Goal: Task Accomplishment & Management: Manage account settings

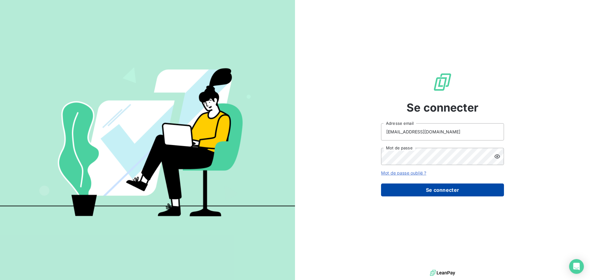
click at [439, 196] on button "Se connecter" at bounding box center [442, 190] width 123 height 13
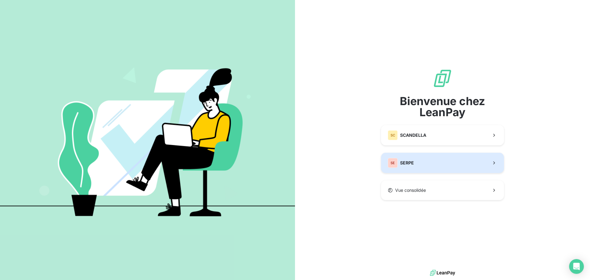
click at [412, 163] on span "SERPE" at bounding box center [407, 163] width 14 height 6
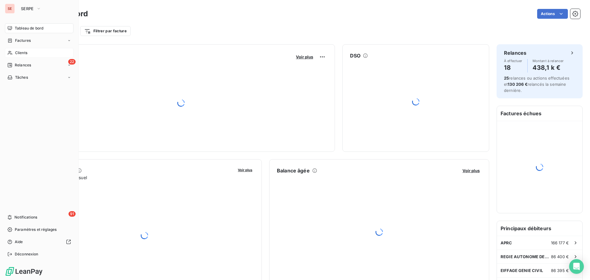
click at [21, 55] on span "Clients" at bounding box center [21, 53] width 12 height 6
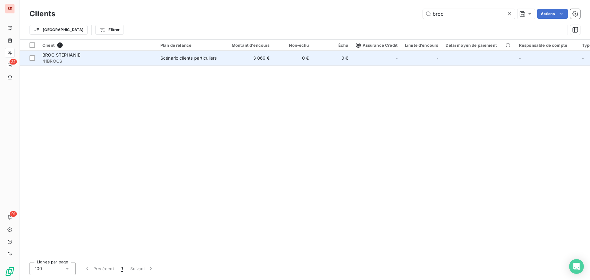
type input "broc"
click at [127, 56] on div "BROC STEPHANIE" at bounding box center [97, 55] width 111 height 6
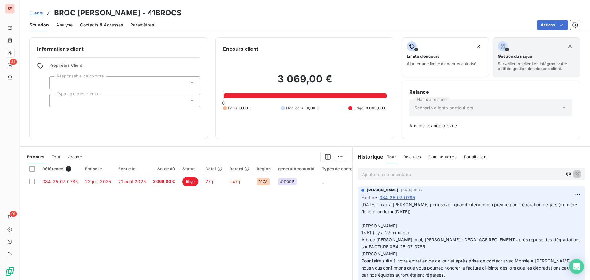
click at [579, 196] on div "AMELIA RAIMUNDO 2 oct. 2025, 16:33 Facture : 084-25-07-0785 02/10/25 : mail à A…" at bounding box center [472, 241] width 228 height 110
click at [572, 193] on html "SE 22 91 Clients BROC STEPHANIE - 41BROCS Situation Analyse Contacts & Adresses…" at bounding box center [295, 140] width 590 height 280
click at [560, 206] on div "Editer" at bounding box center [558, 208] width 34 height 10
click at [362, 204] on span "02/10/25 : mail à Anthony pour savoir quand intervention prévue pour réparation…" at bounding box center [468, 247] width 212 height 90
click at [378, 203] on p "02/10/25 : mail à Anthony pour savoir quand intervention prévue pour réparation…" at bounding box center [468, 246] width 213 height 91
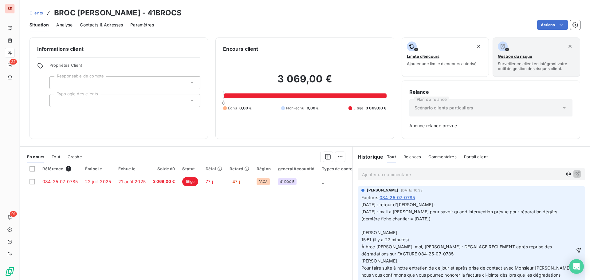
click at [432, 205] on p "07/10/25 : retour d'Anthony : 02/10/25 : mail à Anthony pour savoir quand inter…" at bounding box center [468, 250] width 213 height 98
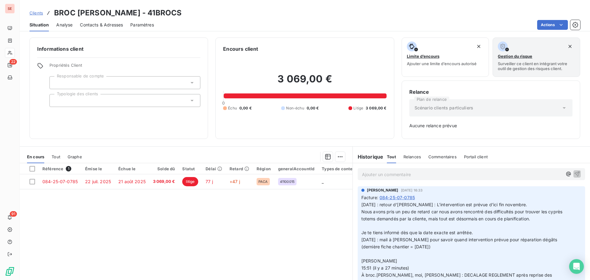
click at [367, 228] on p "﻿" at bounding box center [468, 226] width 213 height 7
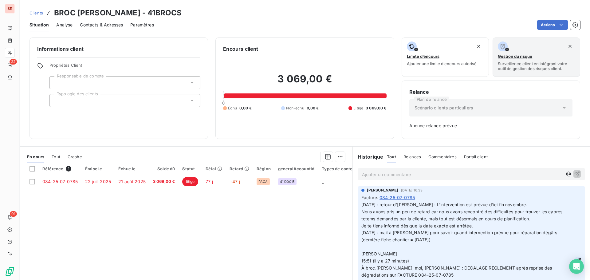
click at [576, 258] on icon "button" at bounding box center [579, 261] width 6 height 6
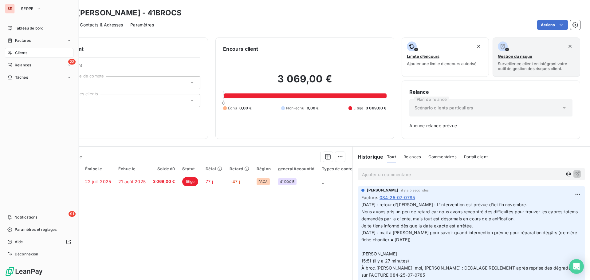
click at [24, 56] on div "Clients" at bounding box center [39, 53] width 69 height 10
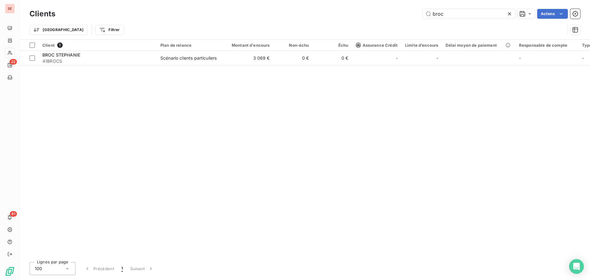
drag, startPoint x: 453, startPoint y: 14, endPoint x: 381, endPoint y: 8, distance: 72.5
click at [382, 13] on div "broc Actions" at bounding box center [322, 14] width 518 height 10
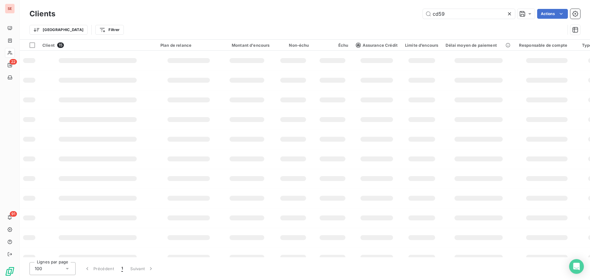
type input "cd59"
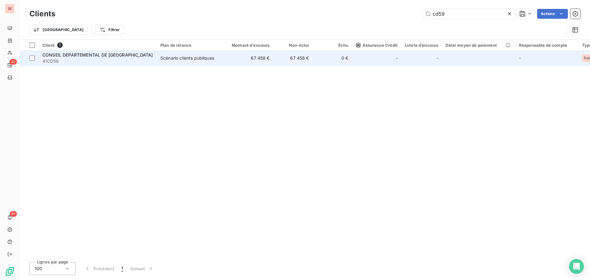
click at [121, 53] on div "CONSEIL DEPARTEMENTAL DE [GEOGRAPHIC_DATA]" at bounding box center [97, 55] width 111 height 6
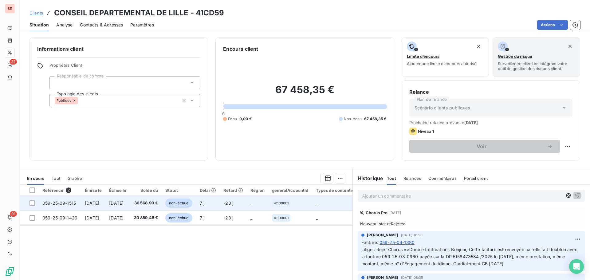
click at [124, 204] on span "[DATE]" at bounding box center [116, 202] width 14 height 5
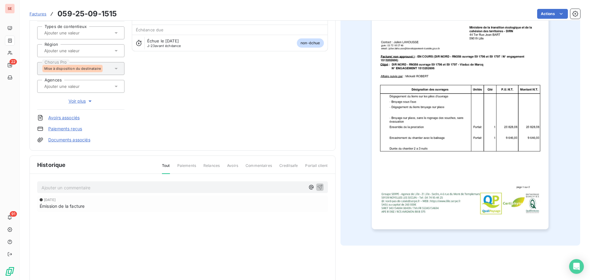
scroll to position [62, 0]
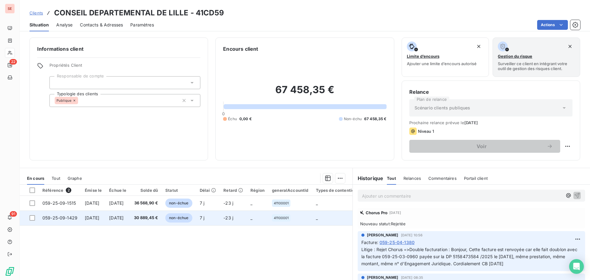
click at [124, 216] on span "[DATE]" at bounding box center [116, 217] width 14 height 5
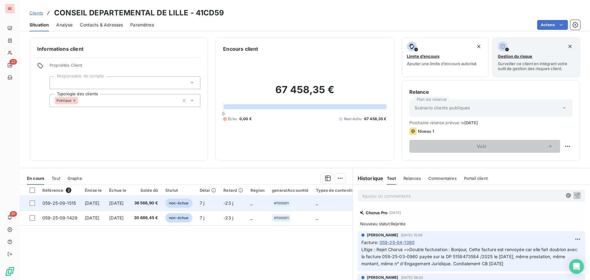
click at [124, 205] on span "[DATE]" at bounding box center [116, 202] width 14 height 5
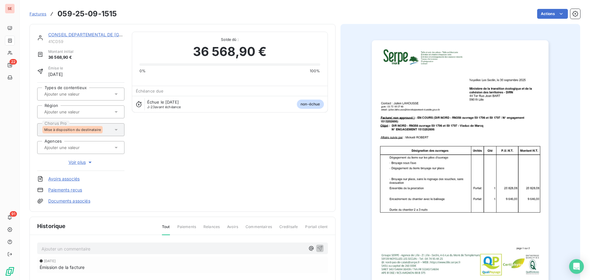
click at [486, 165] on img "button" at bounding box center [460, 165] width 177 height 250
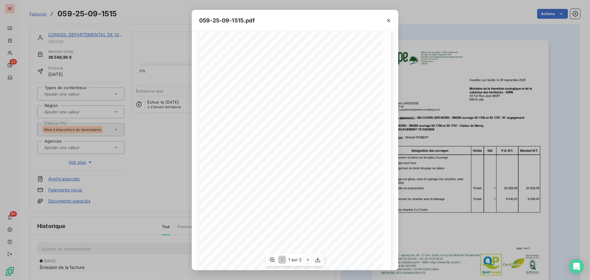
scroll to position [37, 0]
click at [307, 257] on icon "button" at bounding box center [308, 260] width 6 height 6
drag, startPoint x: 122, startPoint y: 176, endPoint x: 121, endPoint y: 172, distance: 4.3
click at [122, 176] on div "059-25-09-1515.pdf Facture( non approuvé ) N°: EN COURS MONTANT HT 30 474,08 € …" at bounding box center [295, 140] width 590 height 280
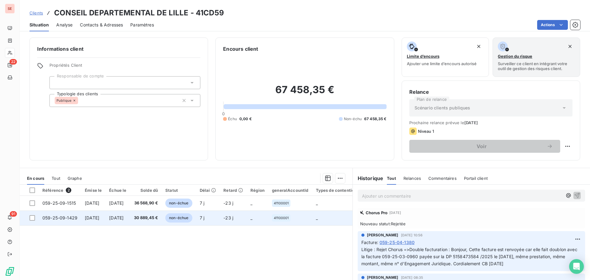
click at [53, 218] on span "059-25-09-1429" at bounding box center [59, 217] width 35 height 5
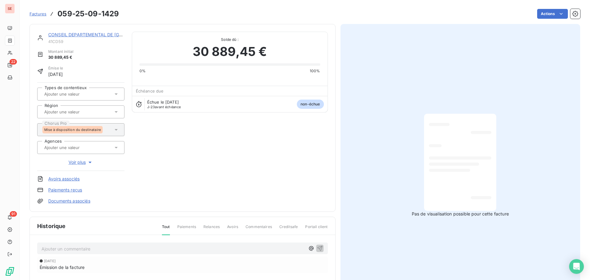
click at [83, 203] on link "Documents associés" at bounding box center [69, 201] width 42 height 6
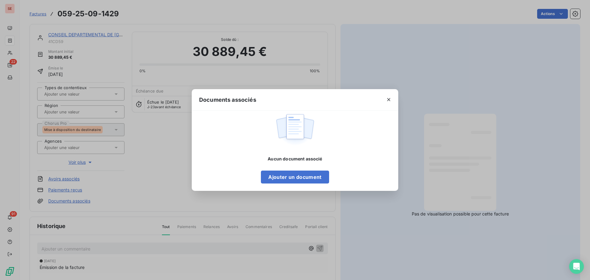
click at [155, 180] on div "Documents associés Aucun document associé Ajouter un document" at bounding box center [295, 140] width 590 height 280
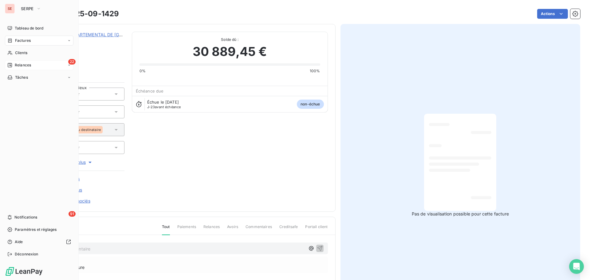
click at [29, 69] on div "22 Relances" at bounding box center [39, 65] width 69 height 10
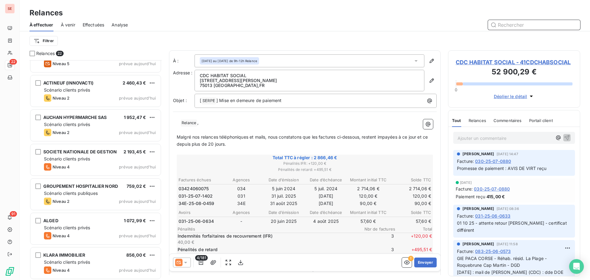
scroll to position [400, 0]
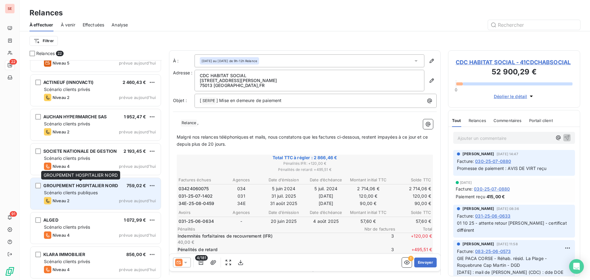
click at [105, 188] on span "GROUPEMENT HOSPITALIER NORD" at bounding box center [80, 185] width 75 height 5
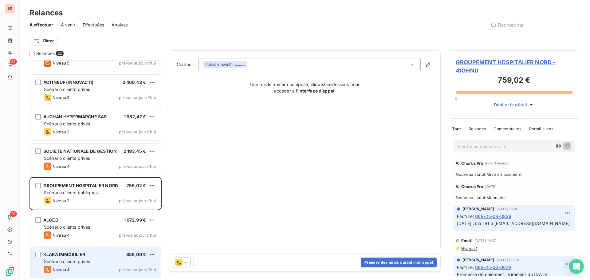
click at [71, 260] on span "Scénario clients privés" at bounding box center [67, 261] width 46 height 5
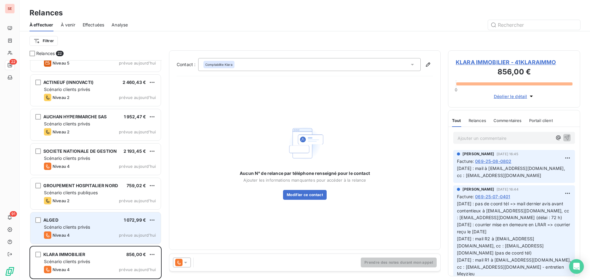
click at [77, 232] on div "Niveau 4 prévue aujourd’hui" at bounding box center [100, 235] width 112 height 7
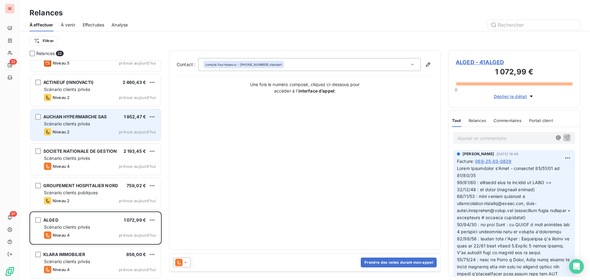
click at [104, 124] on div "Scénario clients privés" at bounding box center [100, 124] width 112 height 6
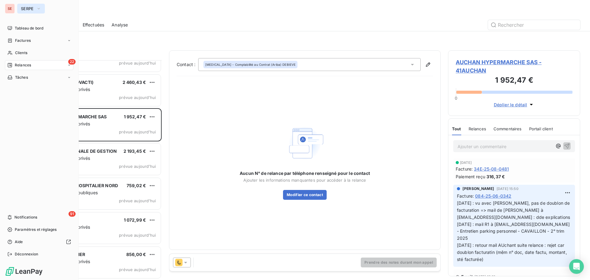
click at [31, 8] on span "SERPE" at bounding box center [27, 8] width 13 height 5
click at [26, 6] on span "SERPE" at bounding box center [27, 8] width 13 height 5
click at [26, 63] on span "Relances" at bounding box center [23, 65] width 16 height 6
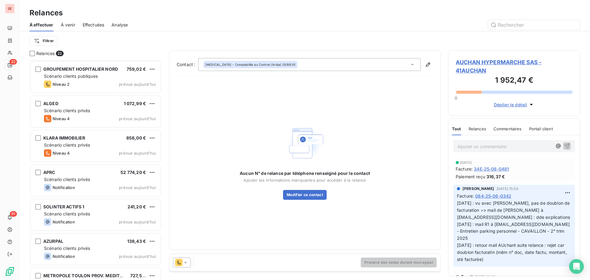
scroll to position [538, 0]
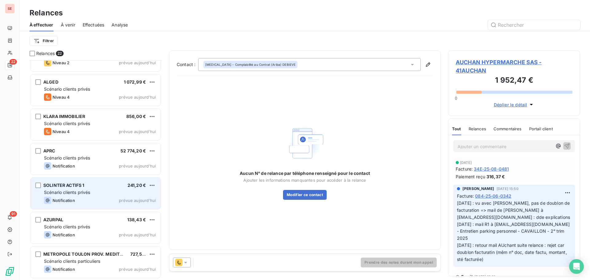
click at [82, 191] on span "Scénario clients privés" at bounding box center [67, 192] width 46 height 5
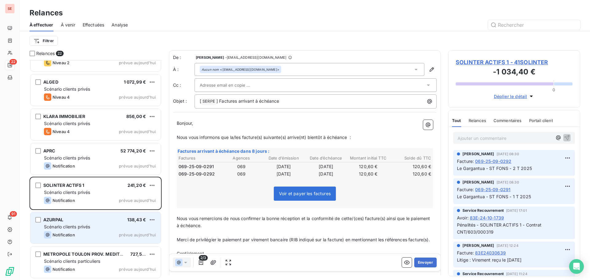
click at [91, 219] on div "AZURPAL 138,43 €" at bounding box center [100, 220] width 112 height 6
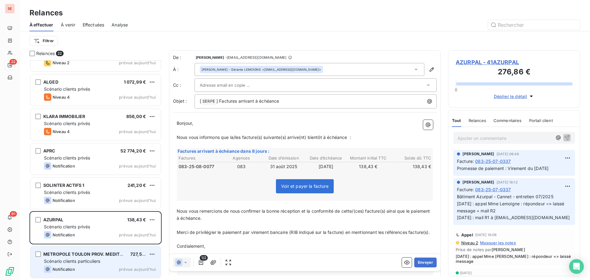
click at [80, 254] on span "METROPOLE TOULON PROV. MEDITERRANEE" at bounding box center [91, 253] width 97 height 5
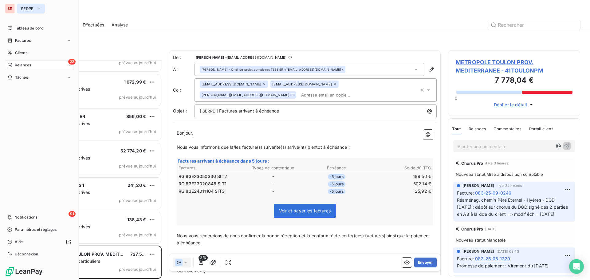
click at [43, 7] on button "SERPE" at bounding box center [31, 9] width 28 height 10
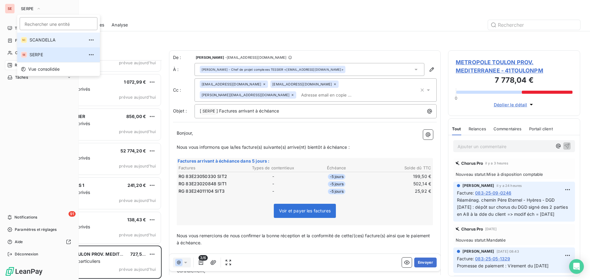
click at [40, 37] on li "SC SCANDELLA" at bounding box center [58, 40] width 83 height 15
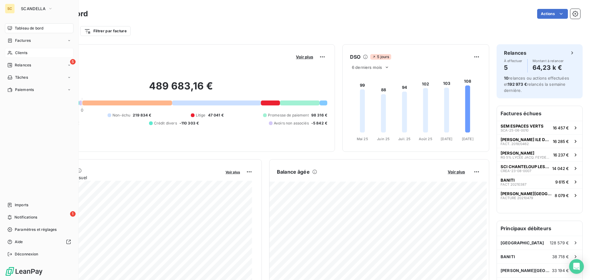
click at [15, 53] on span "Clients" at bounding box center [21, 53] width 12 height 6
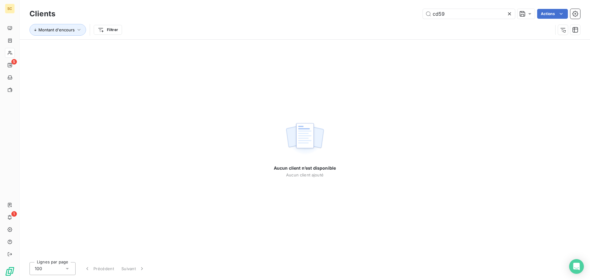
drag, startPoint x: 448, startPoint y: 14, endPoint x: 401, endPoint y: 10, distance: 47.2
click at [401, 10] on div "cd59 Actions" at bounding box center [322, 14] width 518 height 10
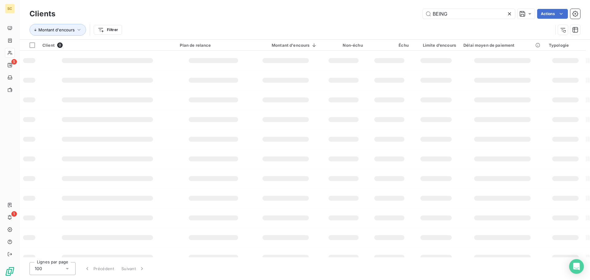
drag, startPoint x: 479, startPoint y: 13, endPoint x: 364, endPoint y: 14, distance: 115.3
click at [364, 14] on div "BEING Actions" at bounding box center [322, 14] width 518 height 10
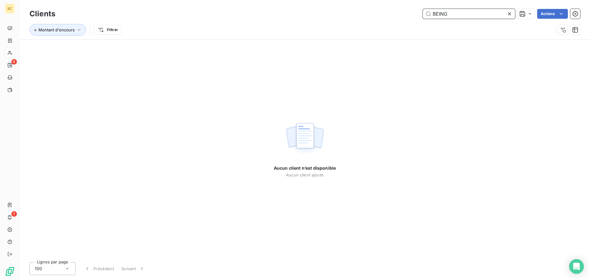
click at [460, 9] on input "BEING" at bounding box center [469, 14] width 92 height 10
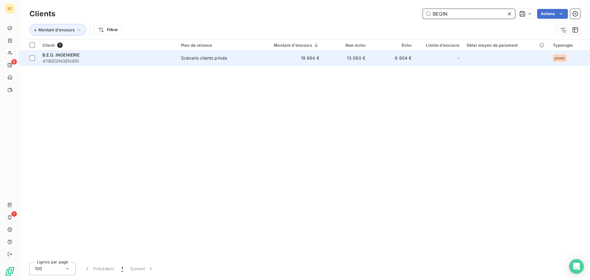
type input "BEGIN"
click at [51, 59] on span "411BEGINGENIERI" at bounding box center [107, 61] width 131 height 6
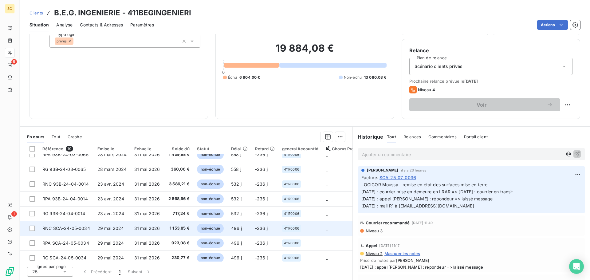
scroll to position [43, 0]
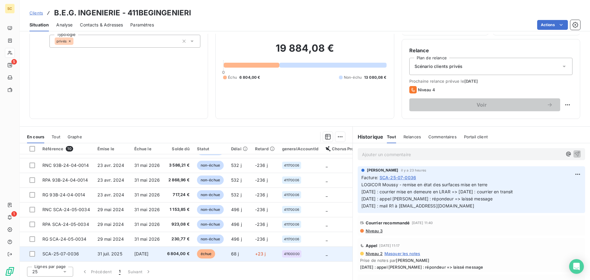
click at [149, 251] on span "14 sept. 2025" at bounding box center [141, 253] width 14 height 5
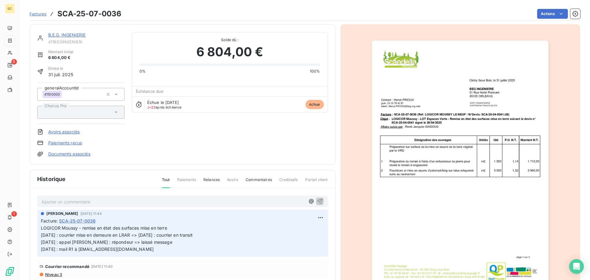
scroll to position [1, 0]
click at [312, 220] on html "SC 5 1 Factures SCA-25-07-0036 Actions B.E.G. INGENIERIE 411BEGINGENIERI Montan…" at bounding box center [295, 140] width 590 height 280
click at [306, 231] on div "Editer" at bounding box center [299, 231] width 34 height 10
click at [209, 230] on p "LOGICOR Moussy - remise en état des surfaces mise en terre 02/10/25 : courrier …" at bounding box center [178, 238] width 275 height 28
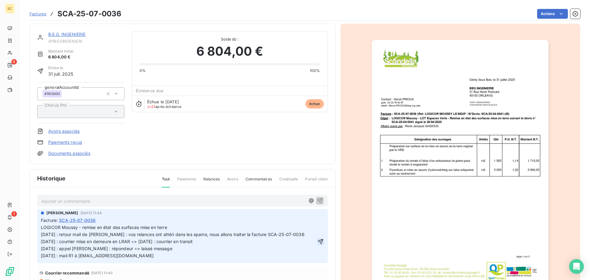
click at [318, 240] on icon "button" at bounding box center [321, 242] width 6 height 6
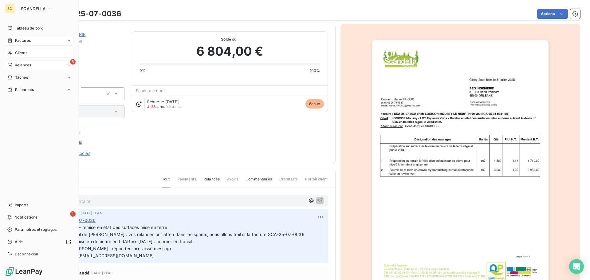
click at [24, 63] on span "Relances" at bounding box center [23, 65] width 16 height 6
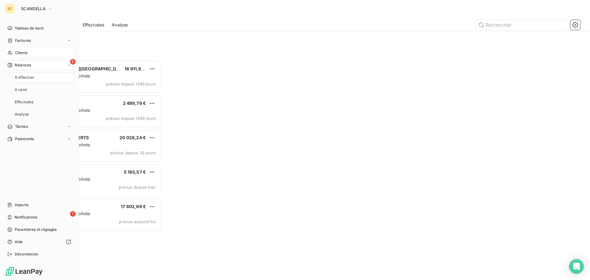
scroll to position [215, 128]
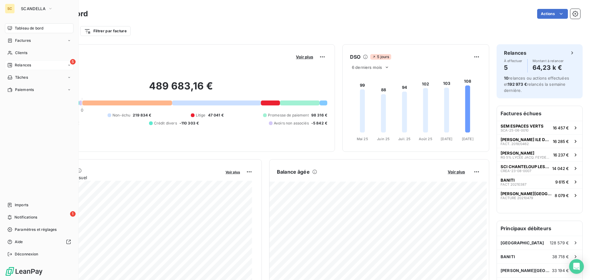
click at [30, 64] on span "Relances" at bounding box center [23, 65] width 16 height 6
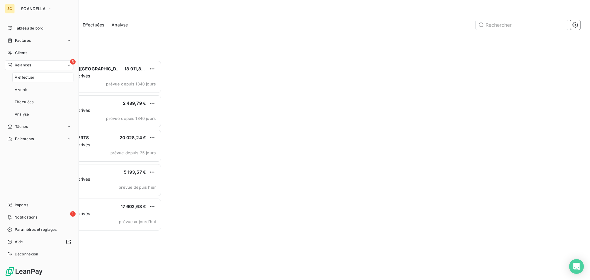
scroll to position [215, 128]
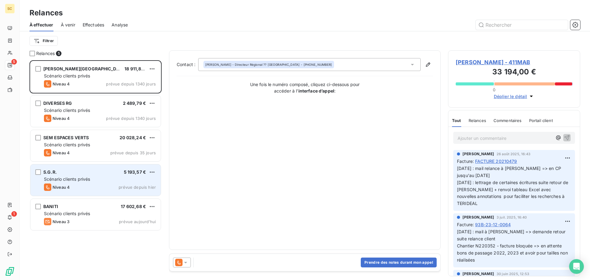
click at [77, 176] on div "S.G.R. 5 193,57 € Scénario clients privés Niveau 4 prévue depuis [DATE]" at bounding box center [95, 179] width 130 height 31
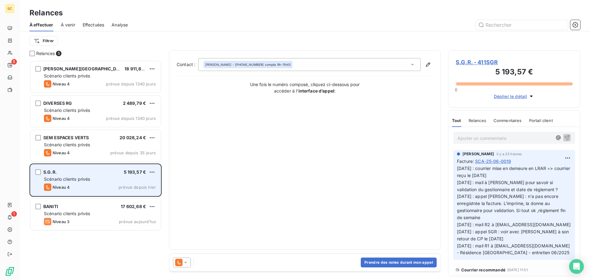
click at [104, 185] on div "Niveau 4 prévue depuis [DATE]" at bounding box center [100, 187] width 112 height 7
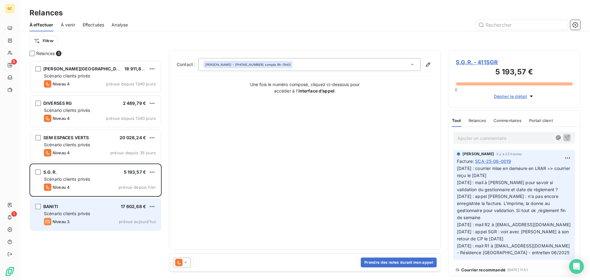
click at [92, 217] on div "BANITI 17 602,68 € Scénario clients privés Niveau 3 prévue [DATE]" at bounding box center [95, 214] width 130 height 31
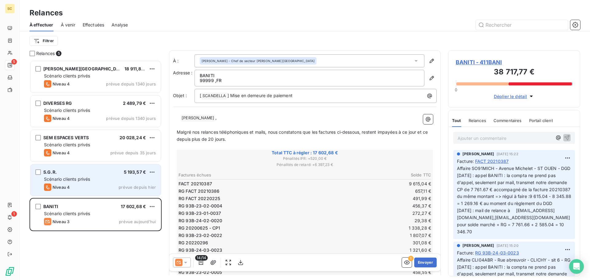
click at [94, 187] on div "Niveau 4 prévue depuis [DATE]" at bounding box center [100, 187] width 112 height 7
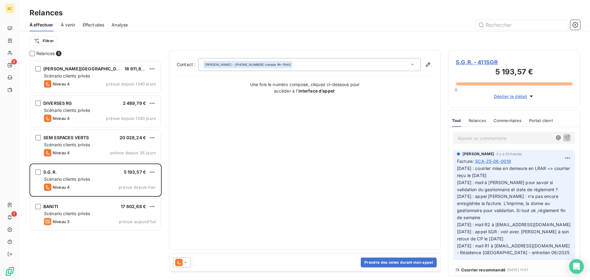
click at [483, 62] on span "S.G.R. - 411SGR" at bounding box center [514, 62] width 117 height 8
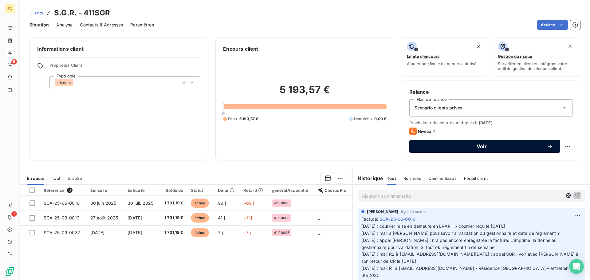
click at [484, 148] on span "Voir" at bounding box center [482, 146] width 130 height 5
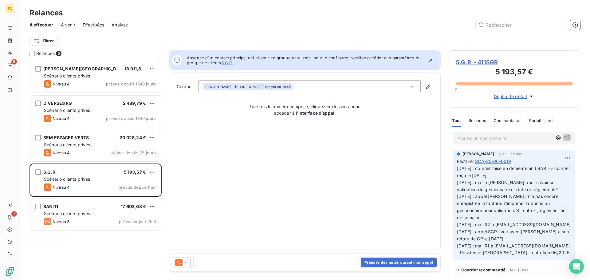
scroll to position [5, 5]
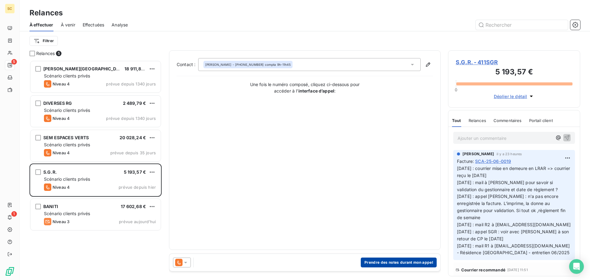
click at [404, 265] on button "Prendre des notes durant mon appel" at bounding box center [399, 263] width 76 height 10
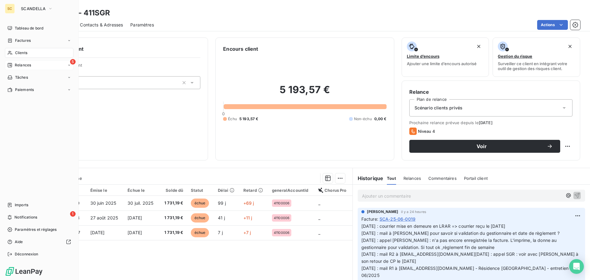
click at [27, 65] on span "Relances" at bounding box center [23, 65] width 16 height 6
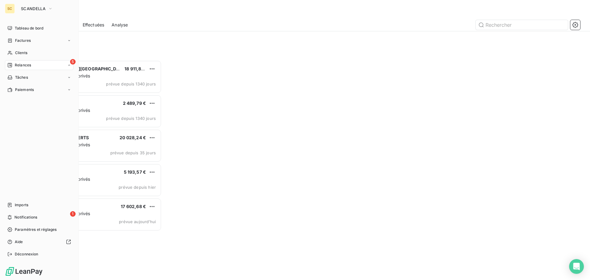
scroll to position [215, 128]
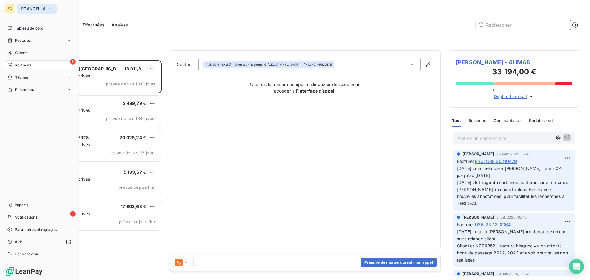
click at [39, 11] on button "SCANDELLA" at bounding box center [36, 9] width 39 height 10
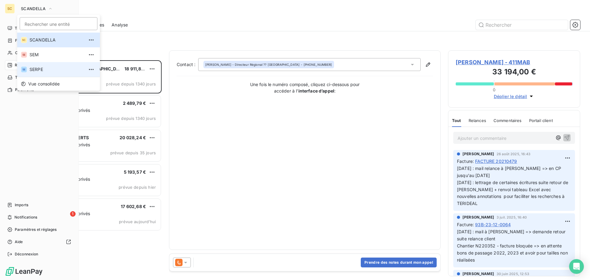
click at [39, 68] on span "SERPE" at bounding box center [57, 69] width 54 height 6
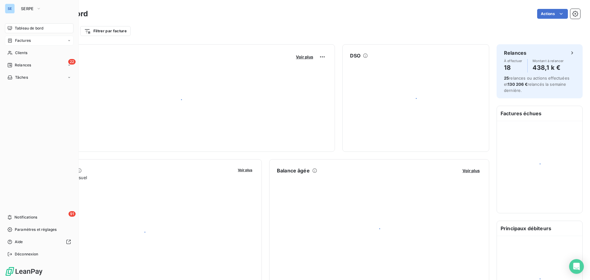
click at [27, 41] on span "Factures" at bounding box center [23, 41] width 16 height 6
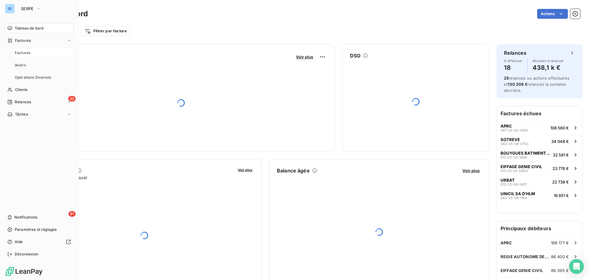
click at [29, 55] on span "Factures" at bounding box center [23, 53] width 16 height 6
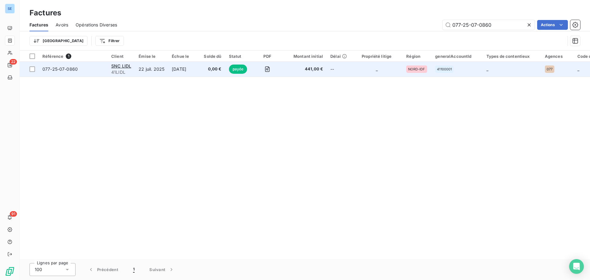
type input "077-25-07-0860"
click at [62, 65] on td "077-25-07-0860" at bounding box center [73, 69] width 69 height 15
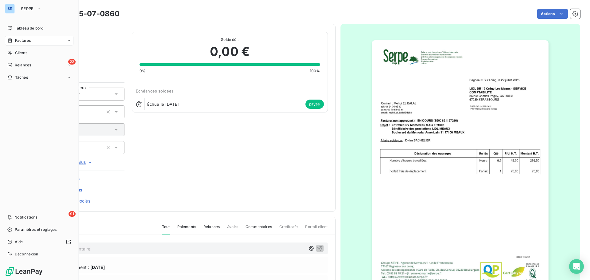
drag, startPoint x: 24, startPoint y: 52, endPoint x: 68, endPoint y: 48, distance: 43.5
click at [24, 52] on span "Clients" at bounding box center [21, 53] width 12 height 6
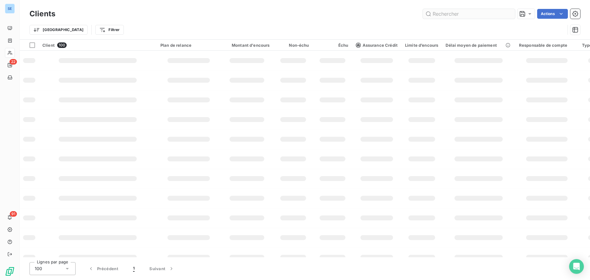
drag, startPoint x: 475, startPoint y: 15, endPoint x: 431, endPoint y: 15, distance: 44.3
click at [406, 14] on div "Actions" at bounding box center [322, 14] width 518 height 10
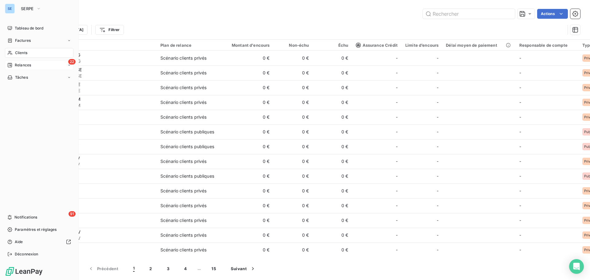
click at [20, 69] on div "22 Relances" at bounding box center [39, 65] width 69 height 10
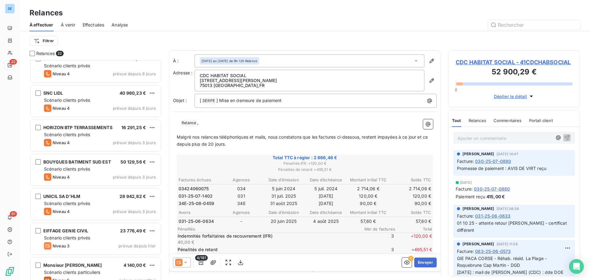
scroll to position [185, 0]
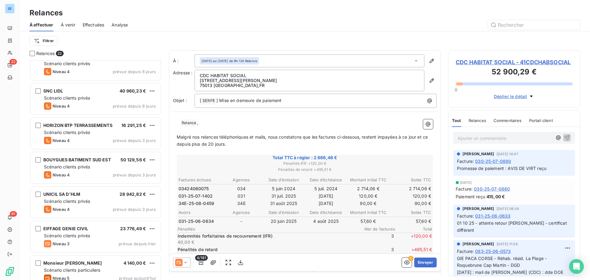
click at [132, 137] on div "Niveau 4 prévue depuis 3 jours" at bounding box center [100, 140] width 112 height 7
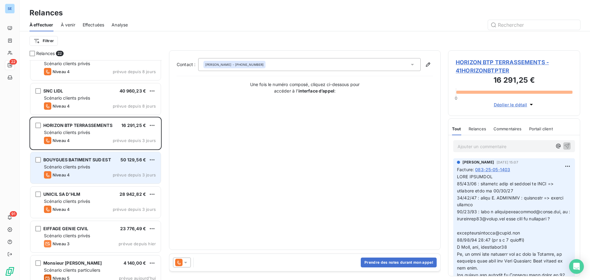
click at [129, 161] on span "50 129,56 €" at bounding box center [134, 159] width 26 height 5
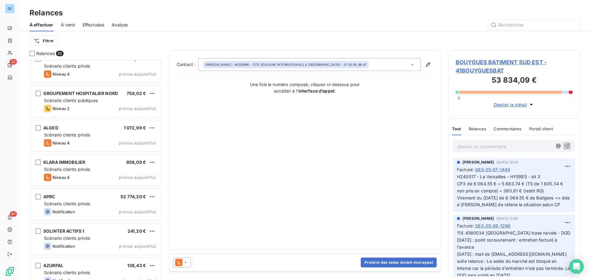
scroll to position [538, 0]
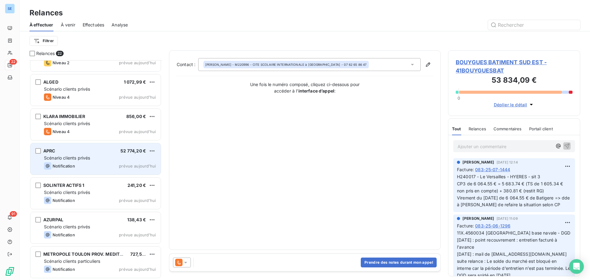
click at [98, 161] on div "APRC 52 774,20 € Scénario clients privés Notification prévue [DATE]" at bounding box center [95, 158] width 130 height 31
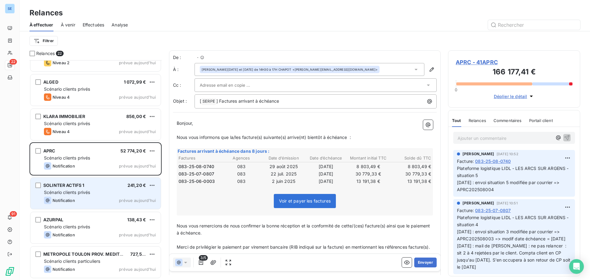
scroll to position [215, 128]
click at [87, 194] on span "Scénario clients privés" at bounding box center [67, 192] width 46 height 5
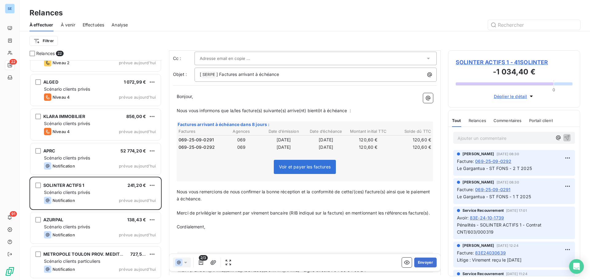
scroll to position [72, 0]
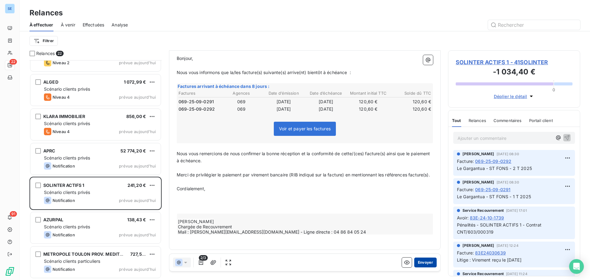
click at [426, 262] on button "Envoyer" at bounding box center [425, 263] width 22 height 10
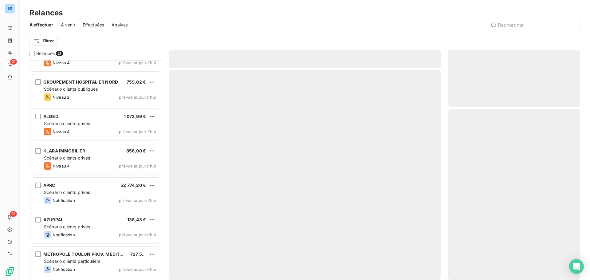
scroll to position [503, 0]
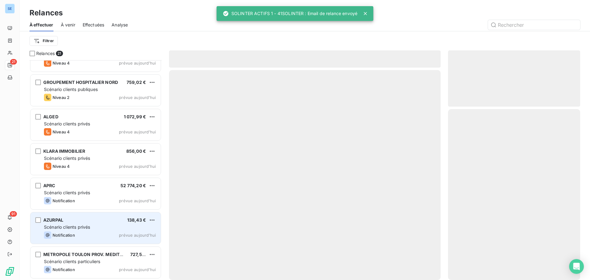
click at [99, 229] on div "Scénario clients privés" at bounding box center [100, 227] width 112 height 6
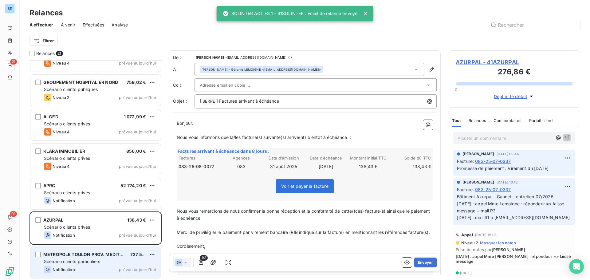
click at [84, 259] on span "Scénario clients particuliers" at bounding box center [72, 261] width 56 height 5
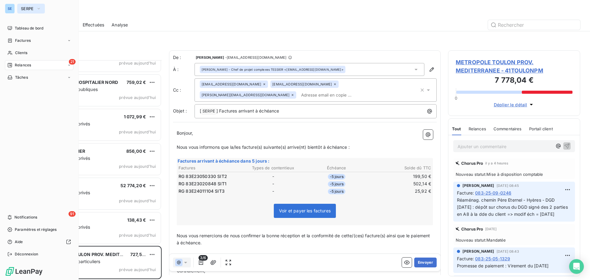
click at [26, 10] on span "SERPE" at bounding box center [27, 8] width 13 height 5
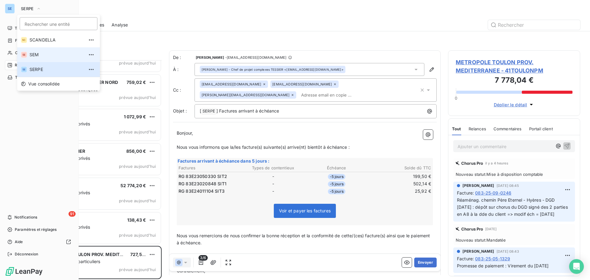
click at [40, 55] on span "SEM" at bounding box center [57, 55] width 54 height 6
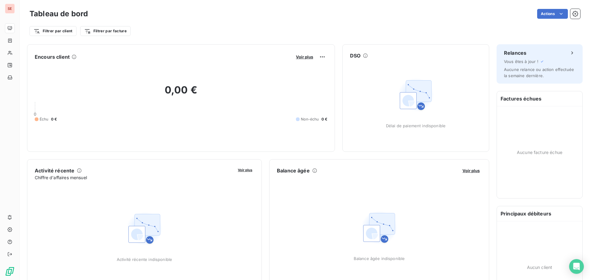
click at [161, 15] on div "Actions" at bounding box center [337, 14] width 485 height 10
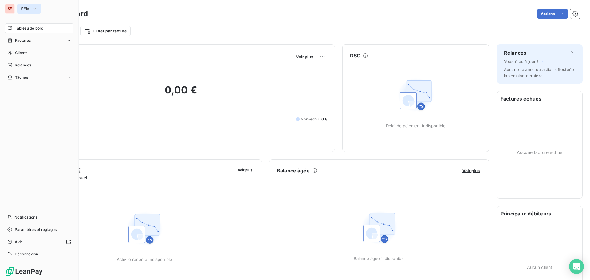
click at [28, 11] on button "SEM" at bounding box center [29, 9] width 24 height 10
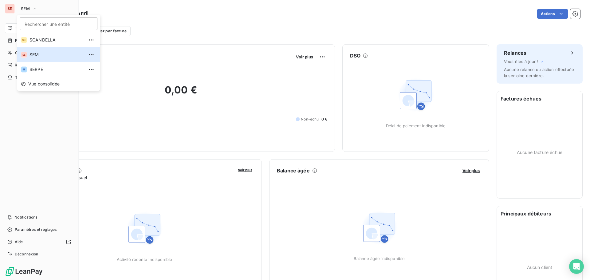
click at [26, 116] on div "Tableau de bord Factures Clients Relances Tâches Notifications Paramètres et ré…" at bounding box center [39, 141] width 69 height 236
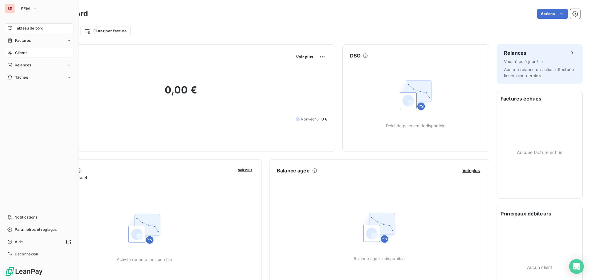
click at [24, 51] on span "Clients" at bounding box center [21, 53] width 12 height 6
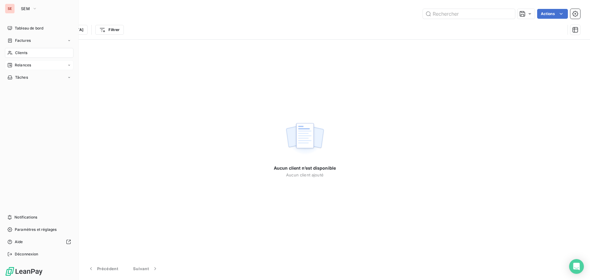
click at [26, 65] on span "Relances" at bounding box center [23, 65] width 16 height 6
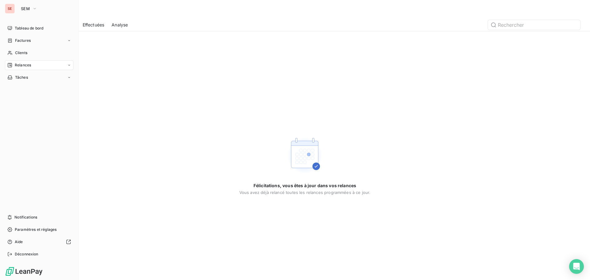
click at [32, 62] on div "Relances" at bounding box center [39, 65] width 69 height 10
click at [18, 52] on span "Clients" at bounding box center [21, 53] width 12 height 6
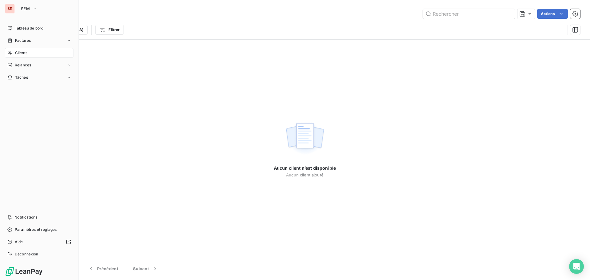
click at [22, 65] on span "Relances" at bounding box center [23, 65] width 16 height 6
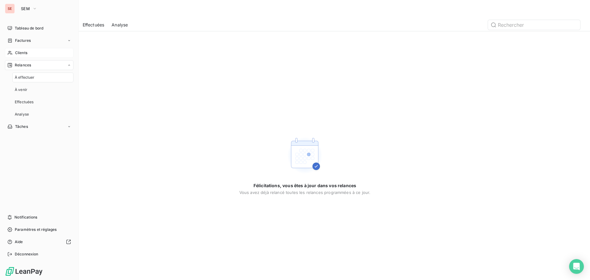
drag, startPoint x: 26, startPoint y: 10, endPoint x: 36, endPoint y: 14, distance: 10.5
click at [26, 9] on span "SEM" at bounding box center [25, 8] width 9 height 5
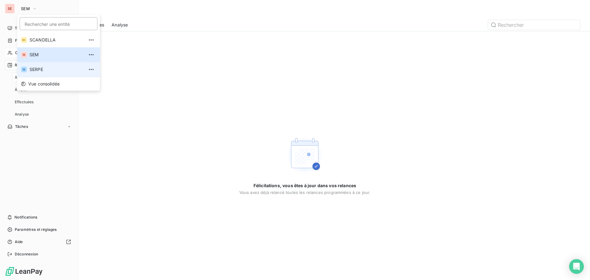
click at [39, 65] on li "SE SERPE" at bounding box center [58, 69] width 83 height 15
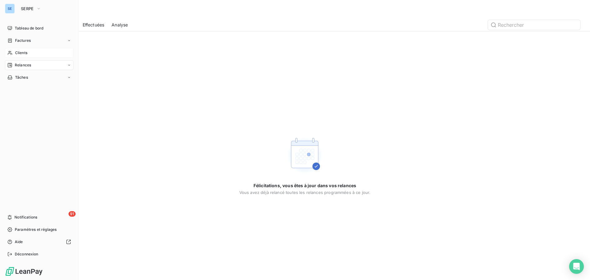
click at [29, 53] on div "Clients" at bounding box center [39, 53] width 69 height 10
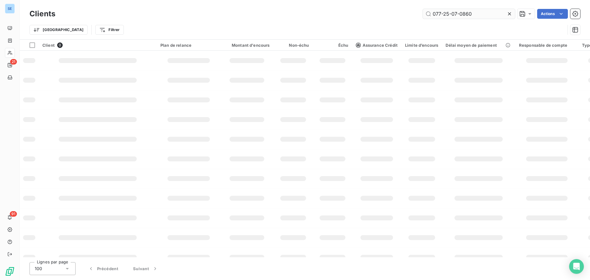
type input "077-25-07-0860"
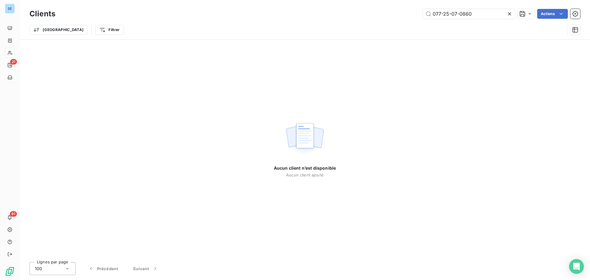
drag, startPoint x: 479, startPoint y: 16, endPoint x: 381, endPoint y: 26, distance: 98.2
click at [381, 26] on div "Clients 077-25-07-0860 Actions Trier Filtrer" at bounding box center [305, 23] width 551 height 32
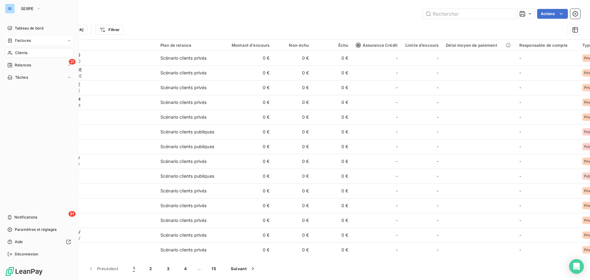
click at [28, 39] on span "Factures" at bounding box center [23, 41] width 16 height 6
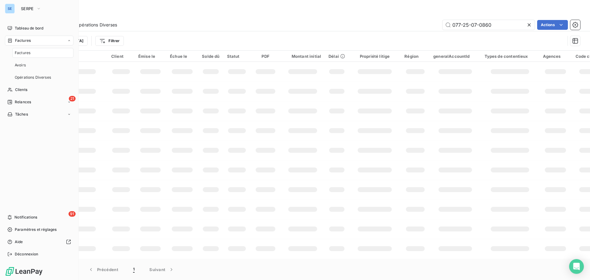
click at [20, 53] on span "Factures" at bounding box center [23, 53] width 16 height 6
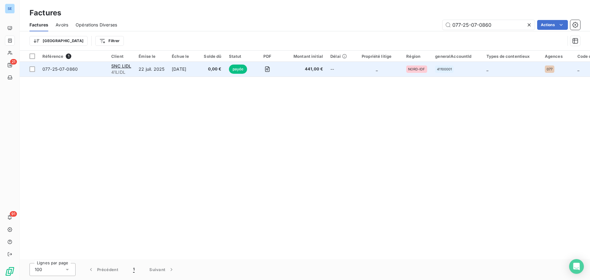
click at [59, 69] on span "077-25-07-0860" at bounding box center [59, 68] width 35 height 5
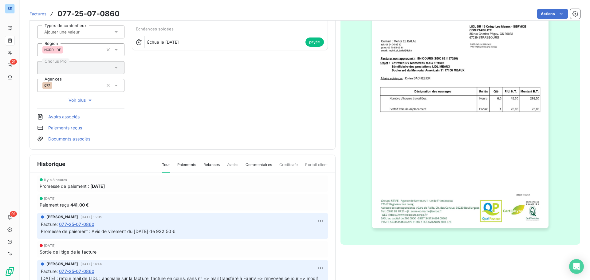
scroll to position [61, 0]
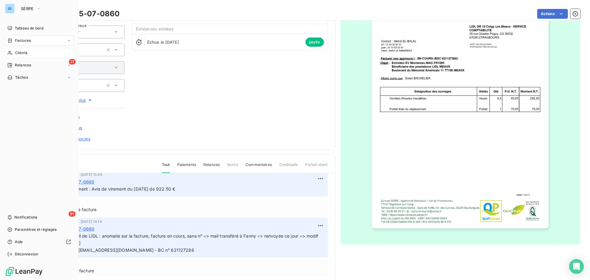
click at [23, 54] on span "Clients" at bounding box center [21, 53] width 12 height 6
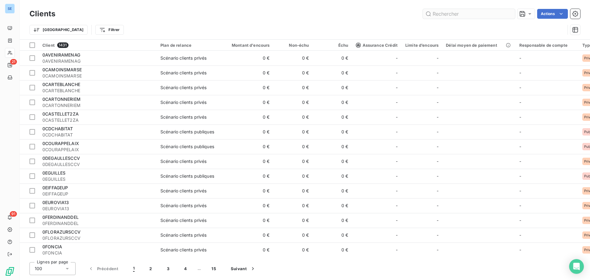
click at [454, 14] on input "text" at bounding box center [469, 14] width 92 height 10
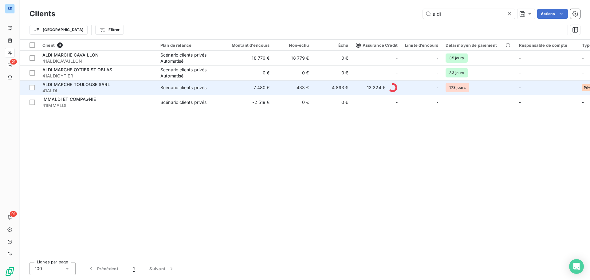
type input "aldi"
click at [82, 87] on div "ALDI MARCHE TOULOUSE SARL" at bounding box center [97, 84] width 111 height 6
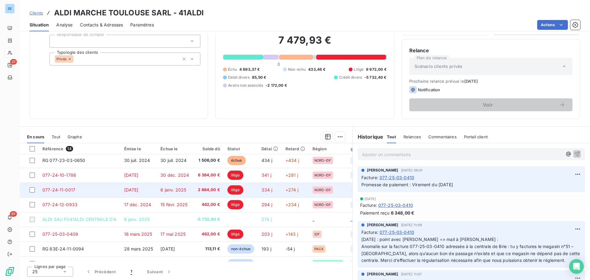
scroll to position [61, 0]
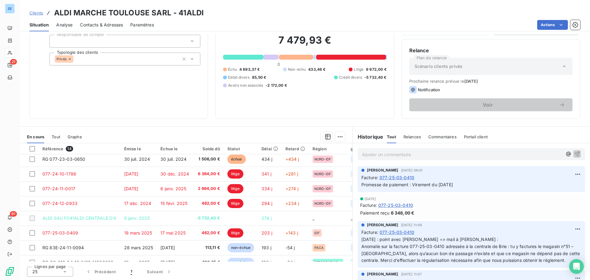
click at [392, 177] on span "077-25-03-0410" at bounding box center [397, 177] width 35 height 6
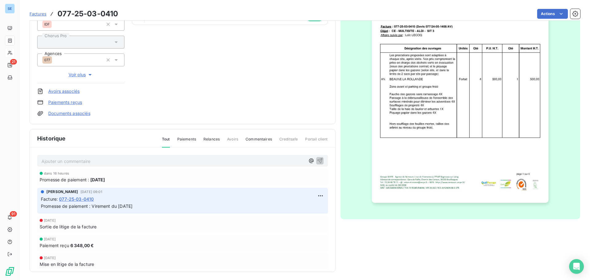
scroll to position [90, 0]
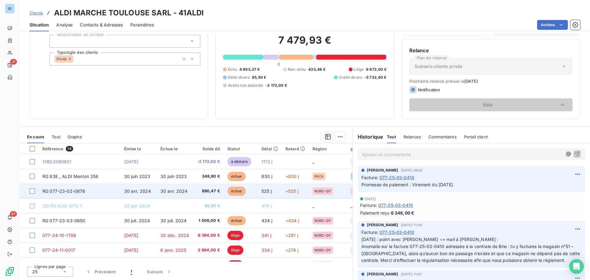
scroll to position [61, 0]
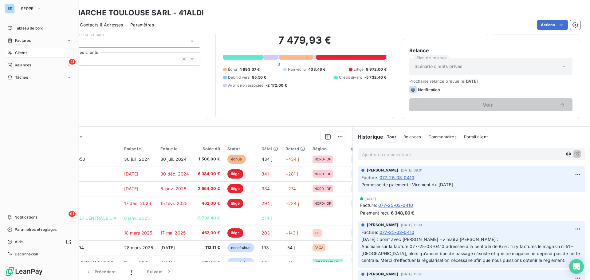
click at [22, 53] on span "Clients" at bounding box center [21, 53] width 12 height 6
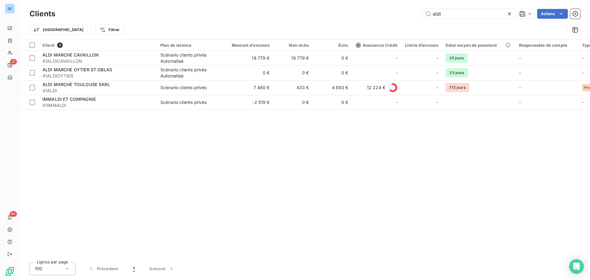
drag, startPoint x: 454, startPoint y: 15, endPoint x: 408, endPoint y: 4, distance: 47.4
click at [415, 12] on div "aldi Actions" at bounding box center [322, 14] width 518 height 10
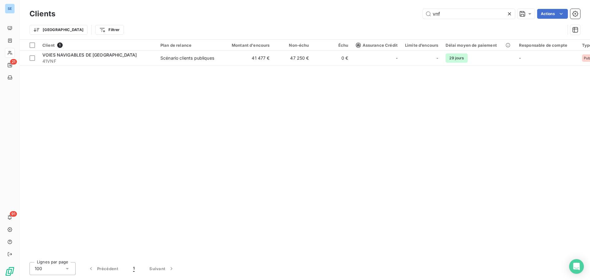
type input "vnf"
click at [99, 66] on div "Client 1 Plan de relance Montant d'encours Non-échu Échu Assurance Crédit Limit…" at bounding box center [305, 149] width 571 height 218
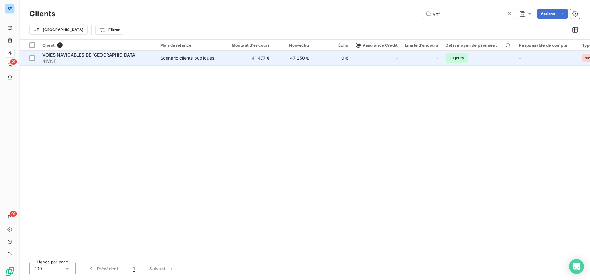
click at [97, 59] on span "41VNF" at bounding box center [97, 61] width 111 height 6
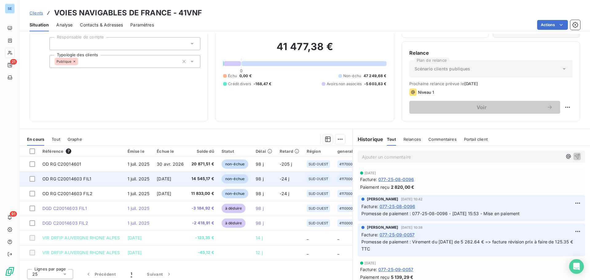
scroll to position [42, 0]
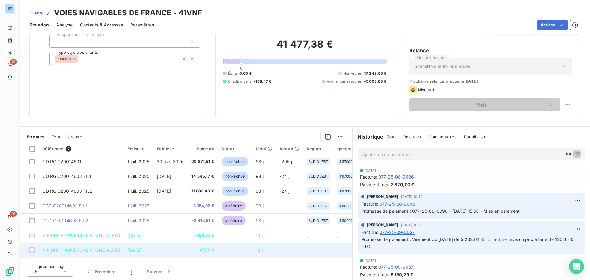
click at [203, 251] on span "-45,12 €" at bounding box center [202, 250] width 23 height 6
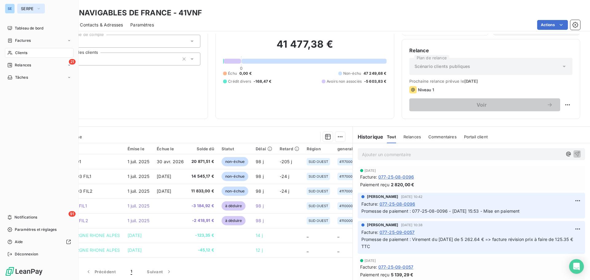
click at [21, 10] on button "SERPE" at bounding box center [31, 9] width 28 height 10
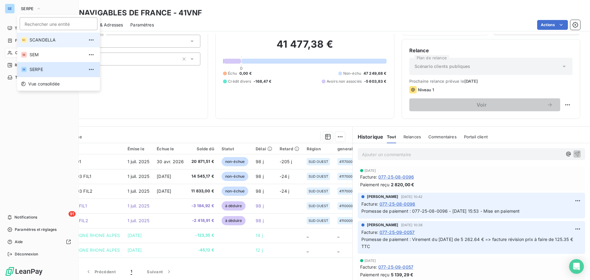
click at [42, 43] on li "SC SCANDELLA" at bounding box center [58, 40] width 83 height 15
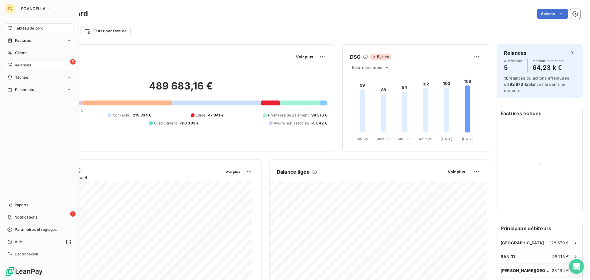
click at [33, 66] on div "5 Relances" at bounding box center [39, 65] width 69 height 10
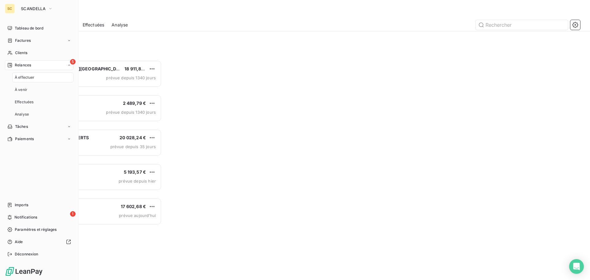
scroll to position [215, 128]
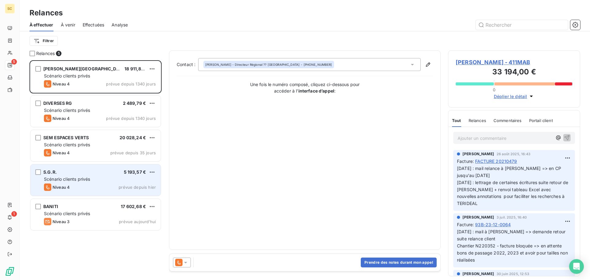
click at [100, 190] on div "Niveau 4 prévue depuis hier" at bounding box center [100, 187] width 112 height 7
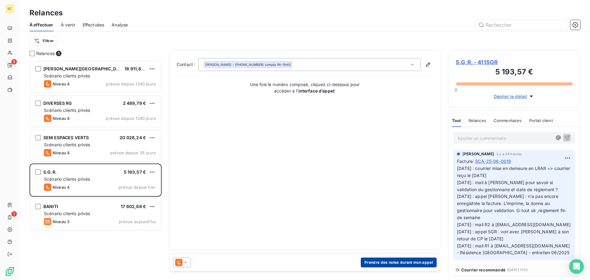
click at [417, 264] on button "Prendre des notes durant mon appel" at bounding box center [399, 263] width 76 height 10
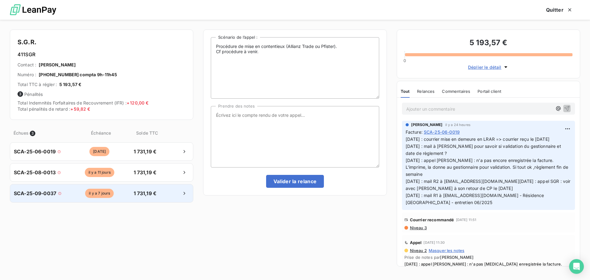
click at [44, 193] on span "SCA-25-09-0037" at bounding box center [35, 193] width 42 height 7
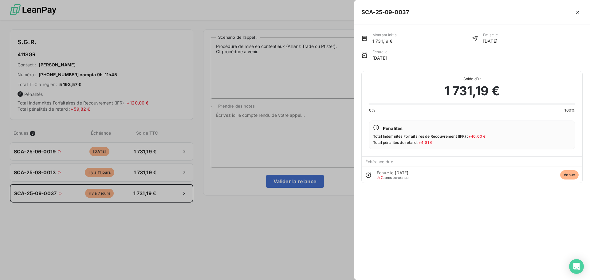
click at [95, 209] on div at bounding box center [295, 140] width 590 height 280
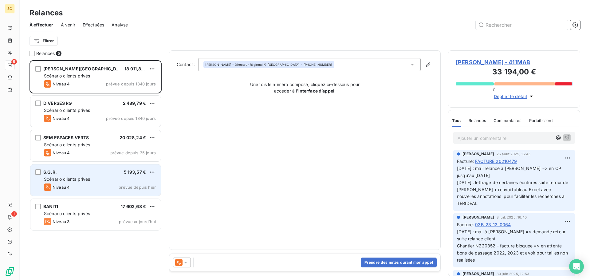
drag, startPoint x: 70, startPoint y: 172, endPoint x: 76, endPoint y: 172, distance: 5.9
click at [71, 172] on div "S.G.R. 5 193,57 €" at bounding box center [100, 172] width 112 height 6
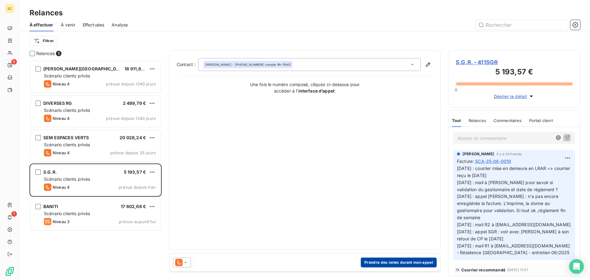
click at [383, 266] on button "Prendre des notes durant mon appel" at bounding box center [399, 263] width 76 height 10
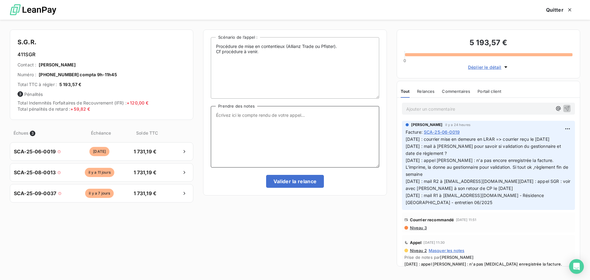
click at [315, 118] on textarea "Prendre des notes" at bounding box center [295, 136] width 168 height 61
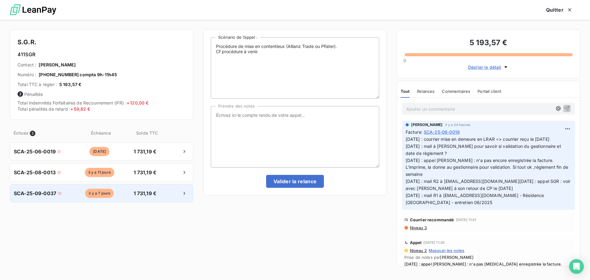
click at [35, 193] on span "SCA-25-09-0037" at bounding box center [35, 193] width 42 height 7
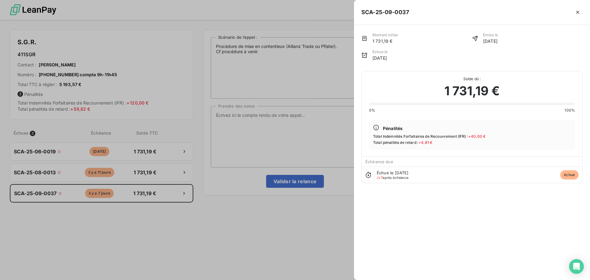
drag, startPoint x: 165, startPoint y: 224, endPoint x: 154, endPoint y: 191, distance: 35.5
click at [166, 224] on div at bounding box center [295, 140] width 590 height 280
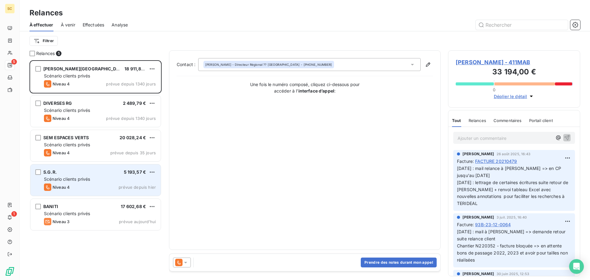
click at [93, 179] on div "Scénario clients privés" at bounding box center [100, 179] width 112 height 6
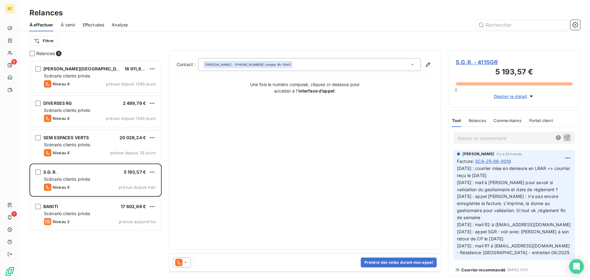
click at [482, 61] on span "S.G.R. - 411SGR" at bounding box center [514, 62] width 117 height 8
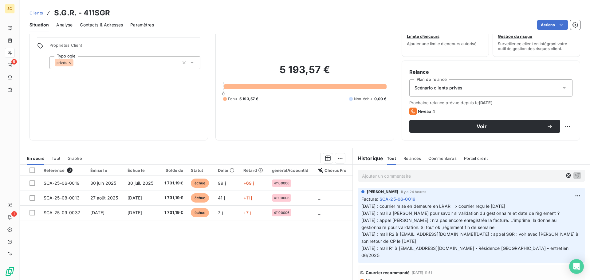
scroll to position [31, 0]
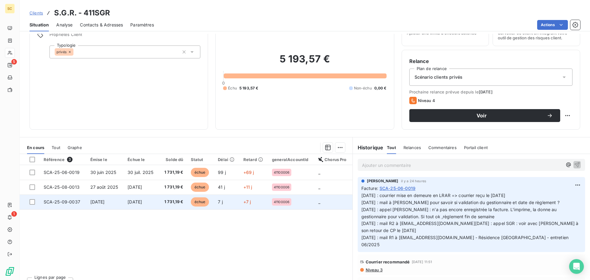
click at [124, 204] on td "30 sept. 2025" at bounding box center [141, 202] width 35 height 15
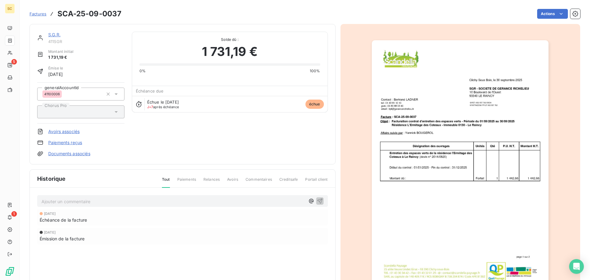
click at [448, 165] on img "button" at bounding box center [460, 165] width 177 height 250
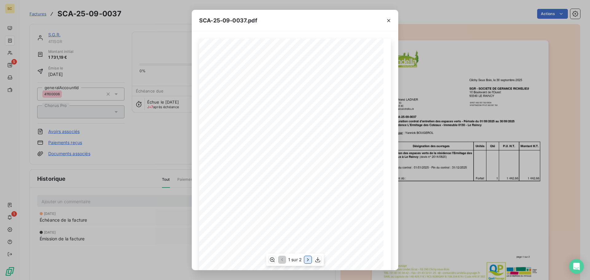
click at [306, 260] on icon "button" at bounding box center [308, 260] width 6 height 6
drag, startPoint x: 435, startPoint y: 243, endPoint x: 456, endPoint y: 233, distance: 23.0
click at [435, 243] on div "SCA-25-09-0037.pdf Facture N°: SCA-25-09-0037 MONTANT HT 1 442,66 € T.V.A. 20% …" at bounding box center [295, 140] width 590 height 280
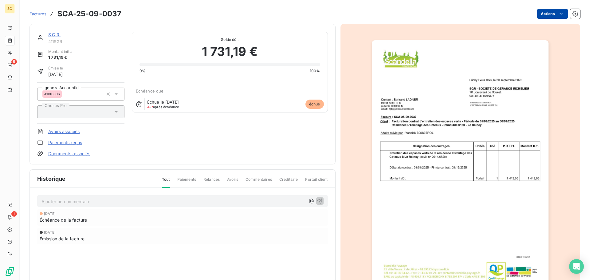
click at [540, 10] on html "SC 5 1 Factures SCA-25-09-0037 Actions S.G.R. 411SGR Montant initial 1 731,19 €…" at bounding box center [295, 140] width 590 height 280
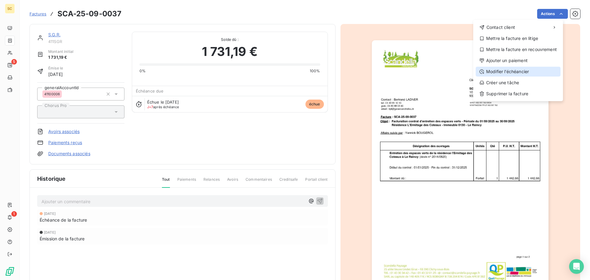
click at [515, 75] on div "Modifier l’échéancier" at bounding box center [518, 72] width 85 height 10
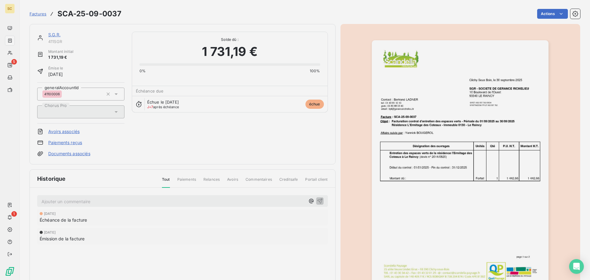
click at [515, 280] on div "Modifier l’échéancier Solde total dû / Montant initial 1 731,19 € / 1 731,19 € …" at bounding box center [295, 280] width 590 height 0
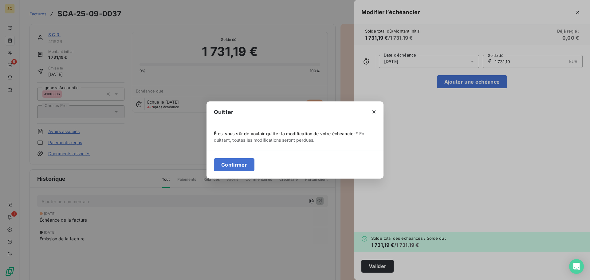
drag, startPoint x: 251, startPoint y: 168, endPoint x: 261, endPoint y: 162, distance: 11.4
click at [251, 168] on button "Confirmer" at bounding box center [234, 164] width 41 height 13
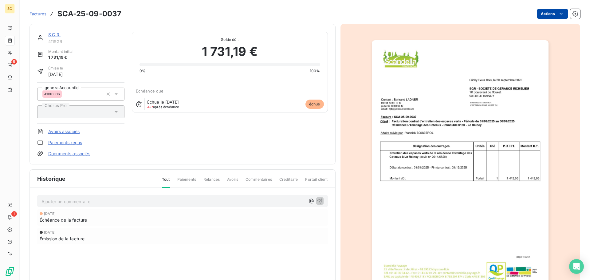
click at [537, 15] on html "SC 5 1 Factures SCA-25-09-0037 Actions S.G.R. 411SGR Montant initial 1 731,19 €…" at bounding box center [295, 140] width 590 height 280
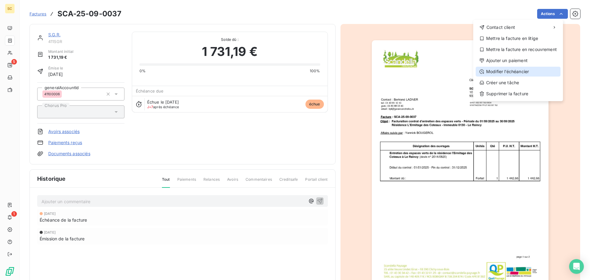
click at [523, 71] on div "Modifier l’échéancier" at bounding box center [518, 72] width 85 height 10
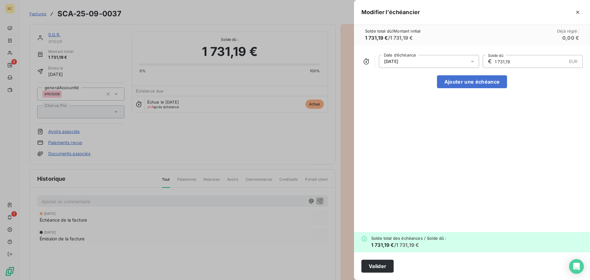
click at [397, 57] on div "30/09/2025" at bounding box center [429, 61] width 100 height 13
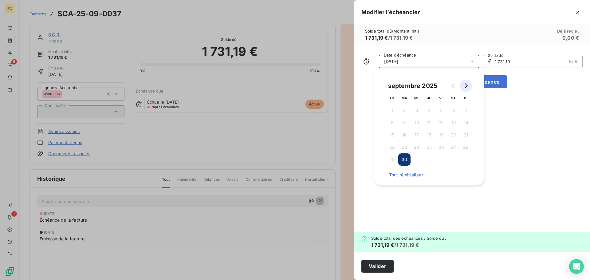
drag, startPoint x: 467, startPoint y: 86, endPoint x: 464, endPoint y: 92, distance: 6.9
click at [468, 86] on icon "Go to next month" at bounding box center [466, 85] width 5 height 5
drag, startPoint x: 430, startPoint y: 161, endPoint x: 424, endPoint y: 176, distance: 15.8
click at [430, 161] on button "30" at bounding box center [429, 159] width 12 height 12
click at [387, 262] on button "Valider" at bounding box center [378, 266] width 32 height 13
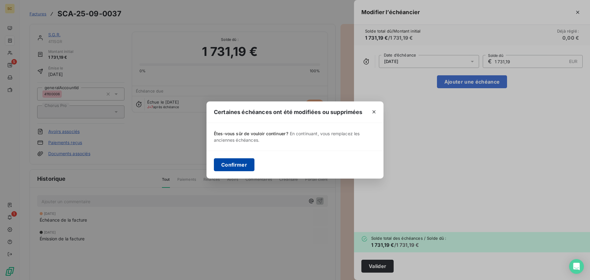
click at [239, 162] on button "Confirmer" at bounding box center [234, 164] width 41 height 13
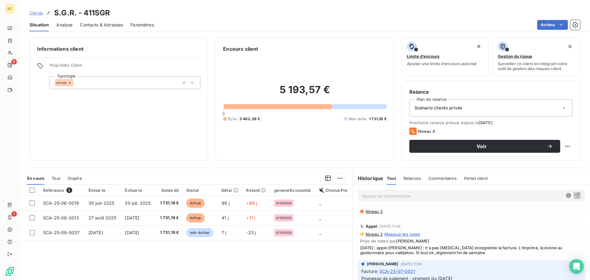
scroll to position [92, 0]
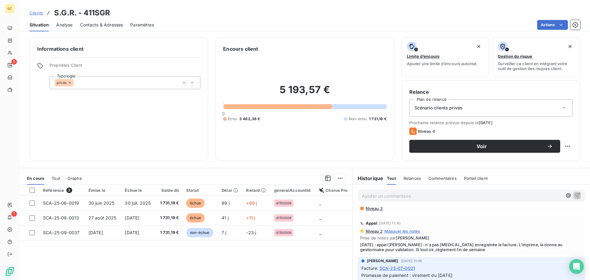
click at [372, 210] on span "Niveau 3" at bounding box center [374, 208] width 18 height 5
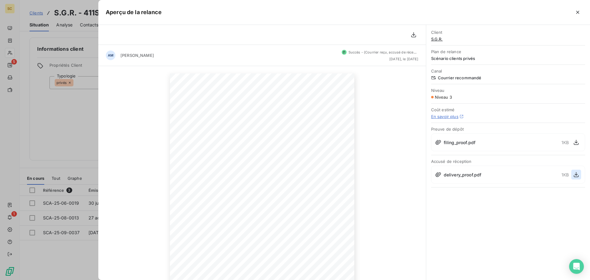
click at [575, 175] on icon "button" at bounding box center [576, 175] width 6 height 6
click at [549, 216] on div "Client S.G.R. Plan de relance Scénario clients privés Canal Courrier recommandé…" at bounding box center [508, 152] width 164 height 255
click at [578, 16] on button "button" at bounding box center [578, 12] width 10 height 10
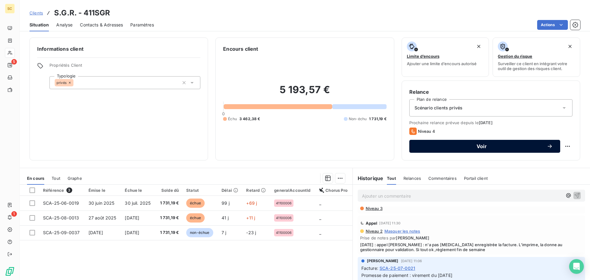
click at [477, 148] on span "Voir" at bounding box center [482, 146] width 130 height 5
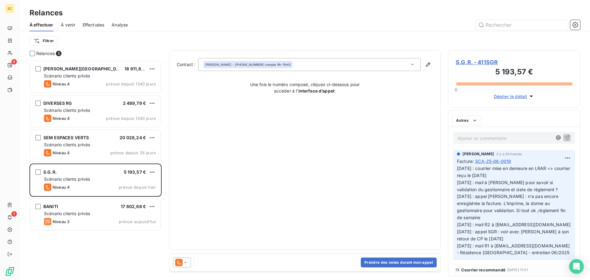
scroll to position [215, 128]
click at [394, 265] on button "Prendre des notes durant mon appel" at bounding box center [399, 263] width 76 height 10
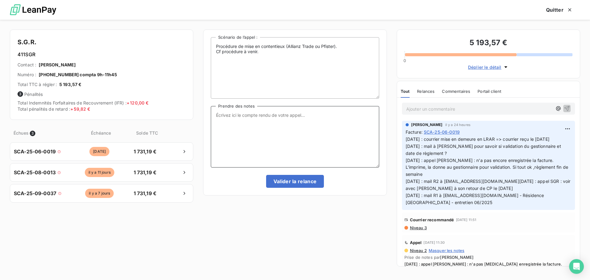
click at [256, 109] on textarea "Prendre des notes" at bounding box center [295, 136] width 168 height 61
type textarea "07/10/25 : appel Mme Ribeiro : règlement courant semaine"
click at [311, 180] on button "Valider la relance" at bounding box center [295, 181] width 58 height 13
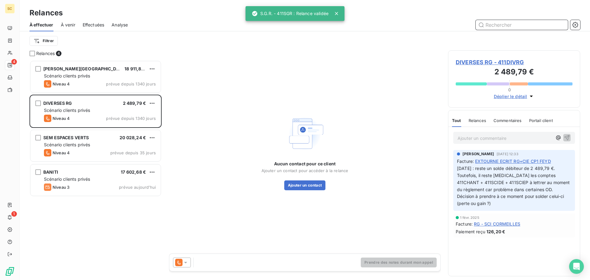
click at [92, 24] on span "Effectuées" at bounding box center [94, 25] width 22 height 6
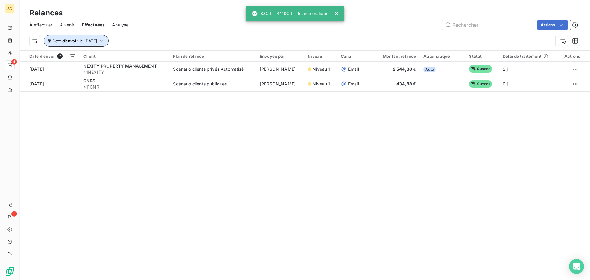
click at [77, 42] on span "Date d’envoi : le 6 oct. 2025" at bounding box center [75, 40] width 45 height 5
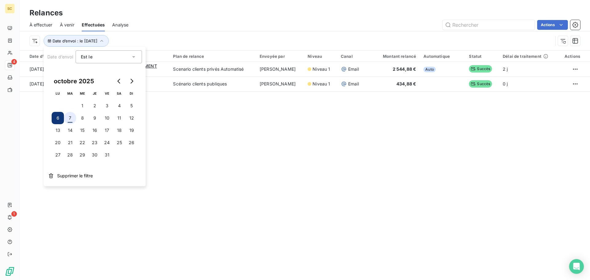
click at [72, 122] on button "7" at bounding box center [70, 118] width 12 height 12
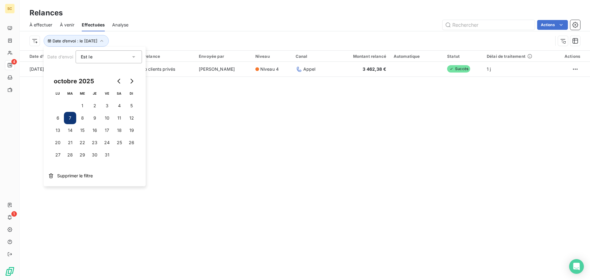
drag, startPoint x: 228, startPoint y: 144, endPoint x: 218, endPoint y: 117, distance: 28.7
click at [228, 144] on div "Relances À effectuer À venir Effectuées Analyse Actions Date d’envoi : le 7 oct…" at bounding box center [305, 140] width 571 height 280
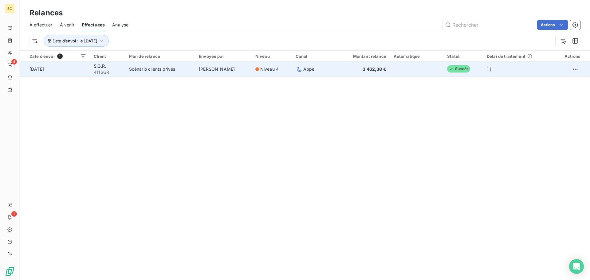
click at [158, 71] on td "Scénario clients privés" at bounding box center [160, 69] width 70 height 15
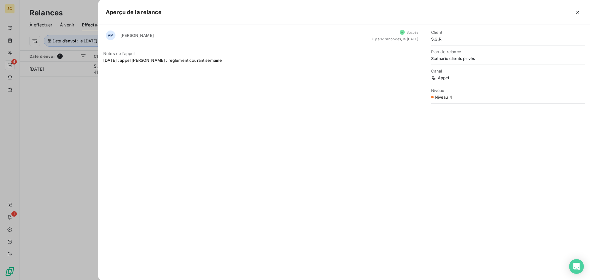
click at [81, 132] on div at bounding box center [295, 140] width 590 height 280
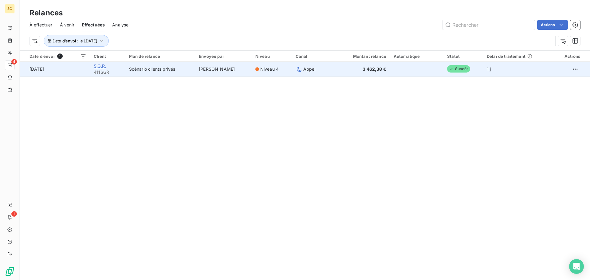
click at [97, 67] on span "S.G.R." at bounding box center [100, 65] width 12 height 5
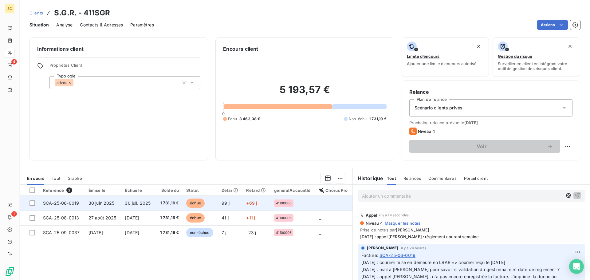
click at [89, 204] on span "30 juin 2025" at bounding box center [102, 202] width 26 height 5
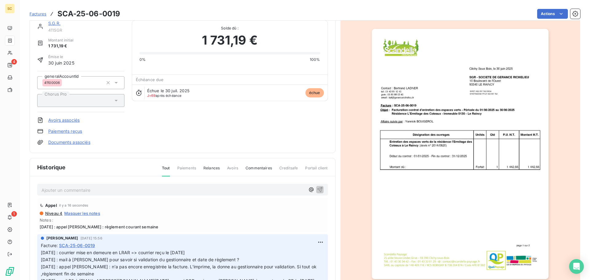
scroll to position [42, 0]
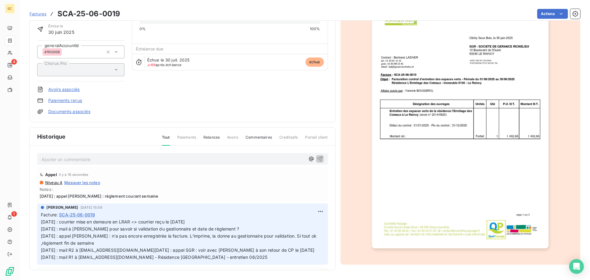
click at [92, 198] on span "07/10/25 : appel Mme Ribeiro : règlement courant semaine" at bounding box center [183, 196] width 286 height 5
copy span "07/10/25 : appel Mme Ribeiro : règlement courant semaine"
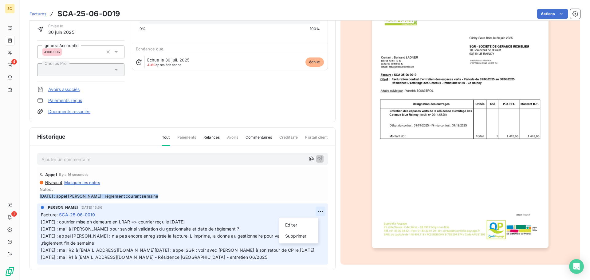
click at [312, 212] on html "SC 4 1 Factures SCA-25-06-0019 Actions S.G.R. 411SGR Montant initial 1 731,19 €…" at bounding box center [295, 140] width 590 height 280
click at [303, 223] on div "Editer" at bounding box center [299, 225] width 34 height 10
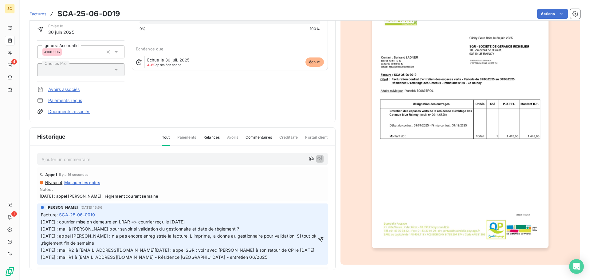
click at [42, 221] on span "26/09/25 : courrier mise en demeure en LRAR => courrier reçu le 30/09/25 19/09/…" at bounding box center [179, 239] width 277 height 40
click at [42, 220] on p "26/09/25 : courrier mise en demeure en LRAR => courrier reçu le 30/09/25 19/09/…" at bounding box center [179, 240] width 276 height 42
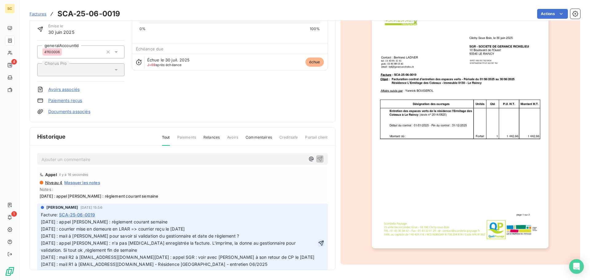
click at [318, 246] on icon "button" at bounding box center [321, 243] width 6 height 6
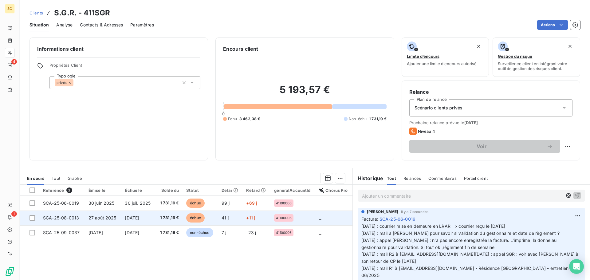
click at [138, 219] on span "26 sept. 2025" at bounding box center [132, 217] width 14 height 5
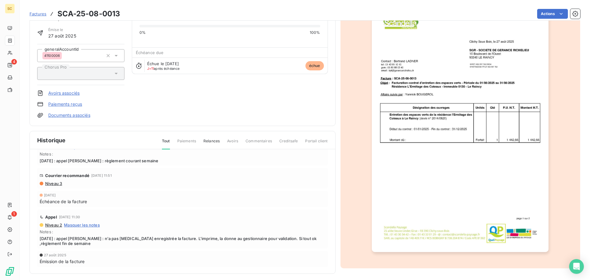
scroll to position [42, 0]
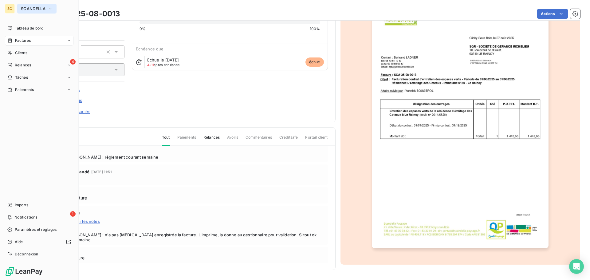
click at [30, 9] on span "SCANDELLA" at bounding box center [33, 8] width 25 height 5
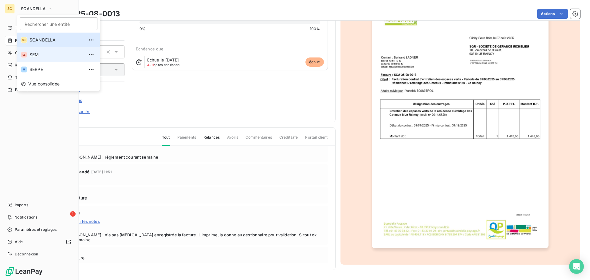
click at [42, 53] on span "SEM" at bounding box center [57, 55] width 54 height 6
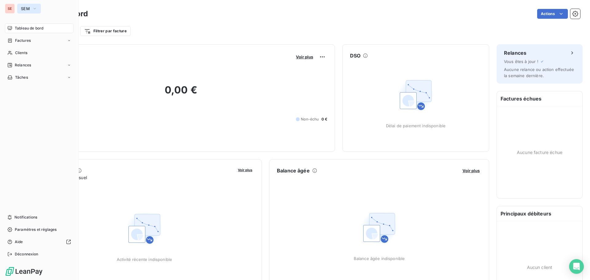
click at [37, 9] on icon "button" at bounding box center [34, 9] width 5 height 6
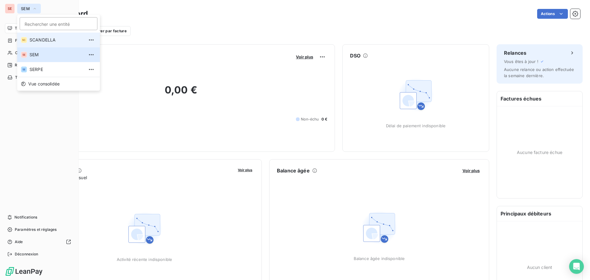
click at [40, 40] on span "SCANDELLA" at bounding box center [57, 40] width 54 height 6
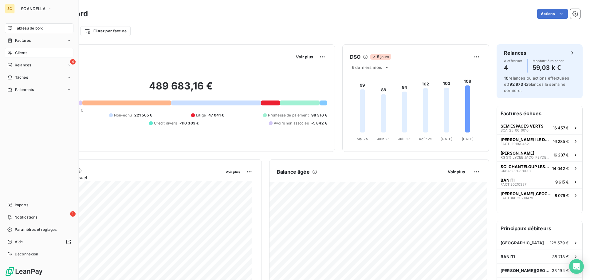
click at [25, 51] on span "Clients" at bounding box center [21, 53] width 12 height 6
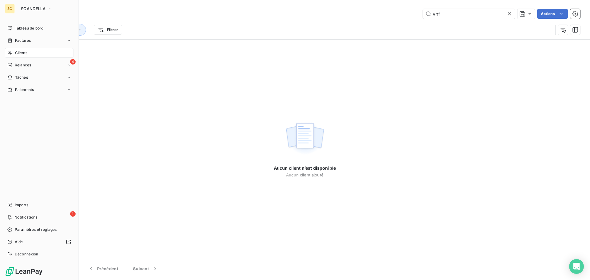
drag, startPoint x: 24, startPoint y: 53, endPoint x: 65, endPoint y: 46, distance: 41.8
click at [24, 53] on span "Clients" at bounding box center [21, 53] width 12 height 6
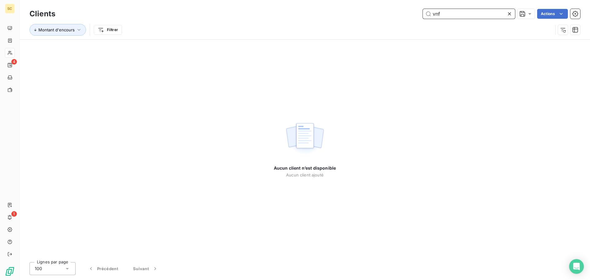
drag, startPoint x: 465, startPoint y: 16, endPoint x: 430, endPoint y: 14, distance: 35.1
click at [431, 14] on input "vnf" at bounding box center [469, 14] width 92 height 10
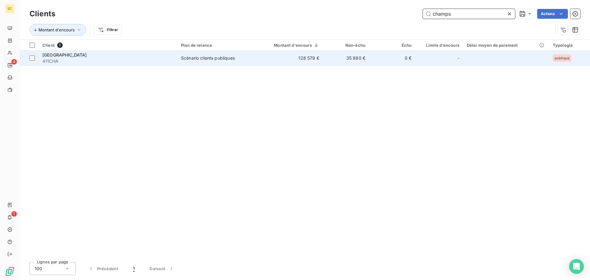
type input "champs"
click at [130, 51] on td "MAIRIE DE CHAMPS SUR MARNE 411CHA" at bounding box center [108, 58] width 139 height 15
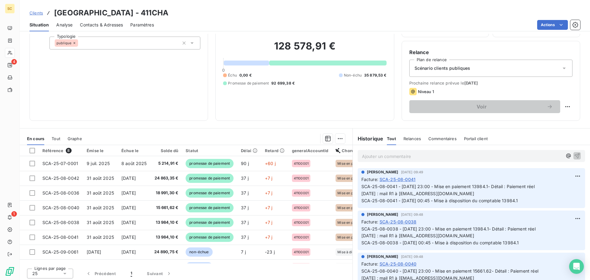
scroll to position [42, 0]
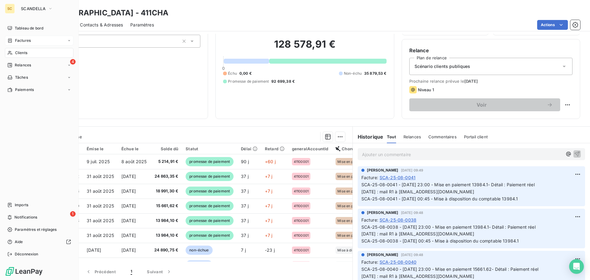
drag, startPoint x: 26, startPoint y: 38, endPoint x: 31, endPoint y: 38, distance: 5.5
click at [26, 38] on span "Factures" at bounding box center [23, 41] width 16 height 6
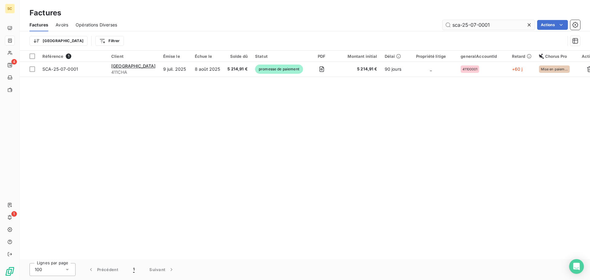
drag, startPoint x: 507, startPoint y: 25, endPoint x: 472, endPoint y: 25, distance: 35.0
click at [472, 25] on input "sca-25-07-0001" at bounding box center [489, 25] width 92 height 10
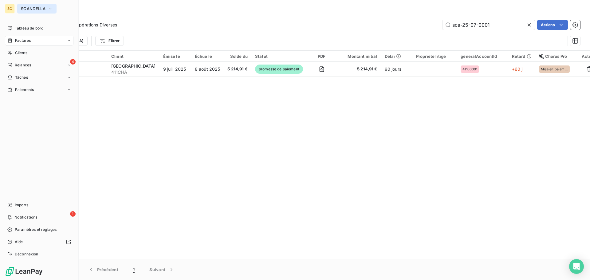
click at [33, 10] on span "SCANDELLA" at bounding box center [33, 8] width 25 height 5
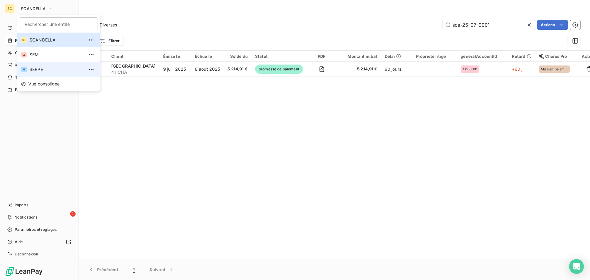
click at [35, 69] on span "SERPE" at bounding box center [57, 69] width 54 height 6
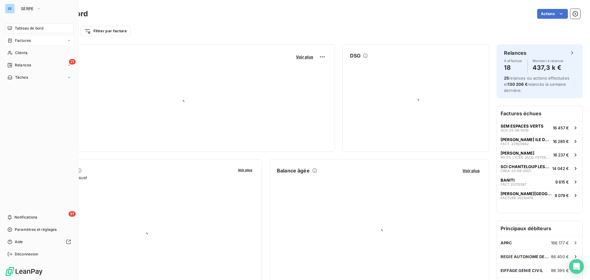
click at [35, 39] on div "Factures" at bounding box center [39, 41] width 69 height 10
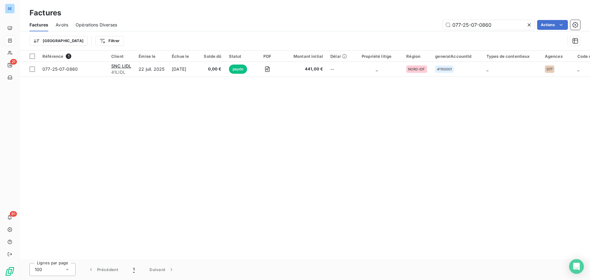
click at [457, 19] on div "Factures Avoirs Opérations Diverses 077-25-07-0860 Actions" at bounding box center [305, 24] width 571 height 13
type input "0"
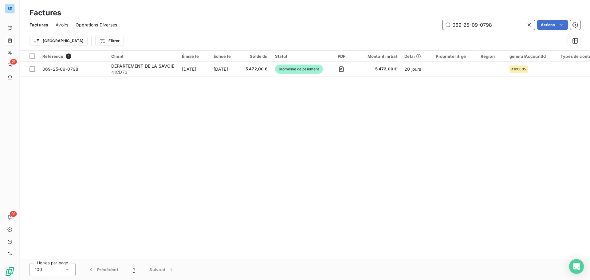
drag, startPoint x: 503, startPoint y: 27, endPoint x: 427, endPoint y: 28, distance: 75.6
click at [427, 28] on div "069-25-09-0798 Actions" at bounding box center [353, 25] width 456 height 10
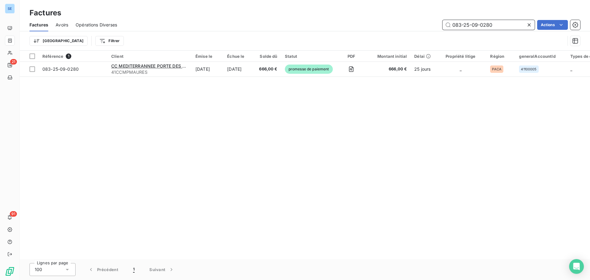
drag, startPoint x: 500, startPoint y: 25, endPoint x: 437, endPoint y: 20, distance: 62.9
click at [437, 20] on div "083-25-09-0280 Actions" at bounding box center [353, 25] width 456 height 10
click at [428, 19] on div "Factures Avoirs Opérations Diverses 083-25-09-0280 Actions" at bounding box center [305, 24] width 571 height 13
click at [472, 18] on div "Factures Factures Avoirs Opérations Diverses 083-25-09-0280 Actions Trier Filtr…" at bounding box center [305, 25] width 571 height 51
click at [472, 24] on input "083-25-09-0280" at bounding box center [489, 25] width 92 height 10
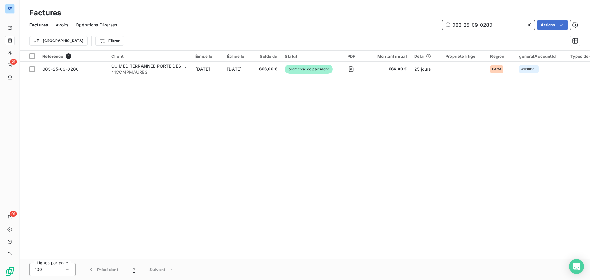
click at [472, 24] on input "083-25-09-0280" at bounding box center [489, 25] width 92 height 10
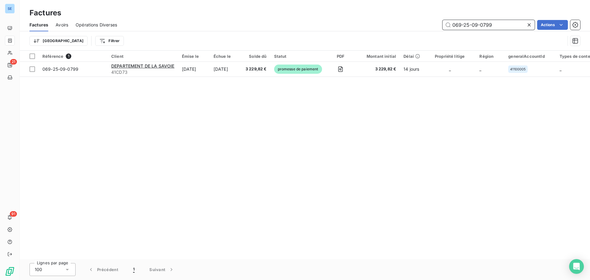
drag, startPoint x: 500, startPoint y: 26, endPoint x: 426, endPoint y: 25, distance: 73.8
click at [426, 25] on div "069-25-09-0799 Actions" at bounding box center [353, 25] width 456 height 10
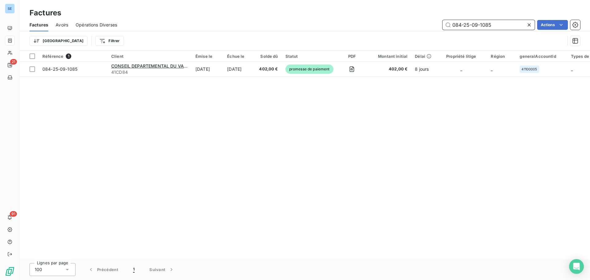
type input "084-25-09-1085"
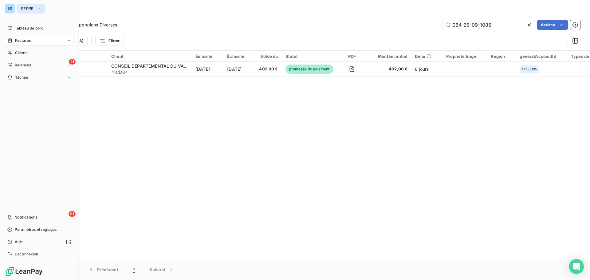
click at [38, 8] on icon "button" at bounding box center [38, 9] width 5 height 6
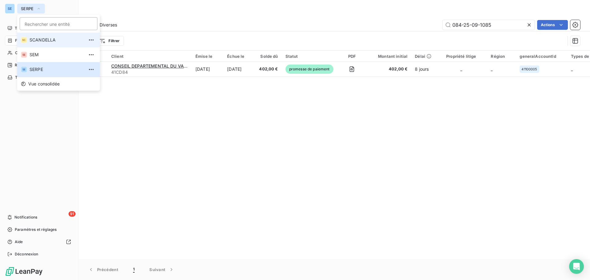
click at [45, 44] on li "SC SCANDELLA" at bounding box center [58, 40] width 83 height 15
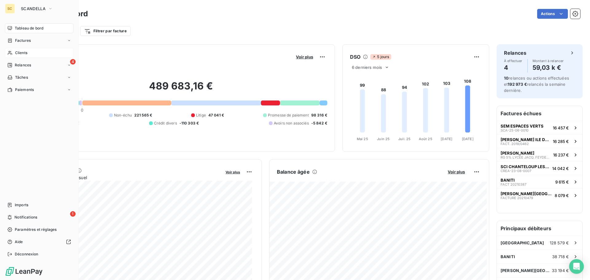
click at [34, 52] on div "Clients" at bounding box center [39, 53] width 69 height 10
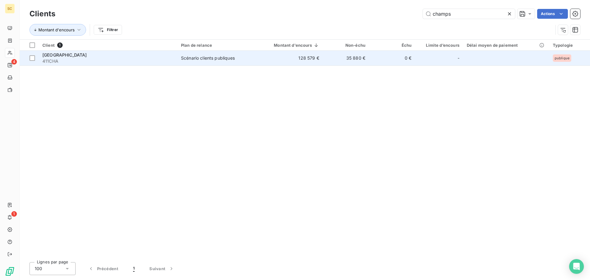
click at [129, 54] on div "MAIRIE DE CHAMPS SUR MARNE" at bounding box center [107, 55] width 131 height 6
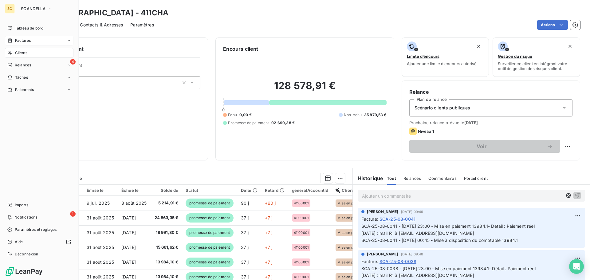
click at [26, 43] on div "Factures" at bounding box center [39, 41] width 69 height 10
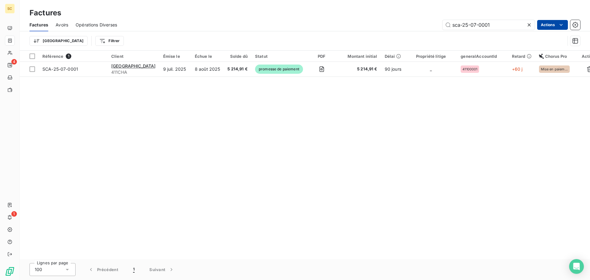
drag, startPoint x: 473, startPoint y: 24, endPoint x: 542, endPoint y: 20, distance: 68.7
click at [542, 20] on div "sca-25-07-0001 Actions" at bounding box center [353, 25] width 456 height 10
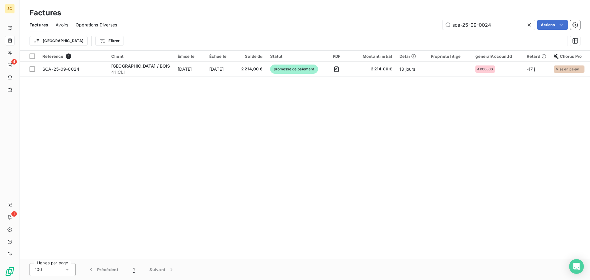
type input "sca-25-09-0024"
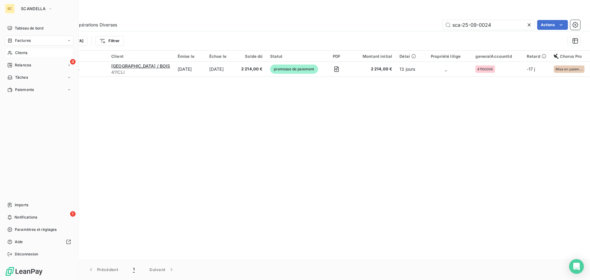
click at [30, 51] on div "Clients" at bounding box center [39, 53] width 69 height 10
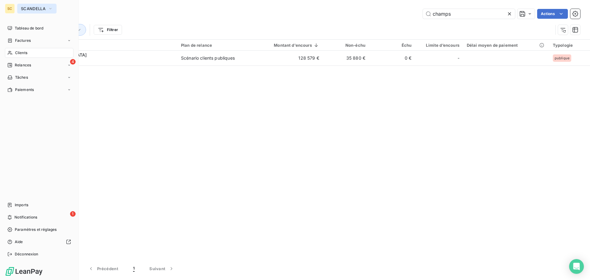
drag, startPoint x: 16, startPoint y: 9, endPoint x: 22, endPoint y: 10, distance: 5.5
click at [22, 10] on span "SCANDELLA" at bounding box center [33, 8] width 25 height 5
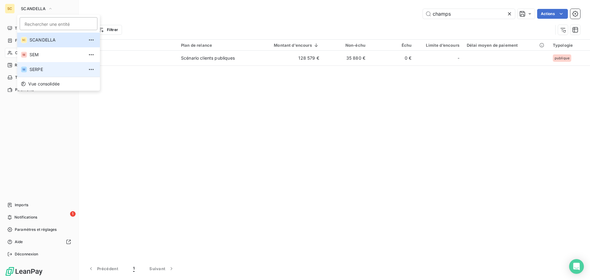
click at [42, 69] on span "SERPE" at bounding box center [57, 69] width 54 height 6
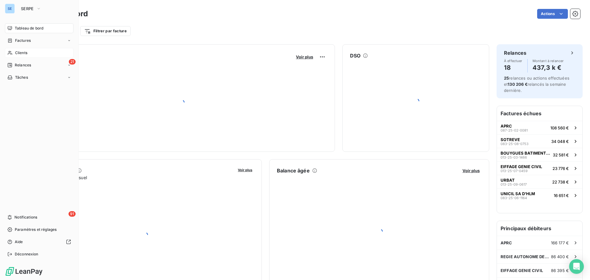
click at [36, 50] on div "Clients" at bounding box center [39, 53] width 69 height 10
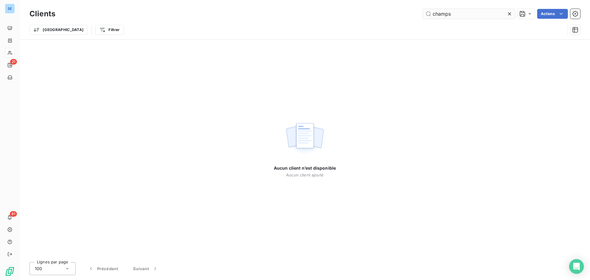
drag, startPoint x: 459, startPoint y: 14, endPoint x: 431, endPoint y: 10, distance: 28.9
click at [432, 10] on input "champs" at bounding box center [469, 14] width 92 height 10
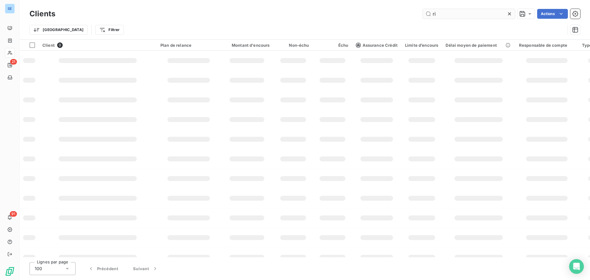
type input "r"
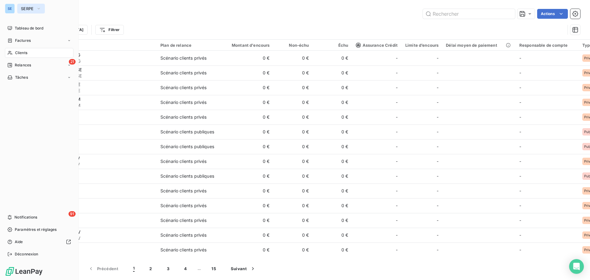
click at [29, 7] on span "SERPE" at bounding box center [27, 8] width 13 height 5
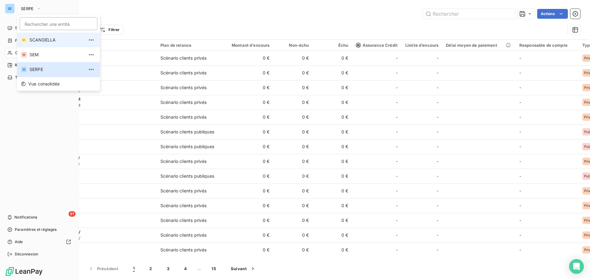
click at [46, 37] on li "SC SCANDELLA" at bounding box center [58, 40] width 83 height 15
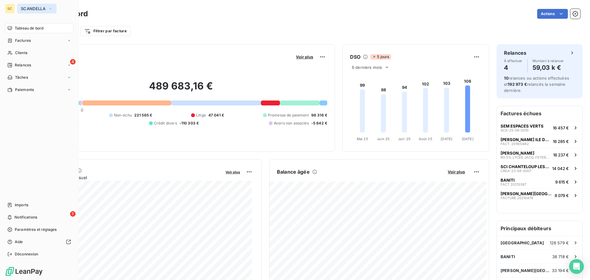
click at [40, 11] on span "SCANDELLA" at bounding box center [33, 8] width 25 height 5
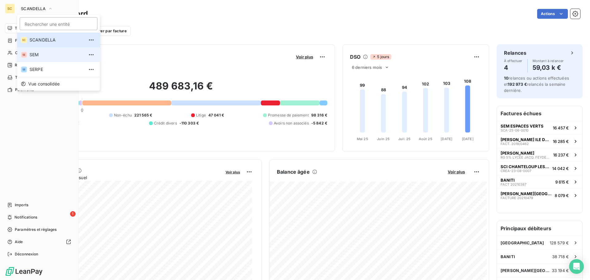
click at [43, 54] on span "SEM" at bounding box center [57, 55] width 54 height 6
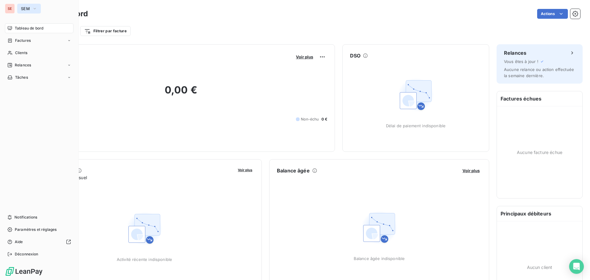
click at [32, 11] on button "SEM" at bounding box center [29, 9] width 24 height 10
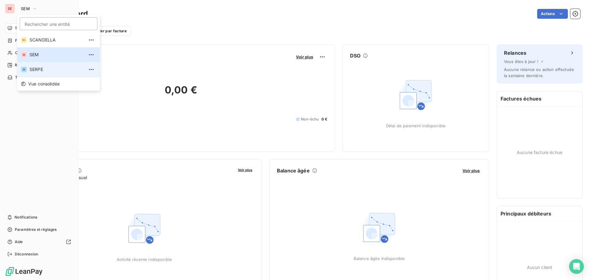
click at [41, 70] on span "SERPE" at bounding box center [57, 69] width 54 height 6
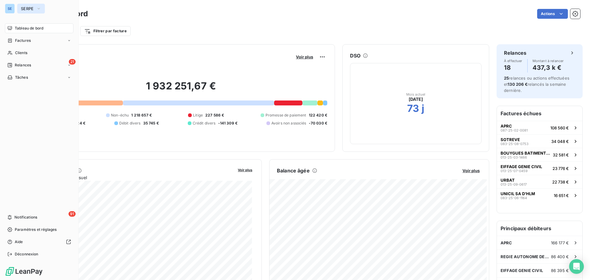
click at [37, 8] on icon "button" at bounding box center [38, 9] width 5 height 6
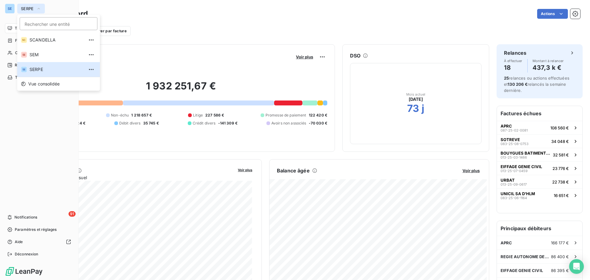
click at [52, 168] on div "Tableau de bord Factures Clients 21 Relances Tâches 91 Notifications Paramètres…" at bounding box center [39, 141] width 69 height 236
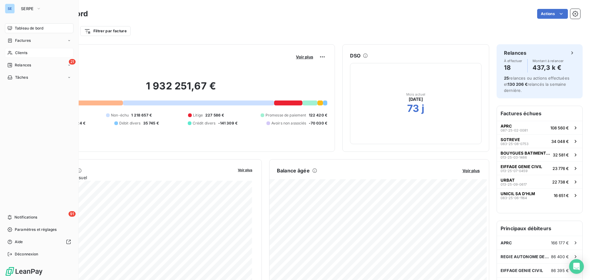
drag, startPoint x: 22, startPoint y: 53, endPoint x: 43, endPoint y: 52, distance: 21.0
click at [22, 53] on span "Clients" at bounding box center [21, 53] width 12 height 6
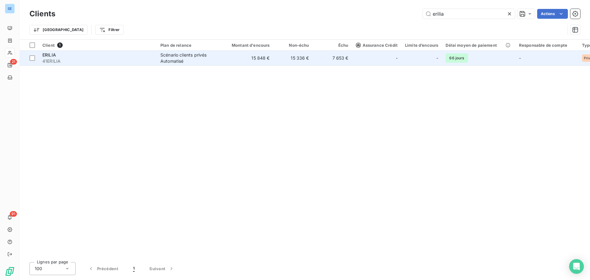
type input "erilia"
click at [210, 61] on div "Scénario clients privés Automatisé" at bounding box center [188, 58] width 57 height 12
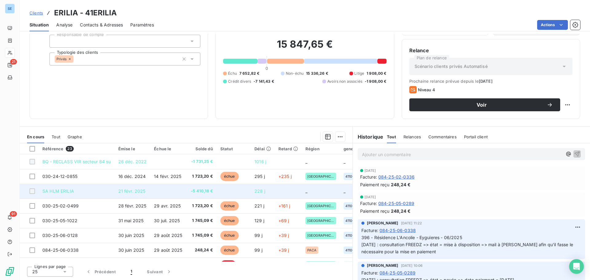
scroll to position [31, 0]
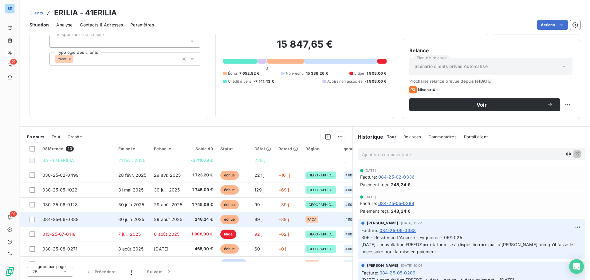
click at [153, 218] on td "29 août 2025" at bounding box center [168, 219] width 36 height 15
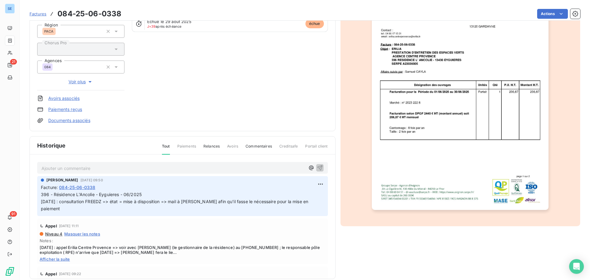
scroll to position [90, 0]
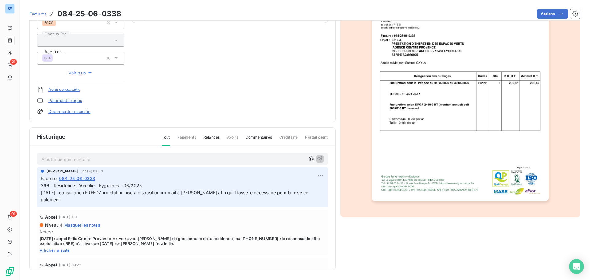
click at [63, 112] on link "Documents associés" at bounding box center [69, 112] width 42 height 6
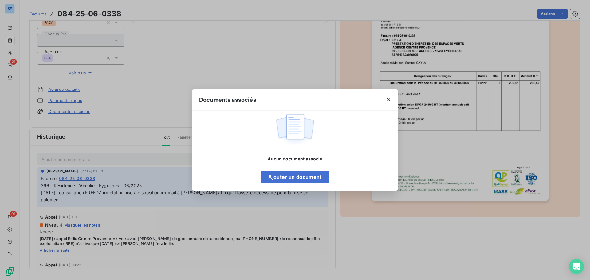
click at [485, 144] on div "Documents associés Aucun document associé Ajouter un document" at bounding box center [295, 140] width 590 height 280
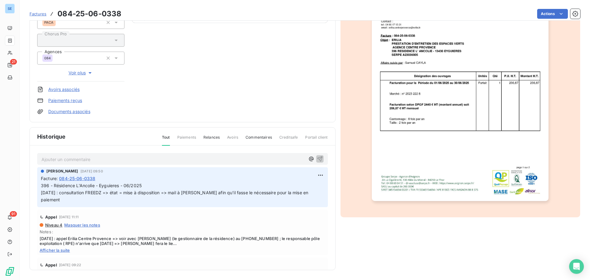
click at [473, 163] on img "button" at bounding box center [460, 76] width 177 height 250
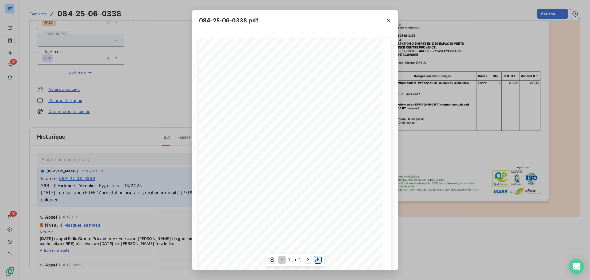
click at [319, 260] on icon "button" at bounding box center [318, 260] width 6 height 6
click at [392, 19] on button "button" at bounding box center [389, 21] width 10 height 10
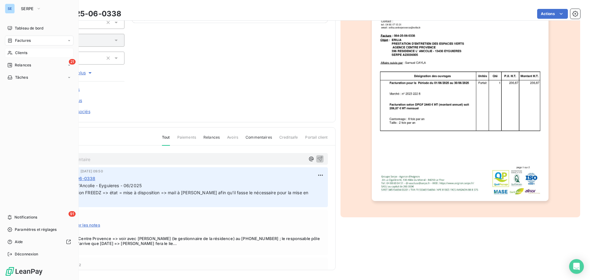
click at [26, 55] on span "Clients" at bounding box center [21, 53] width 12 height 6
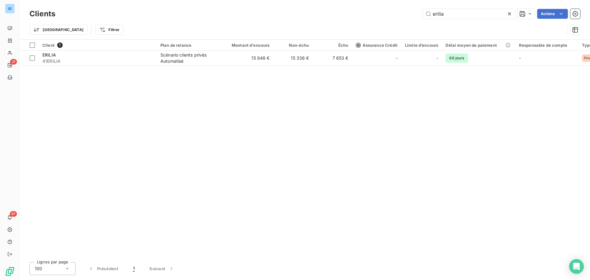
drag, startPoint x: 433, startPoint y: 15, endPoint x: 257, endPoint y: 149, distance: 221.2
click at [255, 150] on div "Client 1 Plan de relance Montant d'encours Non-échu Échu Assurance Crédit Limit…" at bounding box center [305, 149] width 571 height 218
drag, startPoint x: 457, startPoint y: 16, endPoint x: 411, endPoint y: 14, distance: 46.2
click at [411, 14] on div "erilia Actions" at bounding box center [322, 14] width 518 height 10
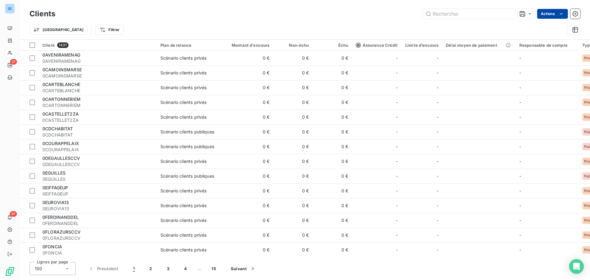
click at [548, 15] on html "SE 21 91 Clients Actions Trier Filtrer Client 1431 Plan de relance Montant d'en…" at bounding box center [295, 140] width 590 height 280
click at [6, 129] on html "SE 21 91 Clients Actions Groupes de clients Propriétés Clients Voir le tableau …" at bounding box center [295, 140] width 590 height 280
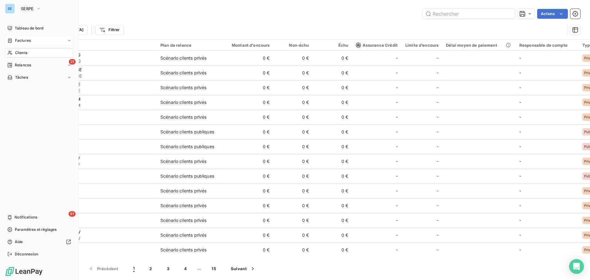
click at [26, 42] on span "Factures" at bounding box center [23, 41] width 16 height 6
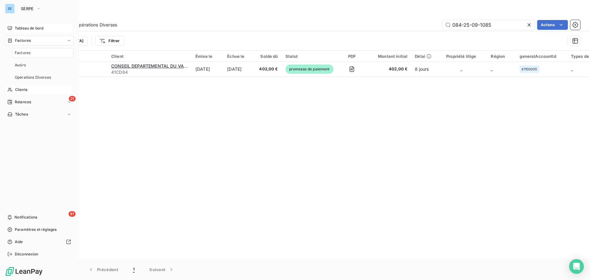
click at [34, 27] on span "Tableau de bord" at bounding box center [29, 29] width 29 height 6
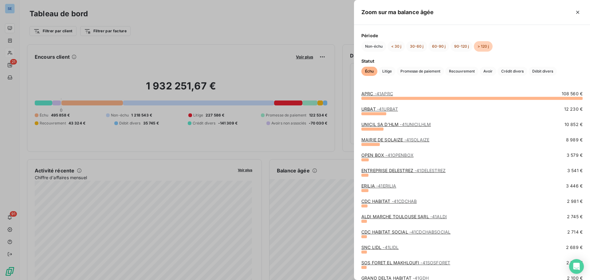
click at [1, 99] on div at bounding box center [295, 140] width 590 height 280
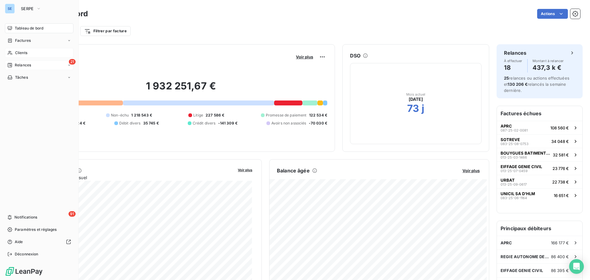
click at [31, 63] on span "Relances" at bounding box center [23, 65] width 16 height 6
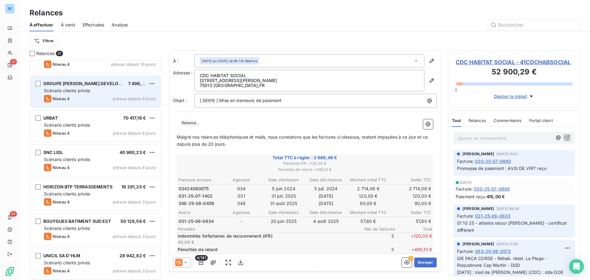
scroll to position [154, 0]
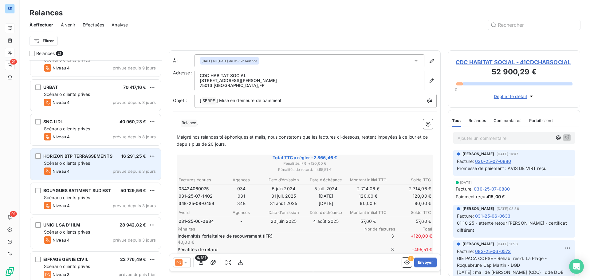
click at [72, 160] on span "Scénario clients privés" at bounding box center [67, 162] width 46 height 5
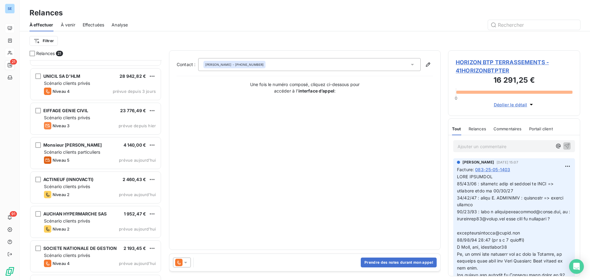
scroll to position [338, 0]
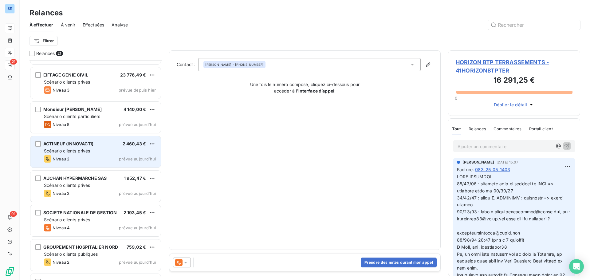
click at [70, 157] on div "Niveau 2 prévue aujourd’hui" at bounding box center [100, 158] width 112 height 7
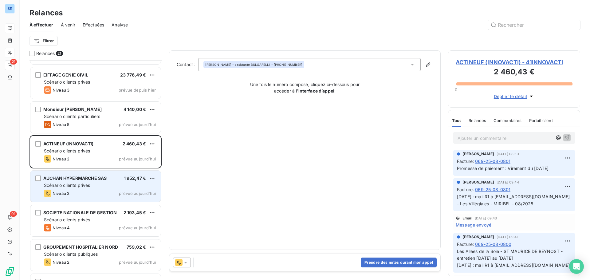
click at [69, 183] on span "Scénario clients privés" at bounding box center [67, 185] width 46 height 5
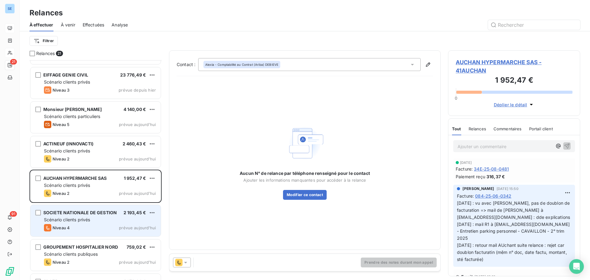
click at [110, 216] on div "SOCIETE NATIONALE DE GESTION 2 193,45 € Scénario clients privés Niveau 4 prévue…" at bounding box center [95, 220] width 130 height 31
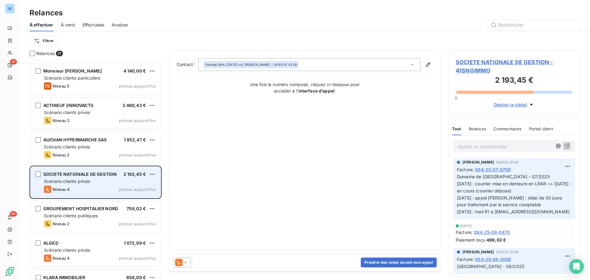
scroll to position [431, 0]
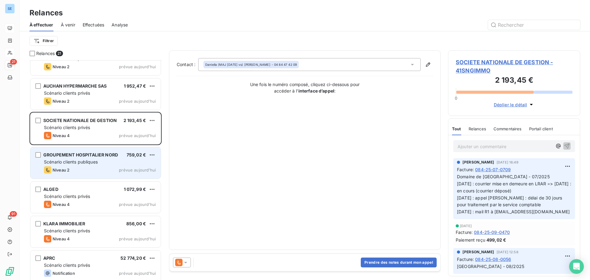
click at [99, 164] on div "Scénario clients publiques" at bounding box center [100, 162] width 112 height 6
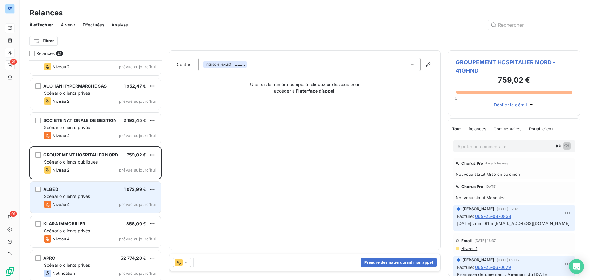
click at [94, 204] on div "Niveau 4 prévue aujourd’hui" at bounding box center [100, 204] width 112 height 7
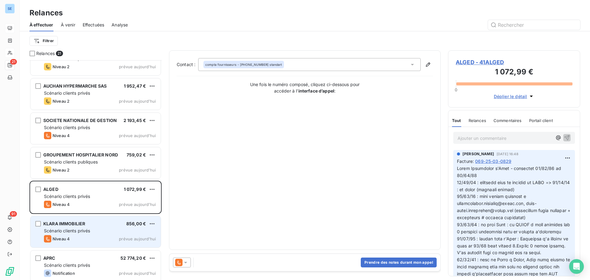
click at [90, 232] on span "Scénario clients privés" at bounding box center [67, 230] width 46 height 5
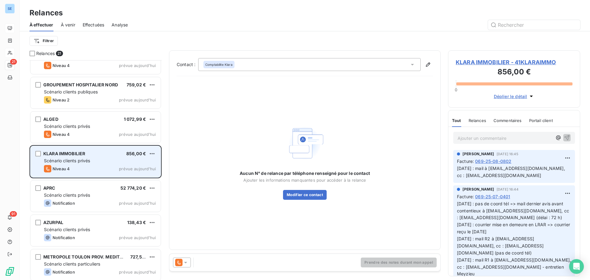
scroll to position [504, 0]
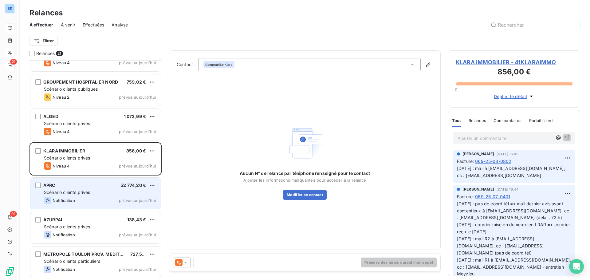
click at [88, 197] on div "Notification prévue aujourd’hui" at bounding box center [100, 200] width 112 height 7
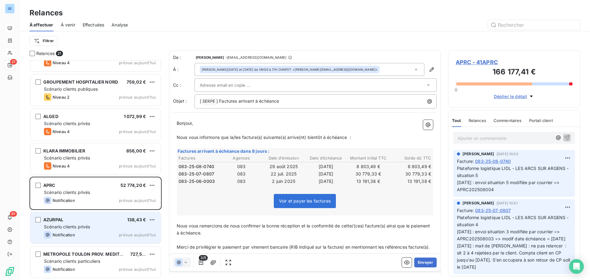
click at [98, 226] on div "Scénario clients privés" at bounding box center [100, 227] width 112 height 6
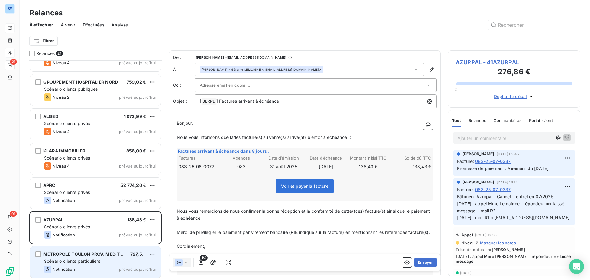
click at [93, 265] on div "METROPOLE TOULON PROV. MEDITERRANEE 727,56 € Scénario clients particuliers Noti…" at bounding box center [95, 262] width 130 height 31
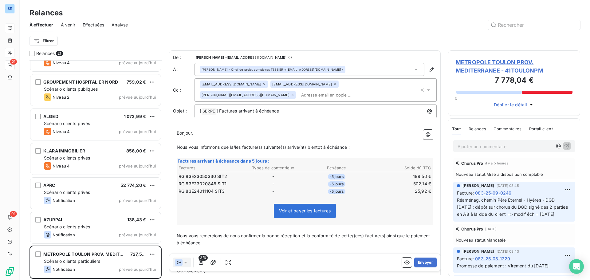
click at [171, 12] on div "Relances" at bounding box center [305, 12] width 571 height 11
click at [50, 40] on html "SE 21 91 Relances À effectuer À venir Effectuées Analyse Filtrer Relances 21 AU…" at bounding box center [295, 140] width 590 height 280
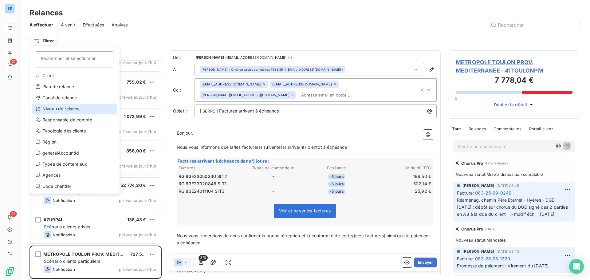
click at [51, 108] on div "Niveau de relance" at bounding box center [74, 109] width 85 height 10
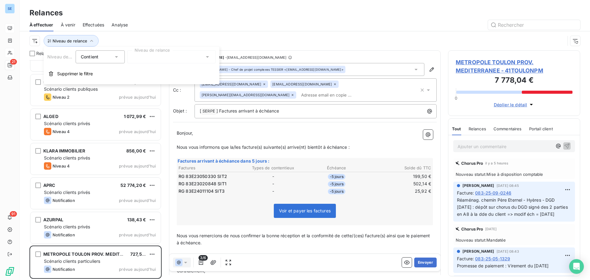
click at [139, 62] on div at bounding box center [171, 56] width 89 height 13
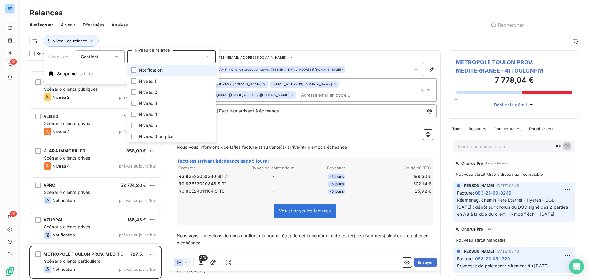
click at [149, 71] on span "Notification" at bounding box center [151, 70] width 24 height 6
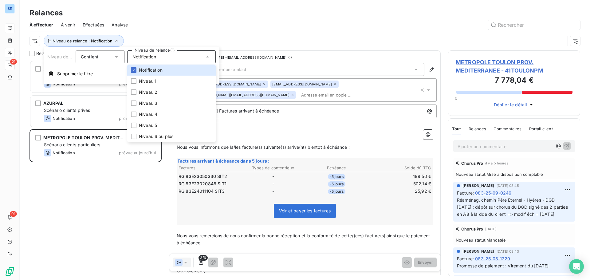
scroll to position [215, 128]
click at [229, 25] on div at bounding box center [357, 25] width 445 height 10
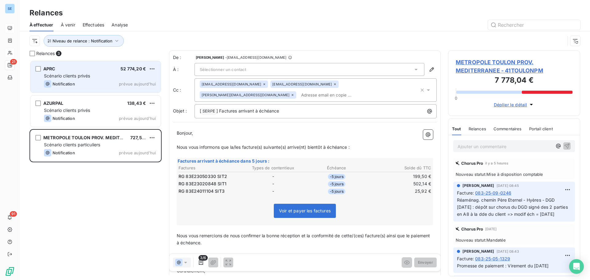
click at [109, 72] on div "APRC 52 774,20 € Scénario clients privés Notification prévue aujourd’hui" at bounding box center [95, 76] width 130 height 31
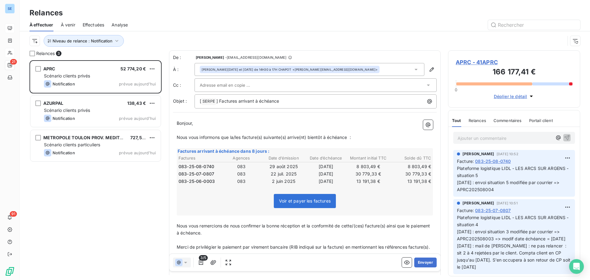
click at [413, 71] on icon at bounding box center [416, 69] width 6 height 6
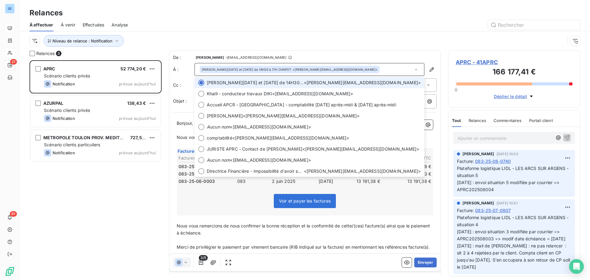
click at [396, 45] on div "Niveau de relance : Notification" at bounding box center [298, 41] width 536 height 12
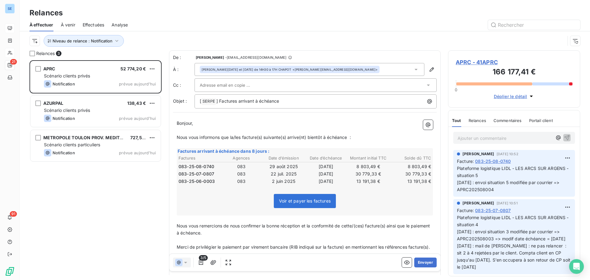
click at [415, 69] on icon at bounding box center [416, 70] width 3 height 2
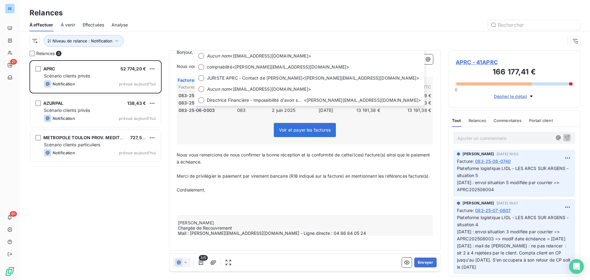
scroll to position [80, 0]
click at [387, 24] on div at bounding box center [357, 25] width 445 height 10
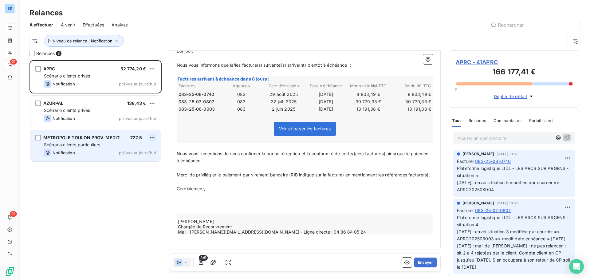
click at [150, 139] on html "SE 21 91 Relances À effectuer À venir Effectuées Analyse Niveau de relance : No…" at bounding box center [295, 140] width 590 height 280
click at [139, 161] on div "Passer cette action" at bounding box center [125, 161] width 55 height 10
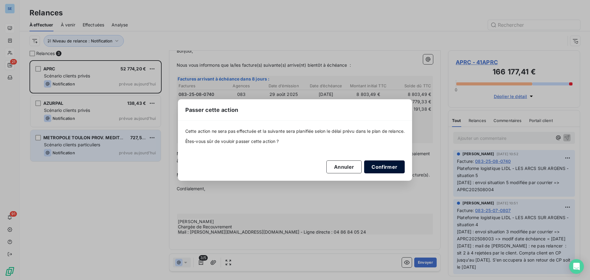
click at [388, 169] on button "Confirmer" at bounding box center [384, 166] width 41 height 13
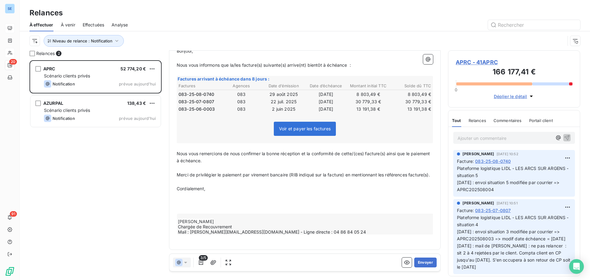
click at [105, 198] on div "APRC 52 774,20 € Scénario clients privés Notification prévue aujourd’hui AZURPA…" at bounding box center [96, 170] width 132 height 220
click at [85, 160] on div "APRC 52 774,20 € Scénario clients privés Notification prévue aujourd’hui AZURPA…" at bounding box center [96, 170] width 132 height 220
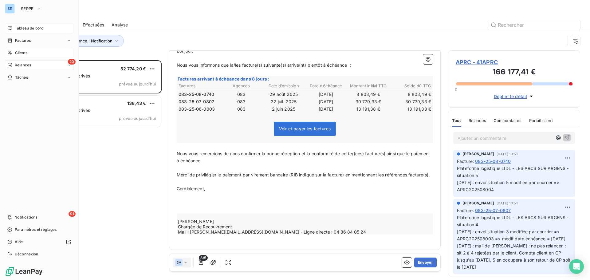
click at [28, 64] on span "Relances" at bounding box center [23, 65] width 16 height 6
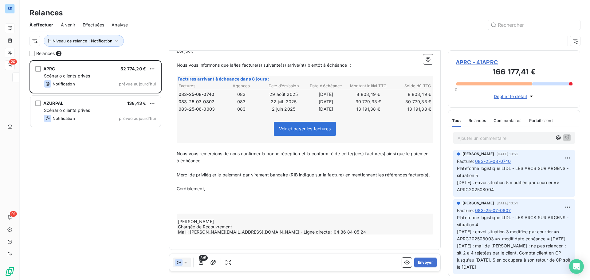
click at [124, 165] on div "APRC 52 774,20 € Scénario clients privés Notification prévue aujourd’hui AZURPA…" at bounding box center [96, 170] width 132 height 220
click at [87, 41] on span "Niveau de relance : Notification" at bounding box center [83, 40] width 60 height 5
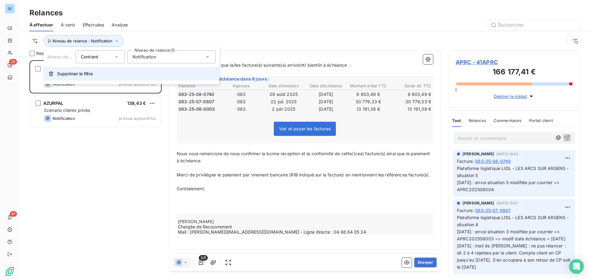
click at [77, 73] on span "Supprimer le filtre" at bounding box center [75, 74] width 36 height 6
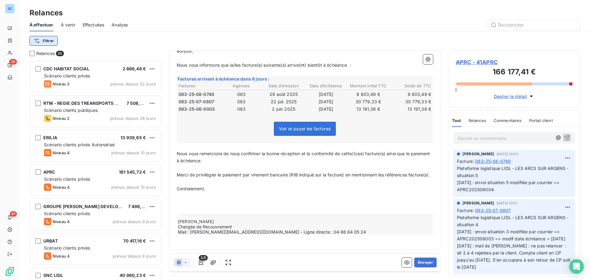
click at [44, 40] on html "SE 20 91 Relances À effectuer À venir Effectuées Analyse Filtrer Relances 20 CD…" at bounding box center [295, 140] width 590 height 280
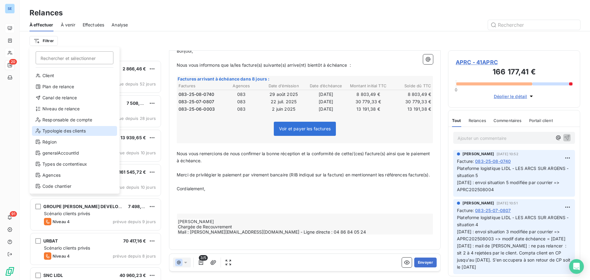
scroll to position [11, 0]
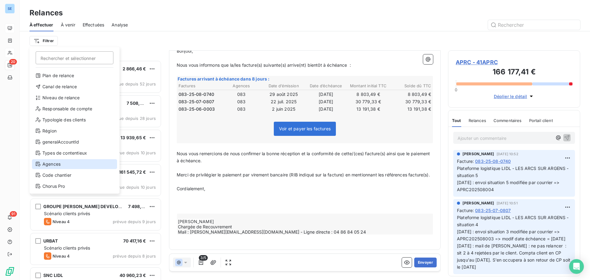
click at [53, 166] on div "Agences" at bounding box center [74, 164] width 85 height 10
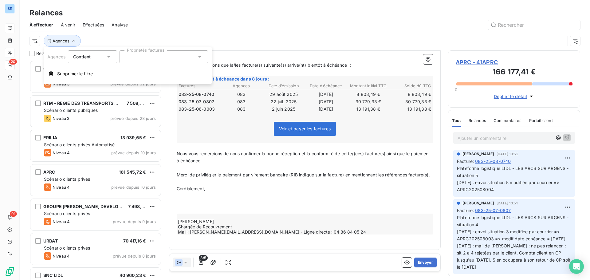
click at [168, 54] on div at bounding box center [164, 56] width 89 height 13
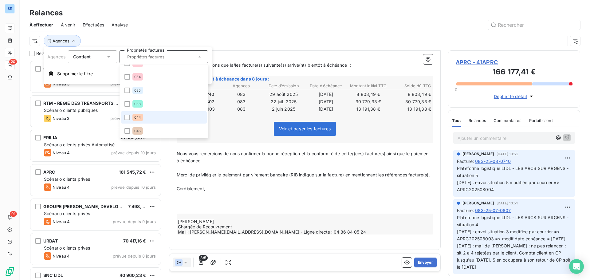
scroll to position [154, 0]
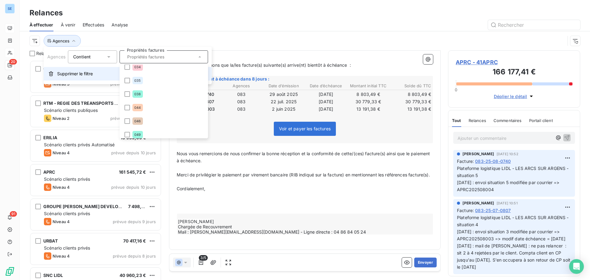
click at [81, 74] on span "Supprimer le filtre" at bounding box center [75, 74] width 36 height 6
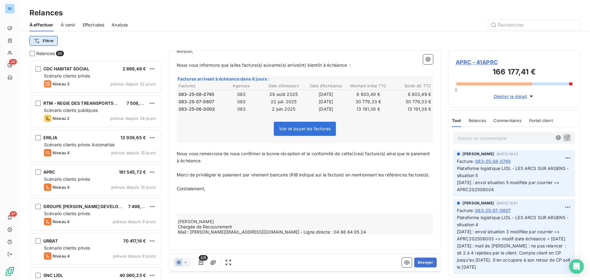
click at [49, 40] on html "SE 20 91 Relances À effectuer À venir Effectuées Analyse Filtrer Relances 20 CD…" at bounding box center [295, 140] width 590 height 280
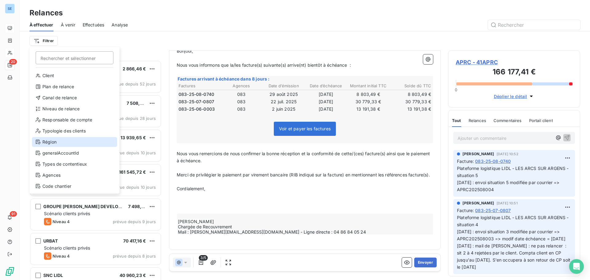
click at [51, 138] on div "Région" at bounding box center [74, 142] width 85 height 10
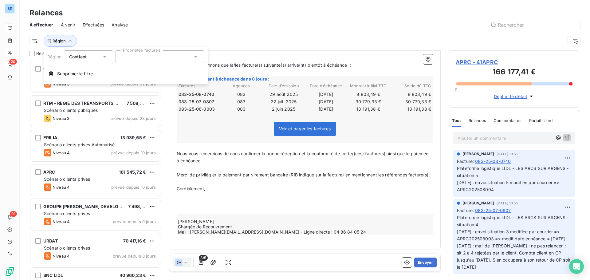
click at [154, 62] on div at bounding box center [160, 56] width 89 height 13
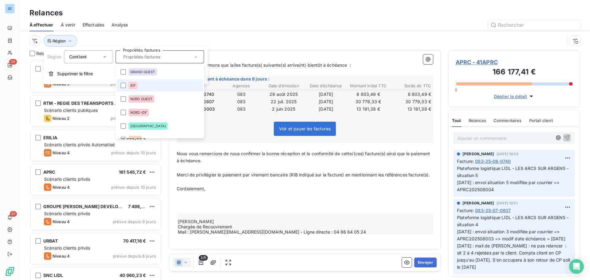
click at [130, 87] on div "IDF" at bounding box center [133, 85] width 9 height 7
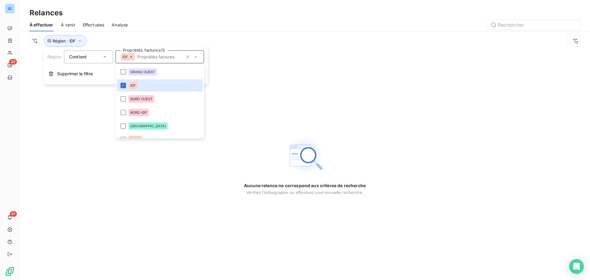
click at [132, 55] on div "IDF" at bounding box center [128, 56] width 14 height 7
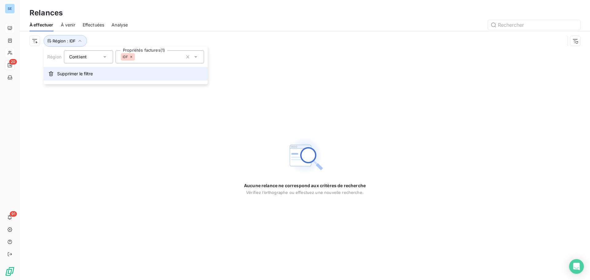
click at [81, 77] on button "Supprimer le filtre" at bounding box center [126, 74] width 164 height 14
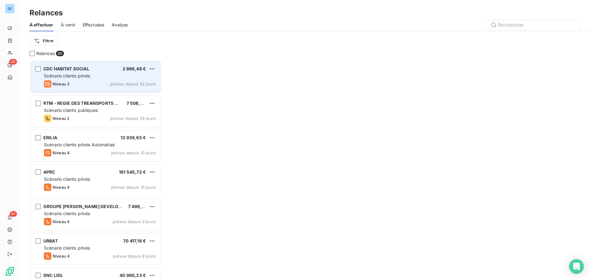
scroll to position [215, 128]
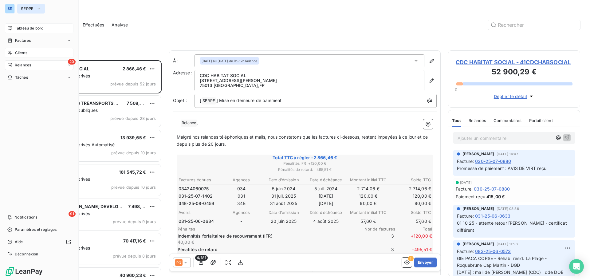
click at [24, 9] on span "SERPE" at bounding box center [27, 8] width 13 height 5
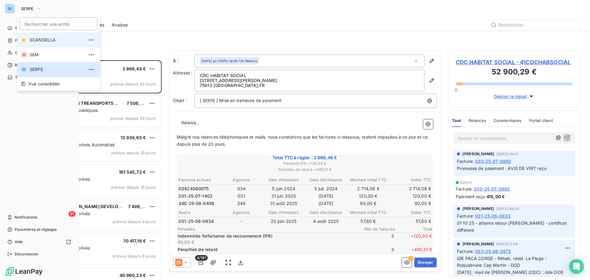
click at [38, 42] on span "SCANDELLA" at bounding box center [57, 40] width 54 height 6
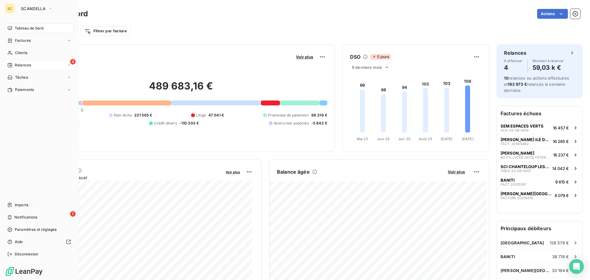
click at [32, 65] on div "4 Relances" at bounding box center [39, 65] width 69 height 10
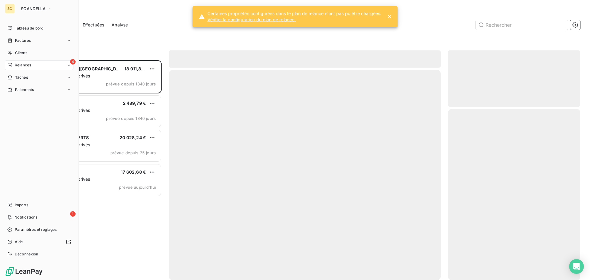
scroll to position [215, 128]
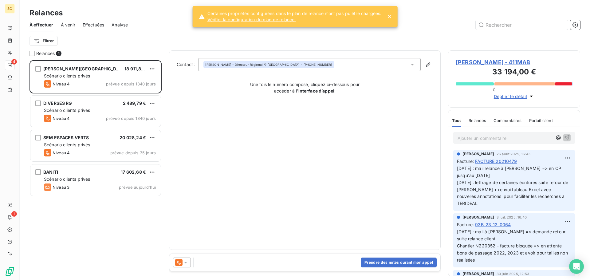
click at [235, 20] on link "Vérifier la configuration du plan de relance." at bounding box center [295, 20] width 174 height 6
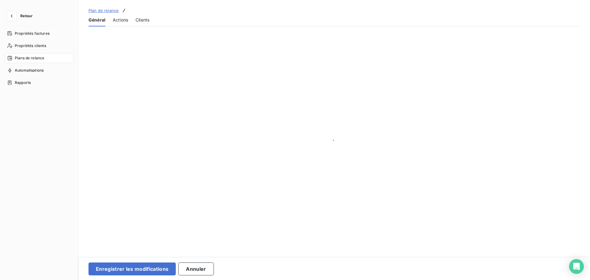
click at [28, 17] on span "Retour" at bounding box center [26, 16] width 12 height 4
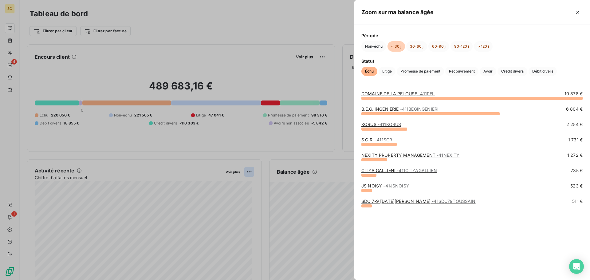
click at [360, 280] on div "Zoom sur ma balance âgée Période Non-échu < 30 j 30-60 j 60-90 j 90-120 j > 120…" at bounding box center [295, 280] width 590 height 0
click at [305, 135] on div at bounding box center [295, 140] width 590 height 280
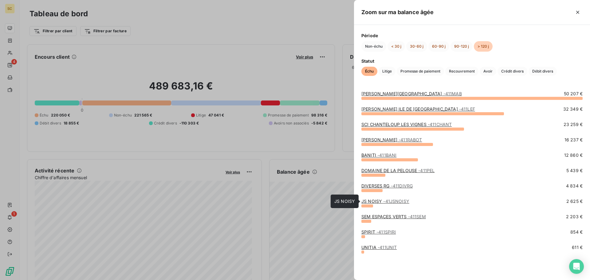
click at [386, 204] on span "- 41JSNOISY" at bounding box center [396, 201] width 26 height 5
click at [365, 125] on link "SCI CHANTELOUP LES VIGNES - 411CHANT" at bounding box center [407, 124] width 90 height 5
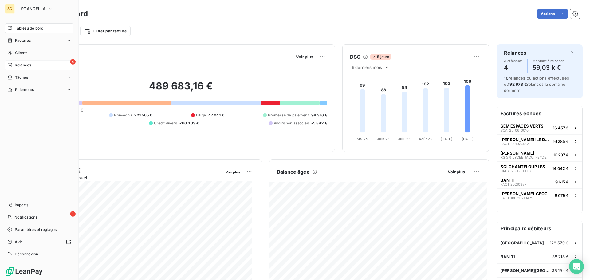
click at [19, 63] on span "Relances" at bounding box center [23, 65] width 16 height 6
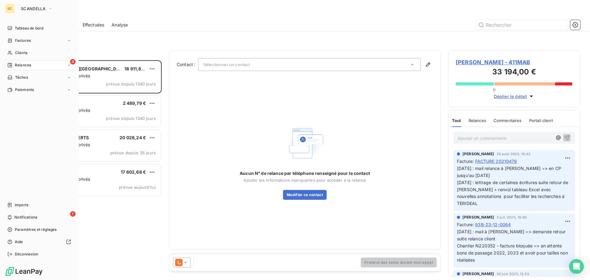
scroll to position [215, 128]
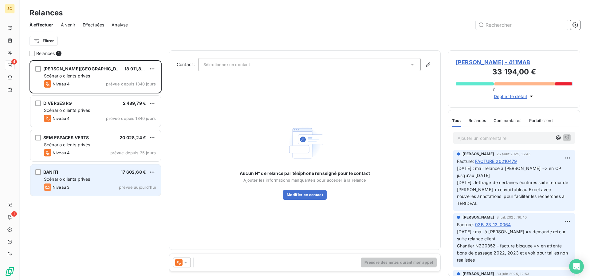
click at [52, 170] on span "BANITI" at bounding box center [50, 171] width 15 height 5
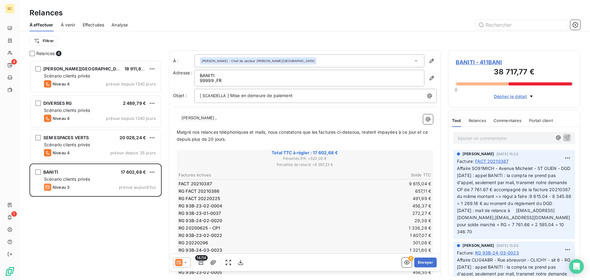
click at [493, 63] on span "BANITI - 411BANI" at bounding box center [514, 62] width 117 height 8
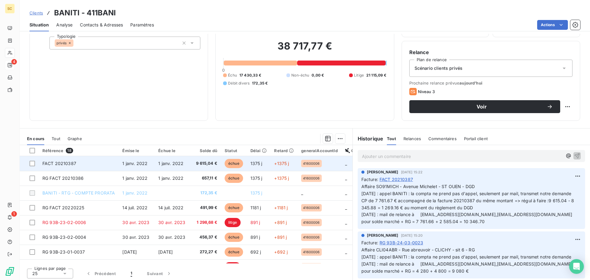
scroll to position [42, 0]
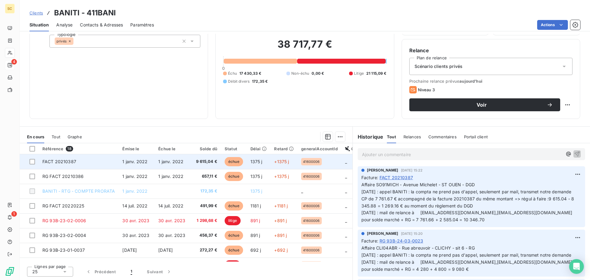
click at [85, 162] on td "FACT 20210387" at bounding box center [79, 161] width 80 height 15
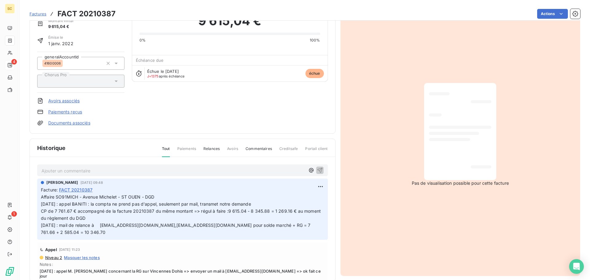
scroll to position [0, 0]
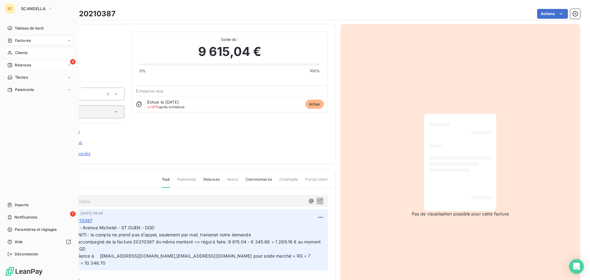
click at [26, 54] on span "Clients" at bounding box center [21, 53] width 12 height 6
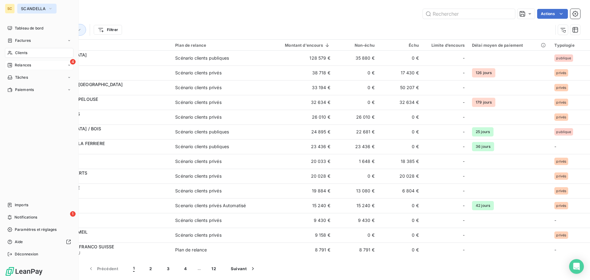
click at [24, 7] on span "SCANDELLA" at bounding box center [33, 8] width 25 height 5
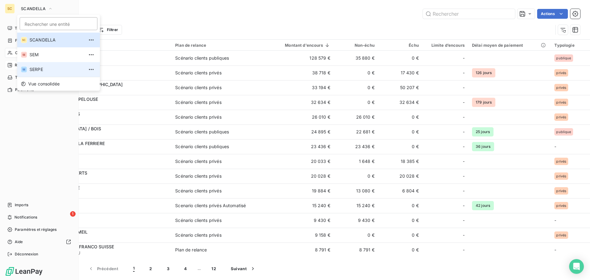
click at [38, 71] on span "SERPE" at bounding box center [57, 69] width 54 height 6
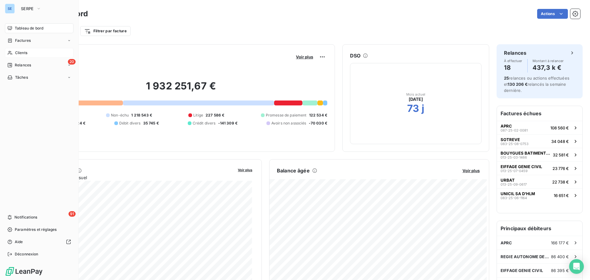
click at [26, 50] on div "Clients" at bounding box center [39, 53] width 69 height 10
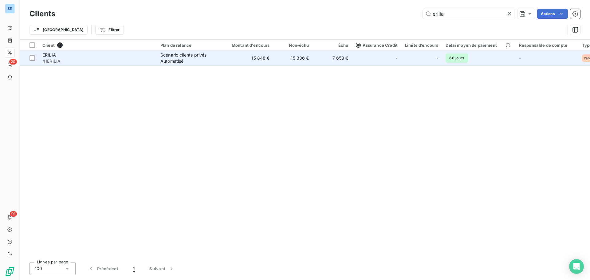
type input "erilia"
click at [181, 63] on div "Scénario clients privés Automatisé" at bounding box center [188, 58] width 57 height 12
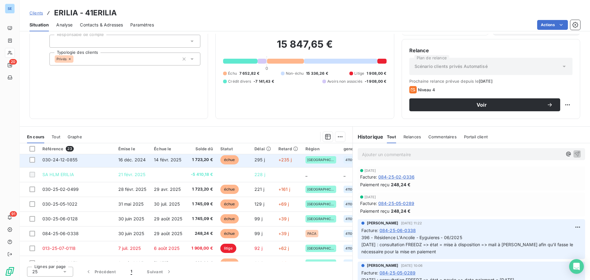
scroll to position [31, 0]
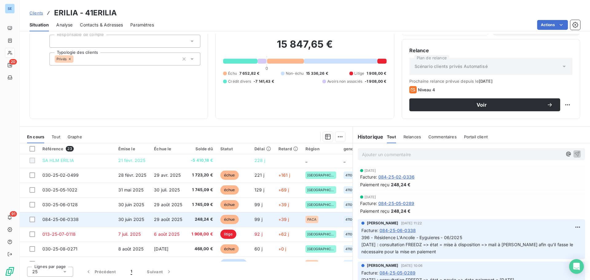
click at [170, 219] on span "29 août 2025" at bounding box center [168, 219] width 28 height 5
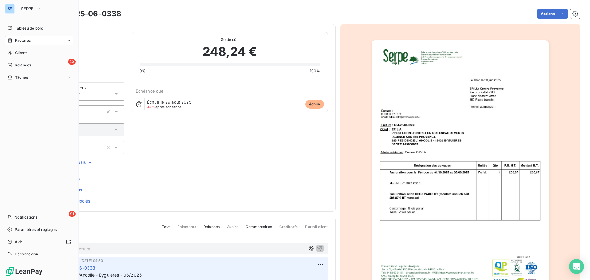
drag, startPoint x: 26, startPoint y: 138, endPoint x: 33, endPoint y: 125, distance: 14.8
click at [26, 138] on div "Tableau de bord Factures Clients 20 Relances Tâches 91 Notifications Paramètres…" at bounding box center [39, 141] width 69 height 236
click at [33, 26] on span "Tableau de bord" at bounding box center [29, 29] width 29 height 6
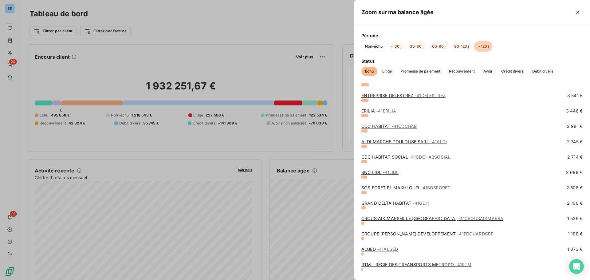
scroll to position [87, 0]
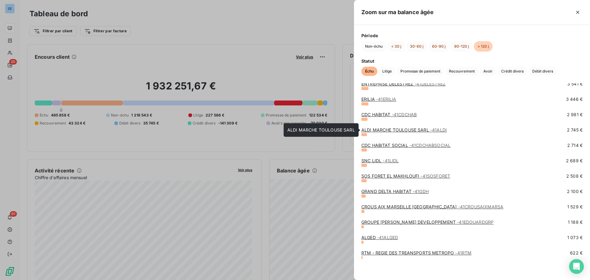
click at [386, 130] on link "ALDI MARCHE TOULOUSE SARL - 41ALDI" at bounding box center [404, 129] width 85 height 5
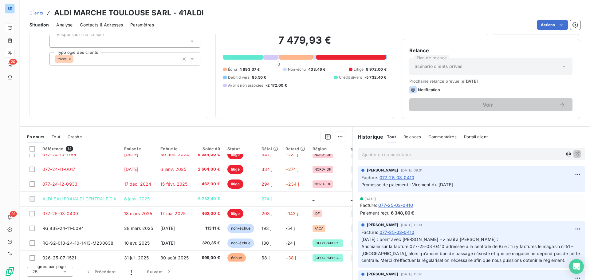
scroll to position [102, 0]
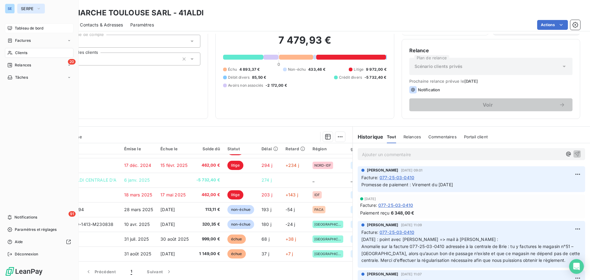
drag, startPoint x: 31, startPoint y: 7, endPoint x: 36, endPoint y: 10, distance: 5.7
click at [31, 7] on span "SERPE" at bounding box center [27, 8] width 13 height 5
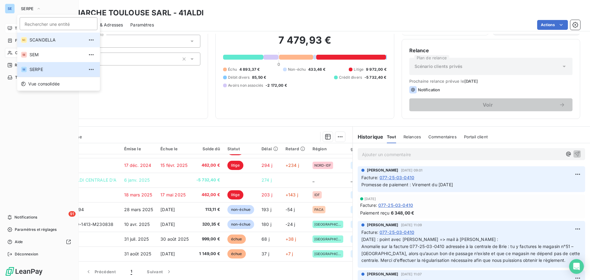
click at [39, 36] on li "SC SCANDELLA" at bounding box center [58, 40] width 83 height 15
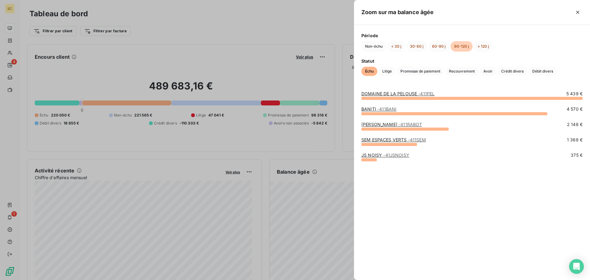
click at [316, 160] on div at bounding box center [295, 140] width 590 height 280
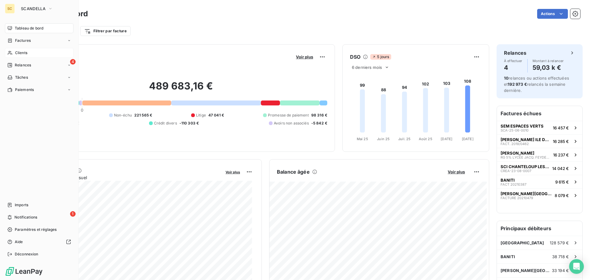
click at [24, 51] on span "Clients" at bounding box center [21, 53] width 12 height 6
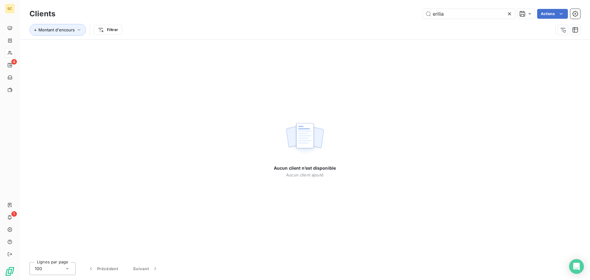
drag, startPoint x: 459, startPoint y: 11, endPoint x: 352, endPoint y: 17, distance: 107.1
click at [352, 17] on div "erilia Actions" at bounding box center [322, 14] width 518 height 10
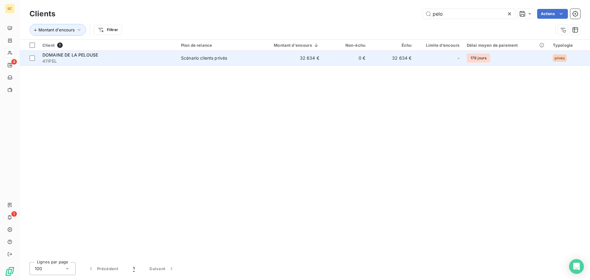
type input "pelo"
click at [215, 60] on div "Scénario clients privés" at bounding box center [204, 58] width 46 height 6
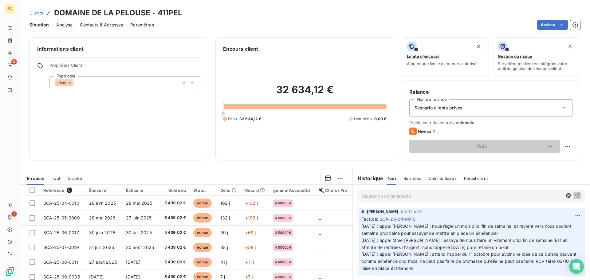
click at [107, 26] on span "Contacts & Adresses" at bounding box center [101, 25] width 43 height 6
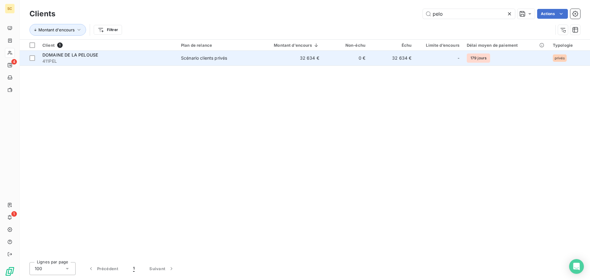
click at [85, 52] on span "DOMAINE DE LA PELOUSE" at bounding box center [70, 54] width 56 height 5
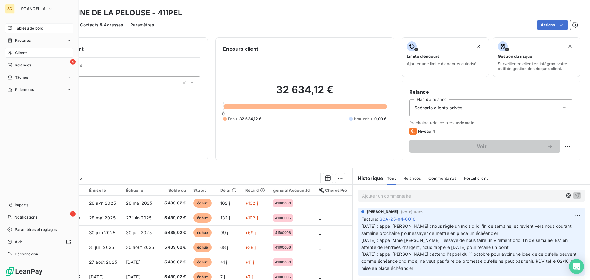
click at [28, 30] on span "Tableau de bord" at bounding box center [29, 29] width 29 height 6
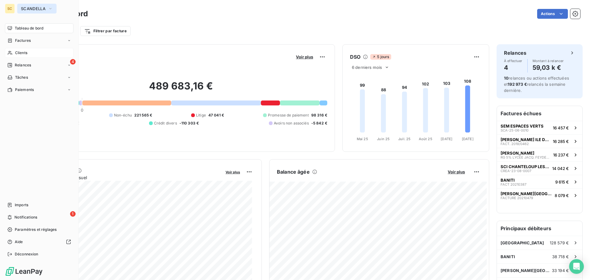
click at [25, 7] on span "SCANDELLA" at bounding box center [33, 8] width 25 height 5
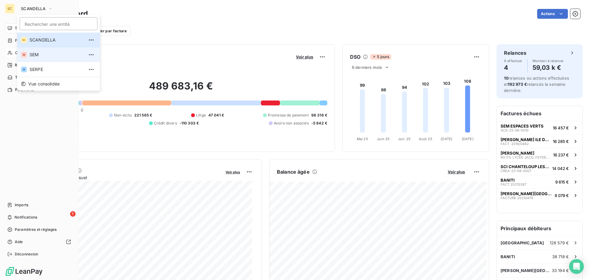
click at [35, 56] on span "SEM" at bounding box center [57, 55] width 54 height 6
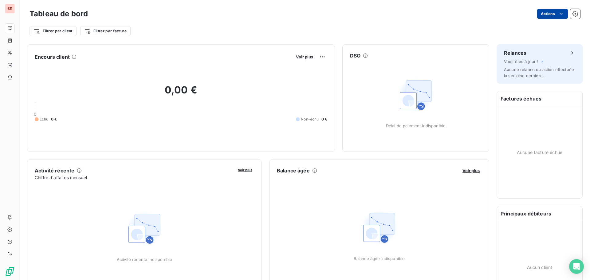
click at [551, 15] on html "SE Tableau de bord Actions Filtrer par client Filtrer par facture Encours clien…" at bounding box center [295, 140] width 590 height 280
drag, startPoint x: 368, startPoint y: 26, endPoint x: 362, endPoint y: 25, distance: 5.5
click at [368, 25] on html "SE Tableau de bord Actions Exporter le tableau de bord Filtrer par client Filtr…" at bounding box center [295, 140] width 590 height 280
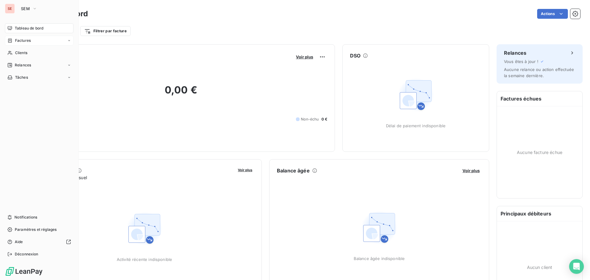
click at [36, 40] on div "Factures" at bounding box center [39, 41] width 69 height 10
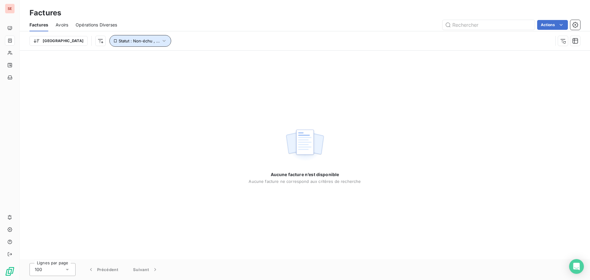
click at [161, 39] on icon "button" at bounding box center [164, 41] width 6 height 6
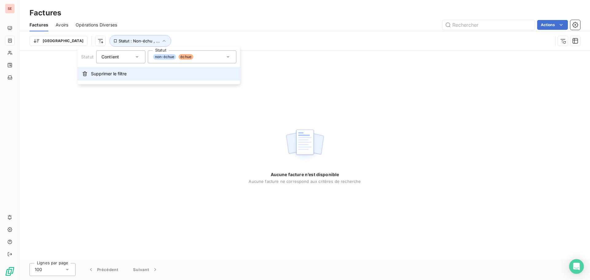
click at [106, 75] on span "Supprimer le filtre" at bounding box center [109, 74] width 36 height 6
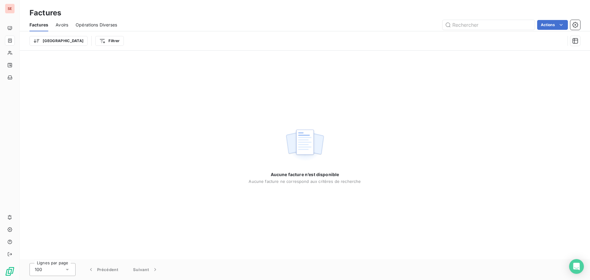
click at [166, 28] on div "Actions" at bounding box center [353, 25] width 456 height 10
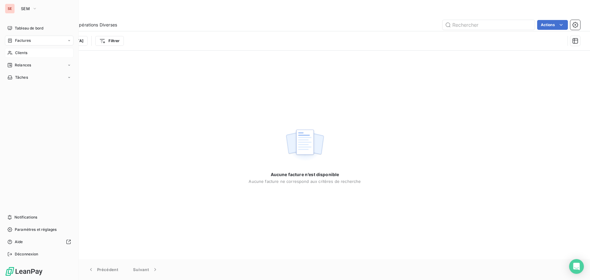
click at [25, 52] on span "Clients" at bounding box center [21, 53] width 12 height 6
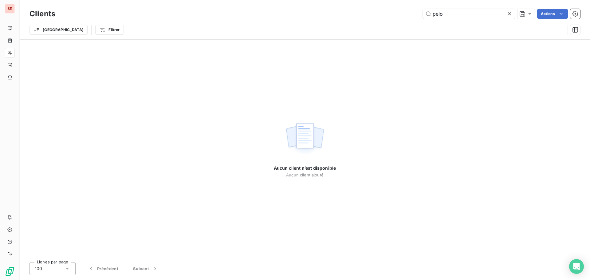
drag, startPoint x: 449, startPoint y: 12, endPoint x: 393, endPoint y: 0, distance: 57.0
click at [400, 6] on div "Clients pelo Actions Trier Filtrer" at bounding box center [305, 19] width 571 height 39
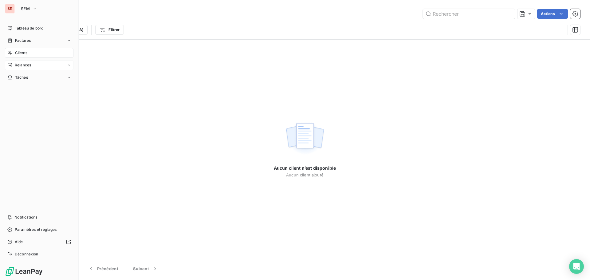
click at [35, 65] on div "Relances" at bounding box center [39, 65] width 69 height 10
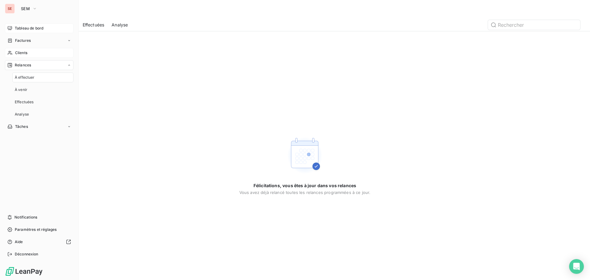
click at [29, 28] on span "Tableau de bord" at bounding box center [29, 29] width 29 height 6
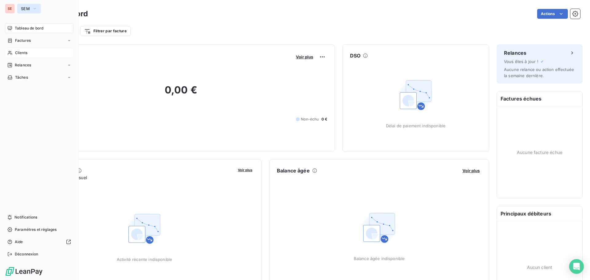
click at [35, 8] on icon "button" at bounding box center [34, 9] width 5 height 6
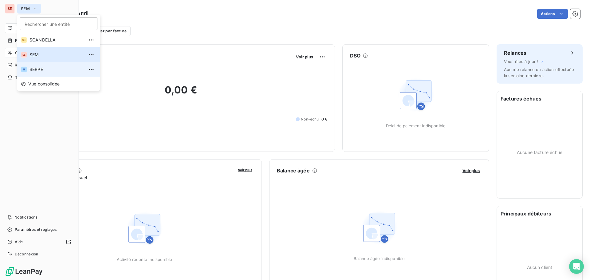
click at [42, 74] on li "SE SERPE" at bounding box center [58, 69] width 83 height 15
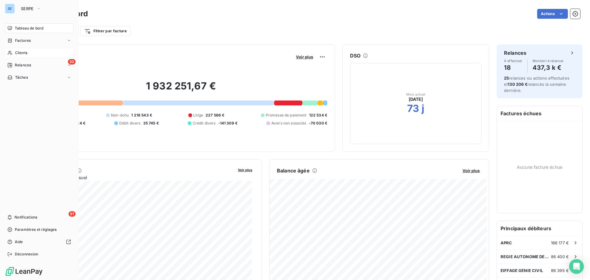
click at [26, 53] on span "Clients" at bounding box center [21, 53] width 12 height 6
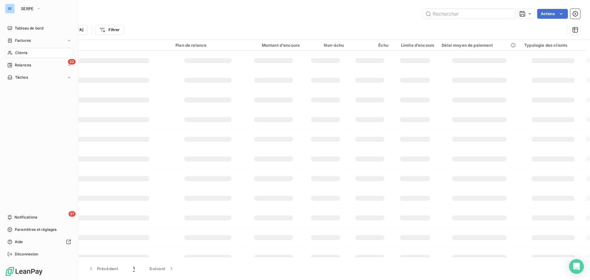
type input "erilia"
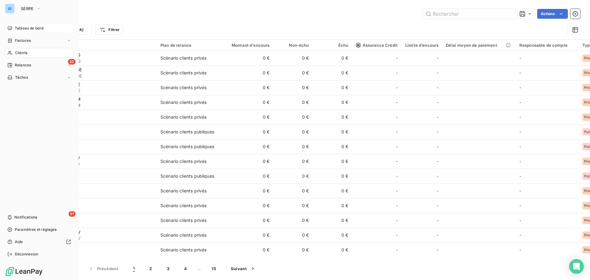
click at [46, 29] on div "Tableau de bord" at bounding box center [39, 28] width 69 height 10
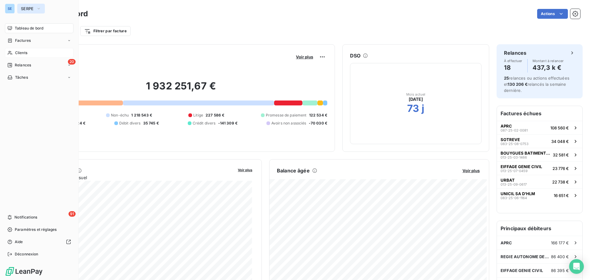
click at [23, 7] on span "SERPE" at bounding box center [27, 8] width 13 height 5
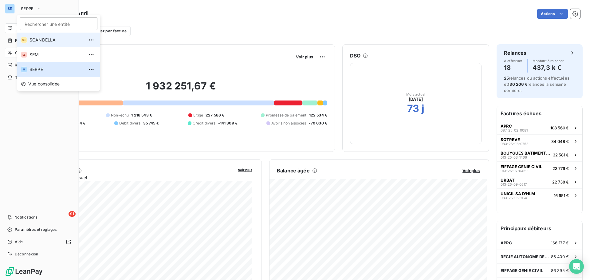
click at [32, 41] on span "SCANDELLA" at bounding box center [57, 40] width 54 height 6
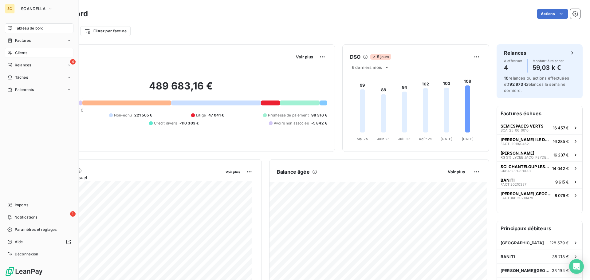
click at [21, 51] on span "Clients" at bounding box center [21, 53] width 12 height 6
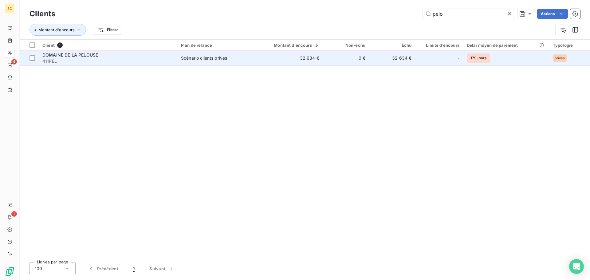
type input "pelo"
click at [102, 55] on div "DOMAINE DE LA PELOUSE" at bounding box center [107, 55] width 131 height 6
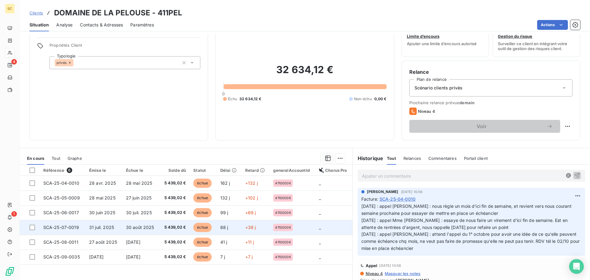
scroll to position [31, 0]
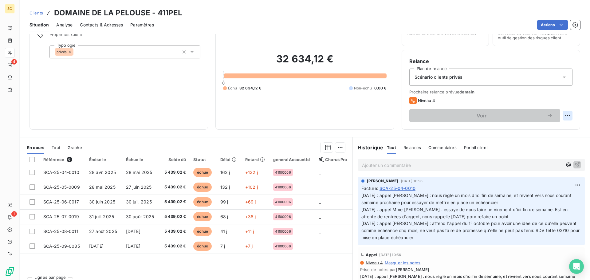
click at [563, 117] on html "SC 4 1 Clients DOMAINE DE LA PELOUSE - 411PEL Situation Analyse Contacts & Adre…" at bounding box center [295, 140] width 590 height 280
click at [530, 132] on div "Replanifier cette action" at bounding box center [537, 129] width 55 height 10
select select "9"
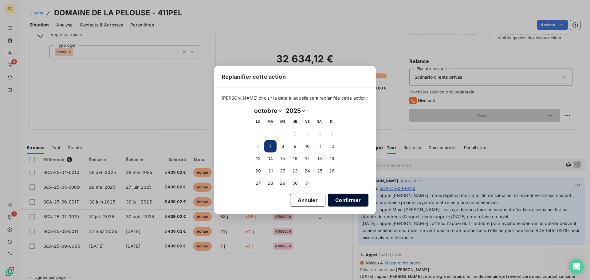
click at [328, 197] on button "Confirmer" at bounding box center [348, 200] width 41 height 13
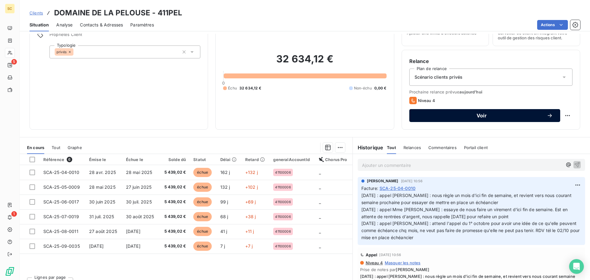
click at [495, 112] on button "Voir" at bounding box center [485, 115] width 151 height 13
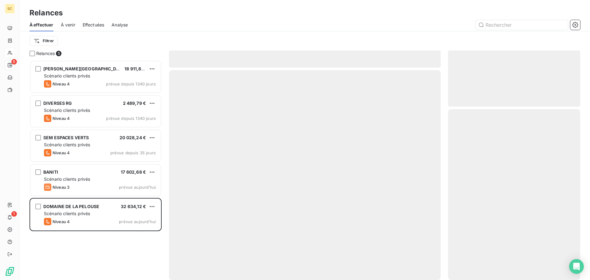
scroll to position [215, 128]
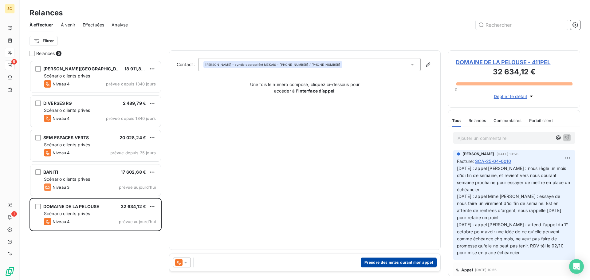
click at [395, 264] on button "Prendre des notes durant mon appel" at bounding box center [399, 263] width 76 height 10
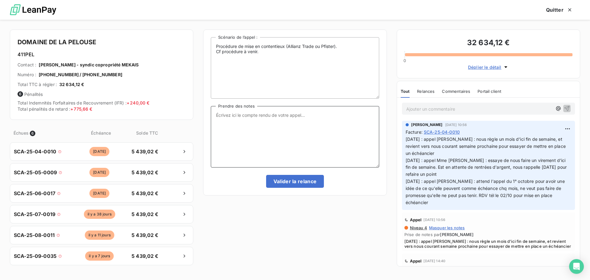
click at [233, 121] on textarea "Prendre des notes" at bounding box center [295, 136] width 168 height 61
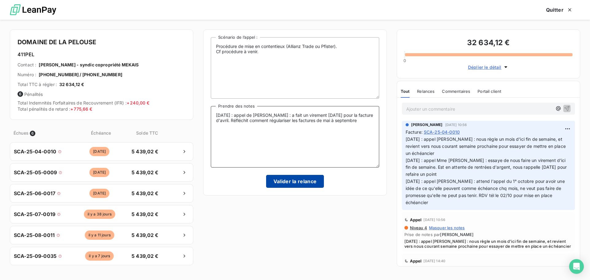
type textarea "07/10/25 : appel de Mme Castro : a fait un virement hier pour la facture d'avri…"
click at [316, 179] on button "Valider la relance" at bounding box center [295, 181] width 58 height 13
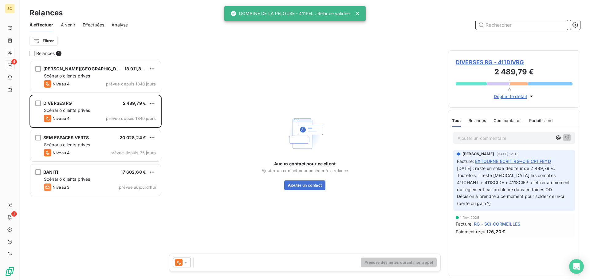
click at [97, 25] on span "Effectuées" at bounding box center [94, 25] width 22 height 6
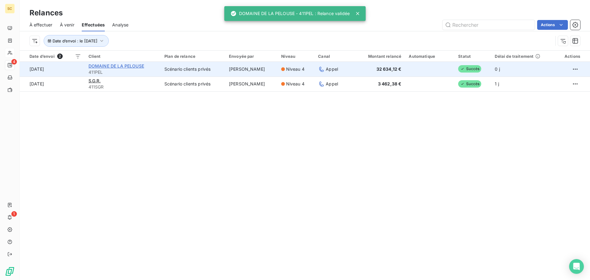
click at [114, 64] on span "DOMAINE DE LA PELOUSE" at bounding box center [117, 65] width 56 height 5
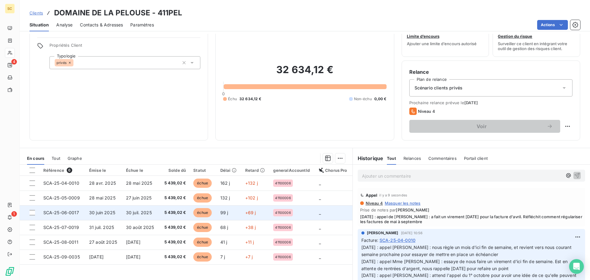
scroll to position [31, 0]
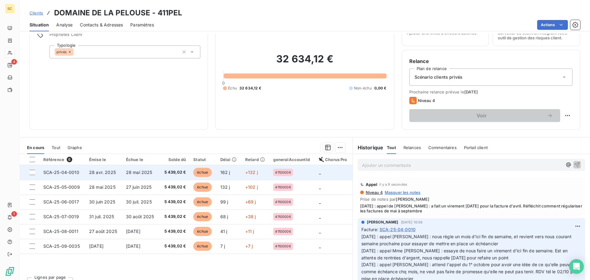
click at [148, 178] on td "28 mai 2025" at bounding box center [140, 172] width 37 height 15
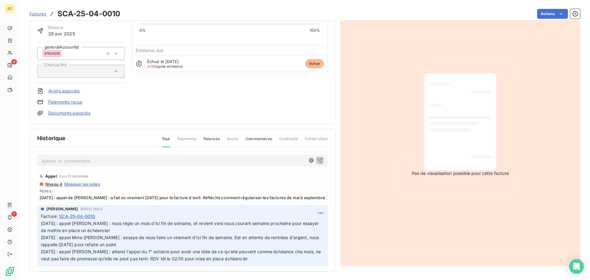
scroll to position [42, 0]
click at [87, 197] on span "[DATE] : appel de [PERSON_NAME] : a fait un virement [DATE] pour la facture d'a…" at bounding box center [183, 196] width 286 height 5
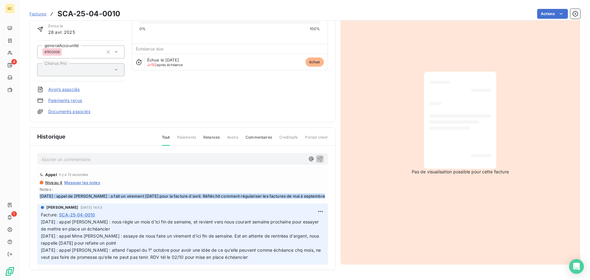
click at [87, 197] on span "[DATE] : appel de [PERSON_NAME] : a fait un virement [DATE] pour la facture d'a…" at bounding box center [183, 196] width 286 height 5
copy span "[DATE] : appel de [PERSON_NAME] : a fait un virement [DATE] pour la facture d'a…"
click at [313, 212] on html "SC 4 1 Factures SCA-25-04-0010 Actions DOMAINE DE LA PELOUSE 411PEL Montant ini…" at bounding box center [295, 140] width 590 height 280
click at [299, 223] on div "Editer" at bounding box center [299, 225] width 34 height 10
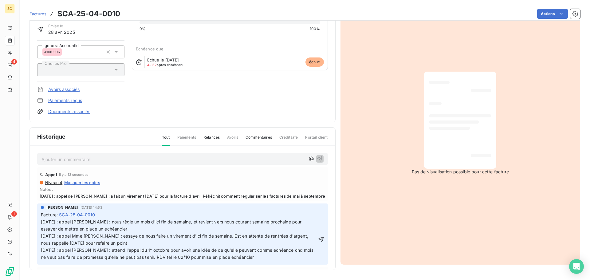
click at [41, 223] on span "[DATE] : appel [PERSON_NAME] : nous règle un mois d'ici fin de semaine, et revi…" at bounding box center [178, 239] width 275 height 40
click at [41, 222] on p "[DATE] : appel [PERSON_NAME] : nous règle un mois d'ici fin de semaine, et revi…" at bounding box center [179, 240] width 276 height 42
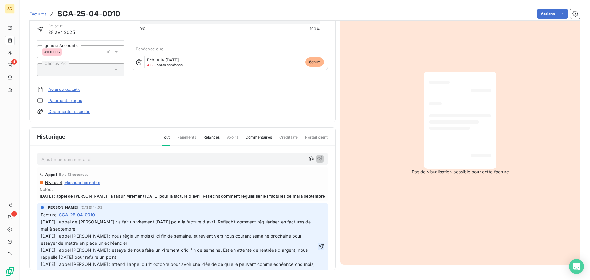
click at [319, 246] on icon "button" at bounding box center [321, 246] width 5 height 5
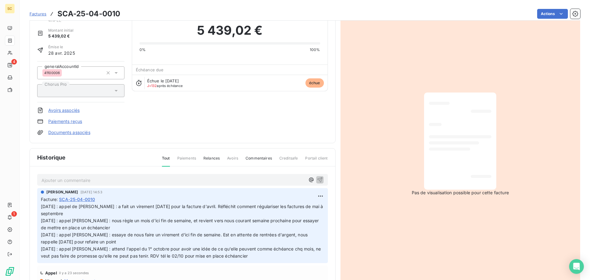
scroll to position [0, 0]
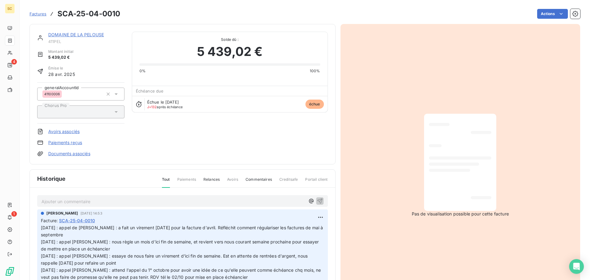
click at [100, 36] on link "DOMAINE DE LA PELOUSE" at bounding box center [76, 34] width 56 height 5
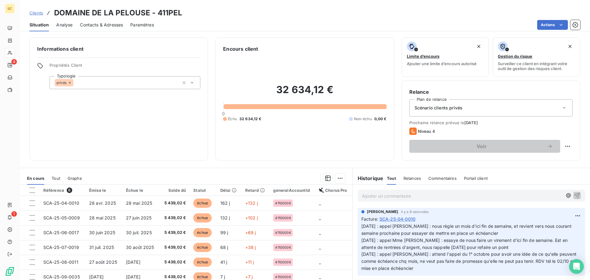
drag, startPoint x: 104, startPoint y: 26, endPoint x: 121, endPoint y: 27, distance: 17.0
click at [104, 25] on span "Contacts & Adresses" at bounding box center [101, 25] width 43 height 6
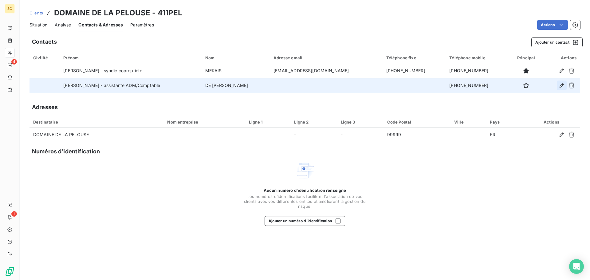
click at [562, 86] on icon "button" at bounding box center [562, 85] width 6 height 6
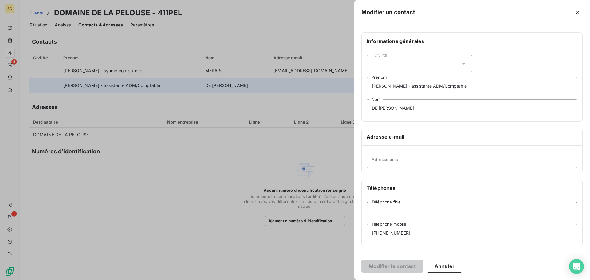
click at [384, 215] on input "Téléphone fixe" at bounding box center [472, 210] width 211 height 17
type input "06.18.30.06.47 (perso)"
click at [399, 266] on button "Modifier le contact" at bounding box center [393, 266] width 62 height 13
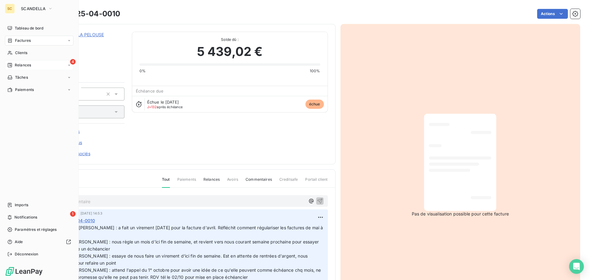
click at [22, 66] on span "Relances" at bounding box center [23, 65] width 16 height 6
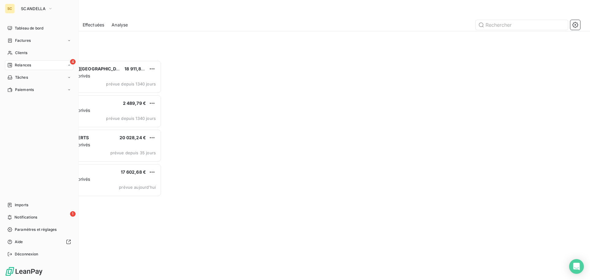
scroll to position [215, 128]
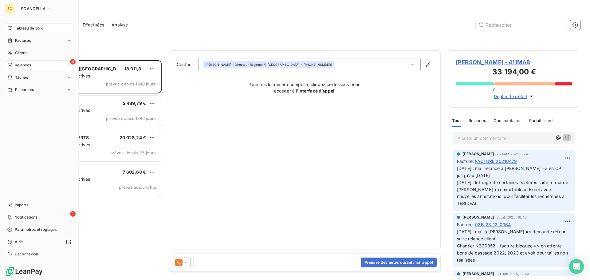
click at [28, 26] on span "Tableau de bord" at bounding box center [29, 29] width 29 height 6
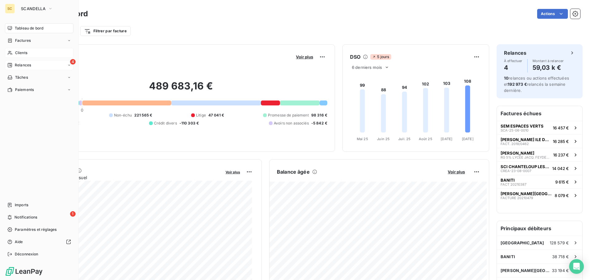
click at [22, 52] on span "Clients" at bounding box center [21, 53] width 12 height 6
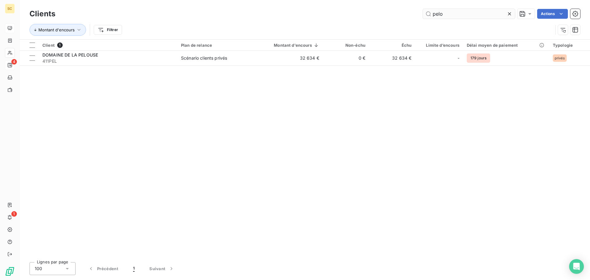
click at [442, 16] on input "pelo" at bounding box center [469, 14] width 92 height 10
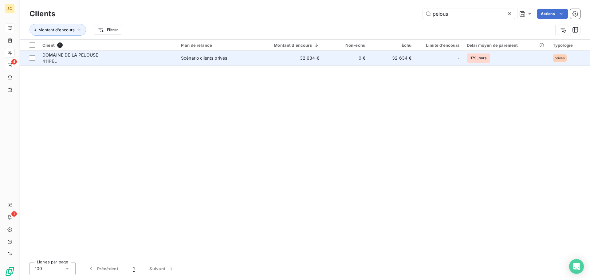
type input "pelous"
click at [173, 61] on span "411PEL" at bounding box center [107, 61] width 131 height 6
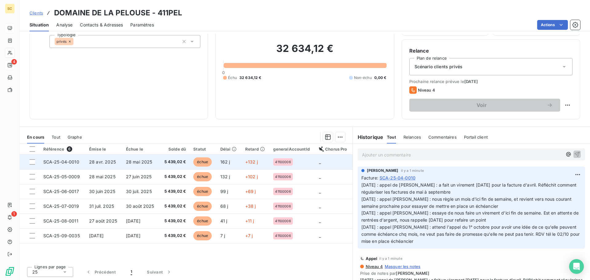
scroll to position [42, 0]
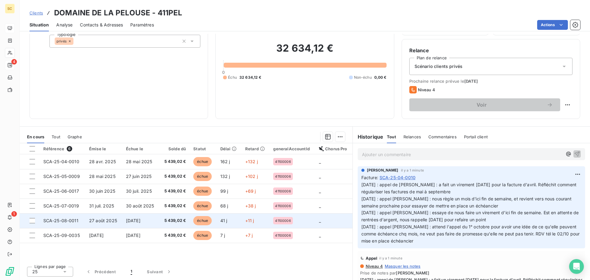
click at [160, 221] on td "5 439,02 €" at bounding box center [175, 220] width 30 height 15
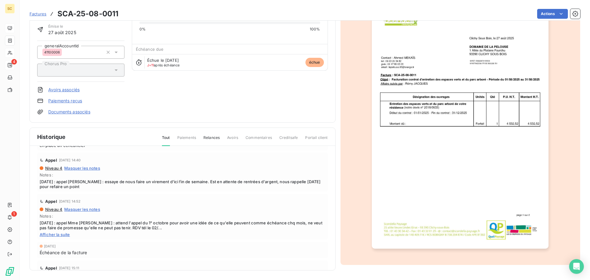
scroll to position [42, 0]
click at [425, 206] on img "button" at bounding box center [460, 123] width 177 height 250
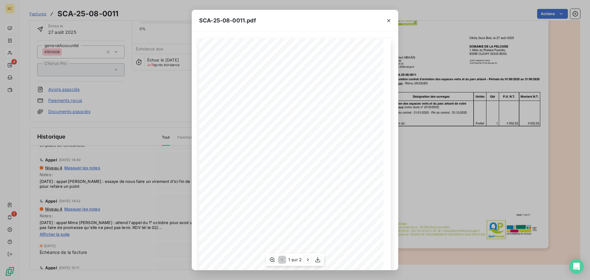
scroll to position [37, 0]
click at [309, 258] on icon "button" at bounding box center [308, 260] width 6 height 6
click at [522, 242] on div "SCA-25-08-0011.pdf Facture N°: SCA-25-08-0011 MONTANT HT 4 532,52 € T.V.A. 20% …" at bounding box center [295, 140] width 590 height 280
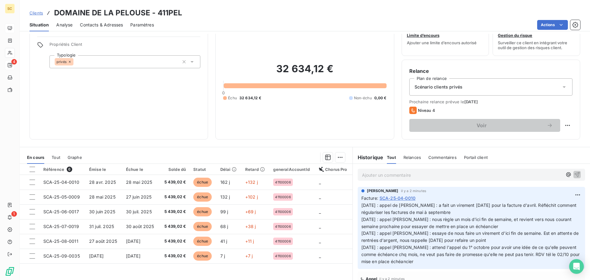
scroll to position [42, 0]
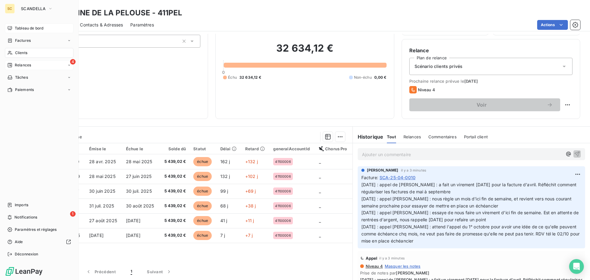
click at [22, 65] on span "Relances" at bounding box center [23, 65] width 16 height 6
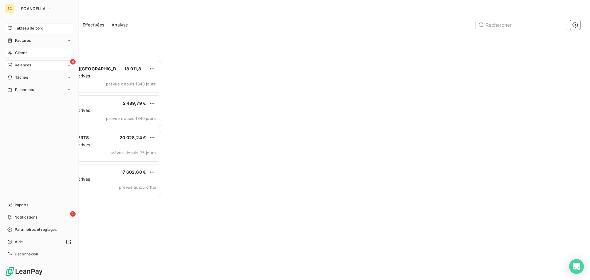
scroll to position [215, 128]
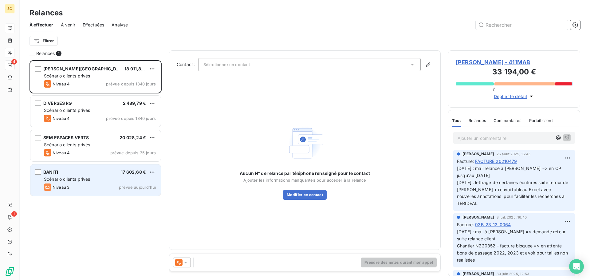
click at [75, 187] on div "Niveau 3 prévue aujourd’hui" at bounding box center [100, 187] width 112 height 7
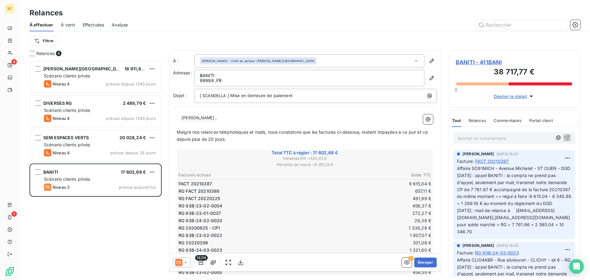
click at [93, 24] on span "Effectuées" at bounding box center [94, 25] width 22 height 6
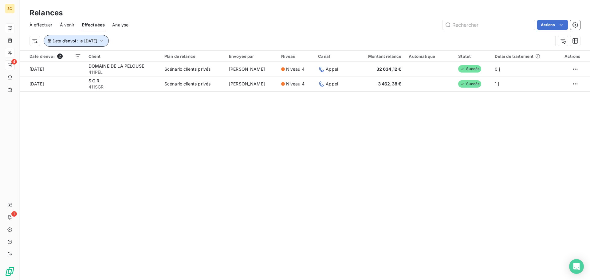
click at [105, 42] on icon "button" at bounding box center [102, 41] width 6 height 6
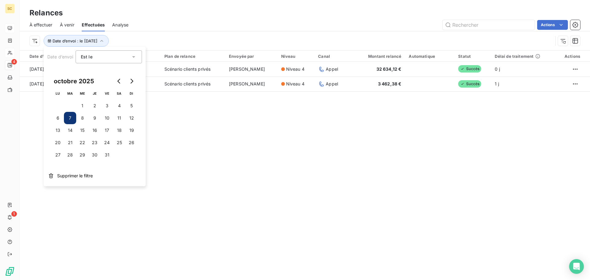
click at [296, 151] on div "Relances À effectuer À venir Effectuées Analyse Actions Date d’envoi : le 7 oct…" at bounding box center [305, 140] width 571 height 280
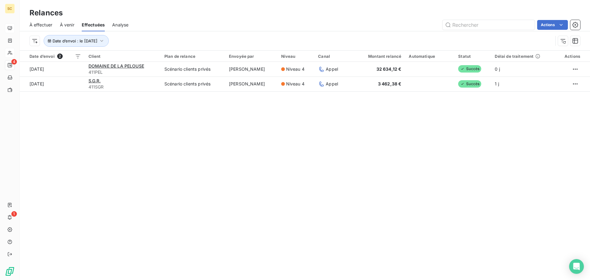
click at [246, 117] on div "Relances À effectuer À venir Effectuées Analyse Actions Date d’envoi : le 7 oct…" at bounding box center [305, 140] width 571 height 280
click at [121, 26] on span "Analyse" at bounding box center [120, 25] width 16 height 6
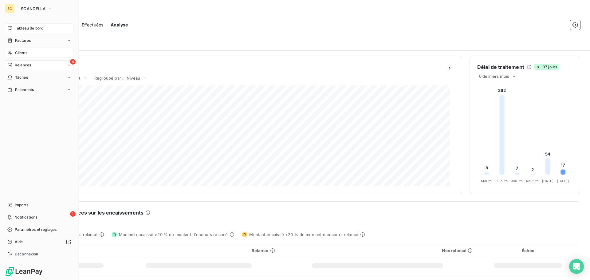
click at [30, 26] on span "Tableau de bord" at bounding box center [29, 29] width 29 height 6
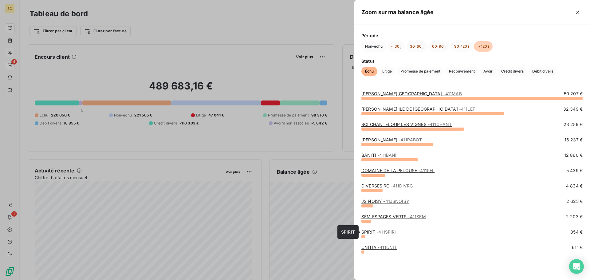
click at [372, 232] on link "SPIRIT - 411SPIRI" at bounding box center [379, 231] width 34 height 5
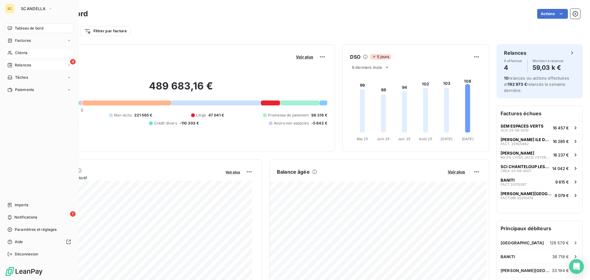
click at [36, 60] on nav "Tableau de bord Factures Clients 4 Relances Tâches Paiements" at bounding box center [39, 58] width 69 height 71
click at [33, 64] on div "4 Relances" at bounding box center [39, 65] width 69 height 10
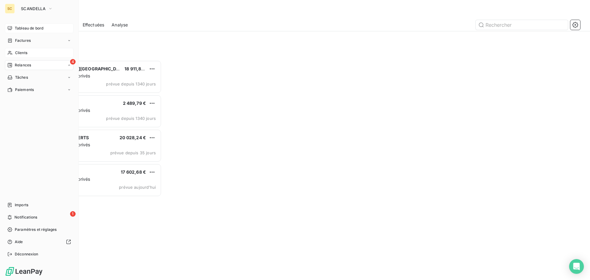
scroll to position [215, 128]
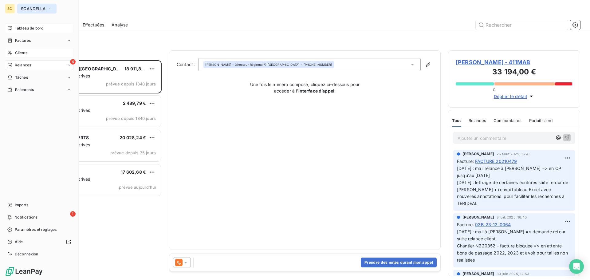
click at [29, 9] on span "SCANDELLA" at bounding box center [33, 8] width 25 height 5
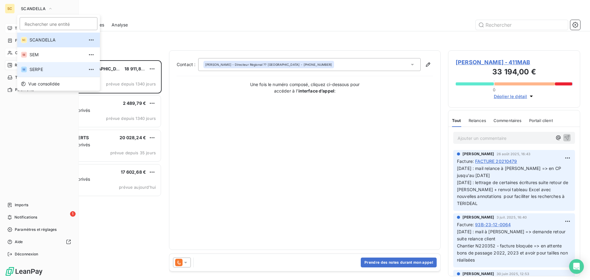
click at [35, 70] on span "SERPE" at bounding box center [57, 69] width 54 height 6
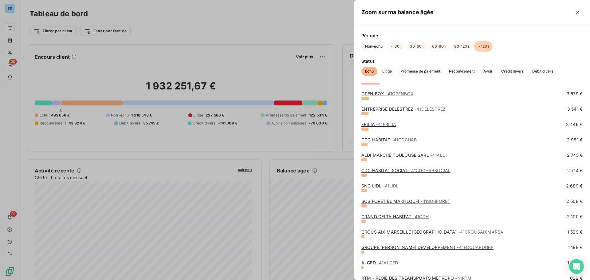
scroll to position [87, 0]
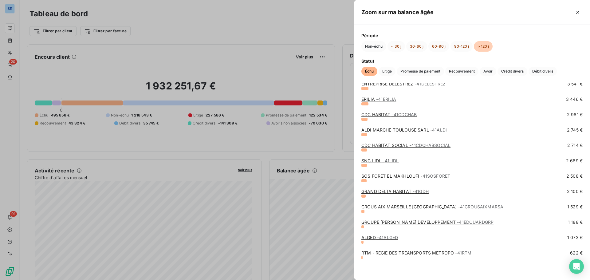
click at [314, 153] on div at bounding box center [295, 140] width 590 height 280
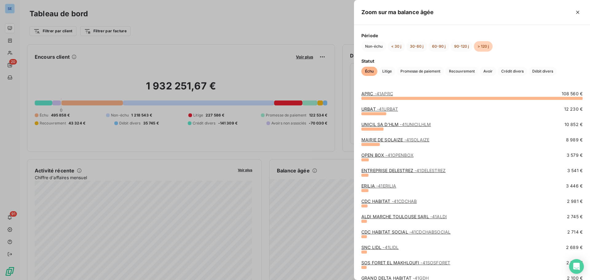
click at [330, 136] on div at bounding box center [295, 140] width 590 height 280
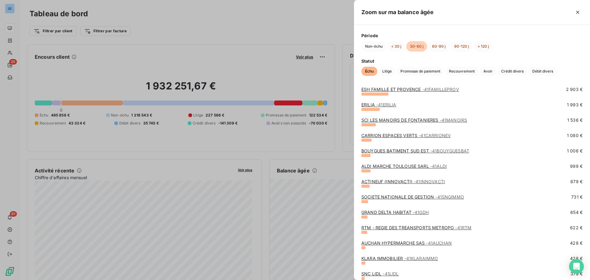
scroll to position [123, 0]
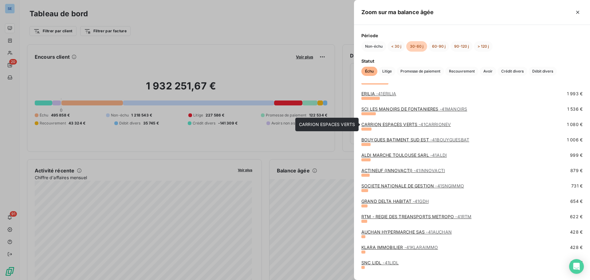
click at [387, 124] on link "CARRION ESPACES VERTS - 41CARRIONEV" at bounding box center [406, 124] width 89 height 5
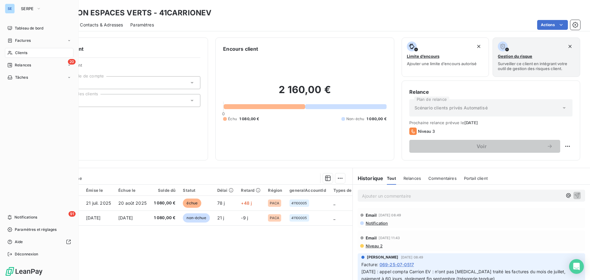
click at [24, 52] on span "Clients" at bounding box center [21, 53] width 12 height 6
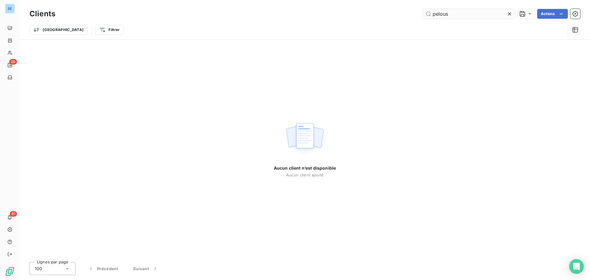
drag, startPoint x: 450, startPoint y: 16, endPoint x: 431, endPoint y: 16, distance: 19.1
click at [431, 16] on input "pelous" at bounding box center [469, 14] width 92 height 10
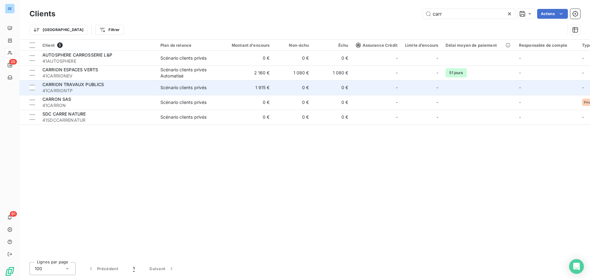
type input "carr"
click at [86, 88] on span "41CARRIONTP" at bounding box center [97, 91] width 111 height 6
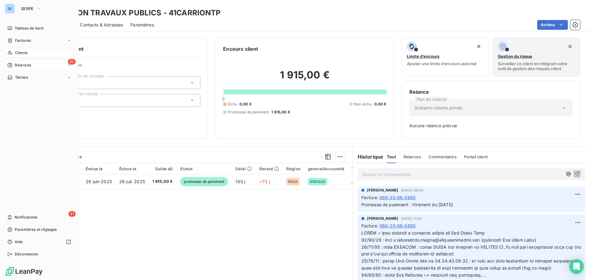
click at [18, 66] on span "Relances" at bounding box center [23, 65] width 16 height 6
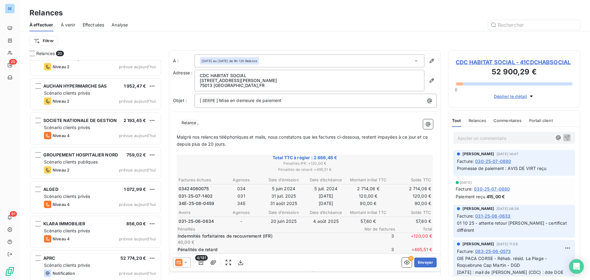
scroll to position [469, 0]
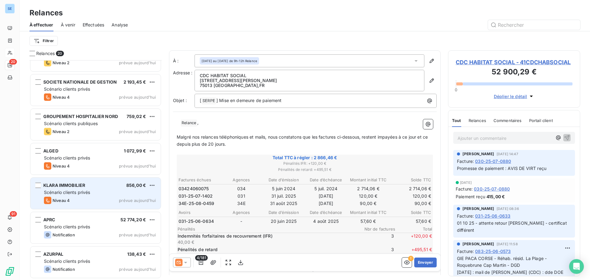
click at [68, 202] on span "Niveau 4" at bounding box center [61, 200] width 17 height 5
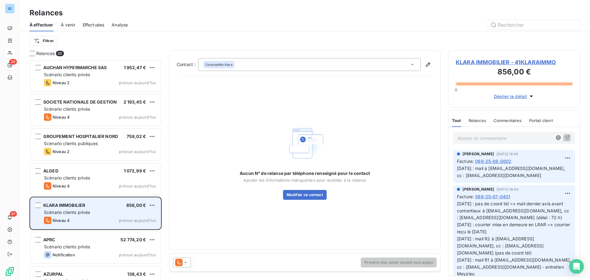
scroll to position [438, 0]
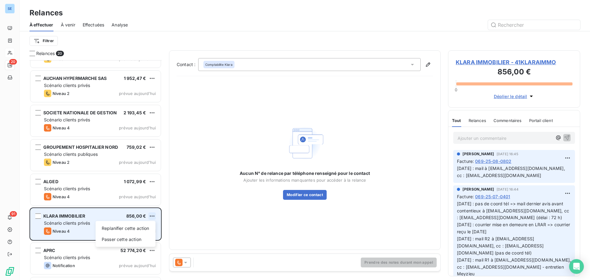
click at [152, 216] on html "SE 20 91 Relances À effectuer À venir Effectuées Analyse Filtrer Relances 20 ER…" at bounding box center [295, 140] width 590 height 280
click at [146, 228] on div "Replanifier cette action" at bounding box center [125, 229] width 55 height 10
select select "9"
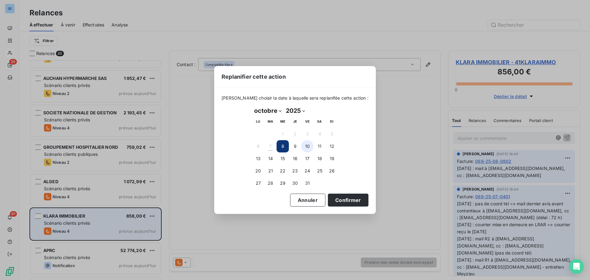
click at [308, 145] on button "10" at bounding box center [307, 146] width 12 height 12
click at [333, 198] on button "Confirmer" at bounding box center [348, 200] width 41 height 13
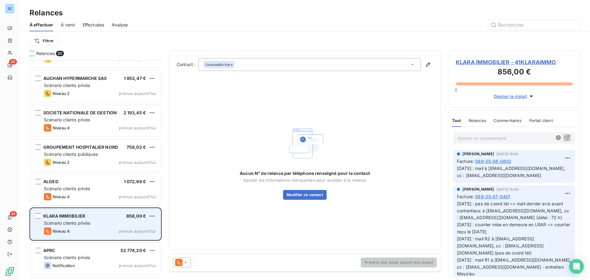
scroll to position [434, 0]
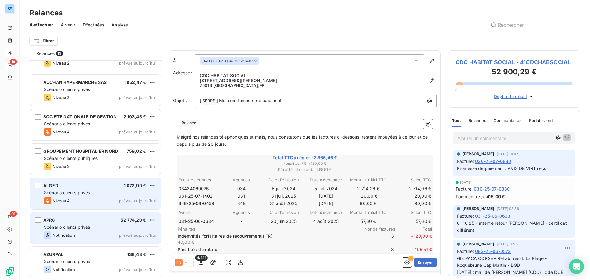
click at [87, 197] on div "ALGED 1 072,99 € Scénario clients privés Niveau 4 prévue aujourd’hui" at bounding box center [95, 193] width 130 height 31
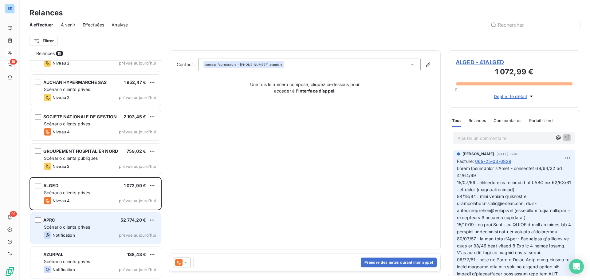
click at [489, 160] on span "069-25-03-0829" at bounding box center [493, 161] width 36 height 6
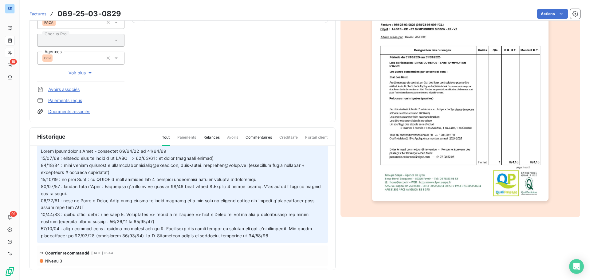
scroll to position [92, 0]
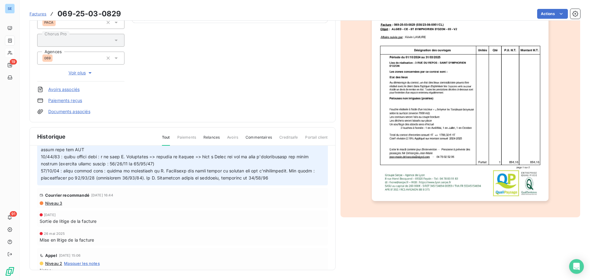
click at [57, 206] on span "Niveau 3" at bounding box center [54, 203] width 18 height 5
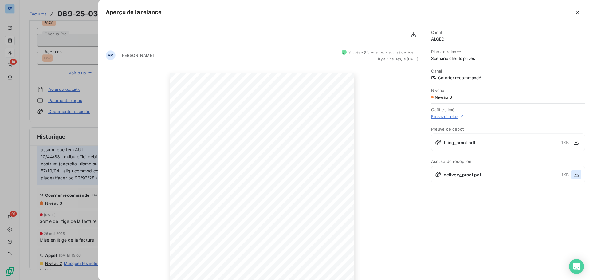
click at [578, 177] on icon "button" at bounding box center [576, 175] width 6 height 6
click at [21, 184] on div at bounding box center [295, 140] width 590 height 280
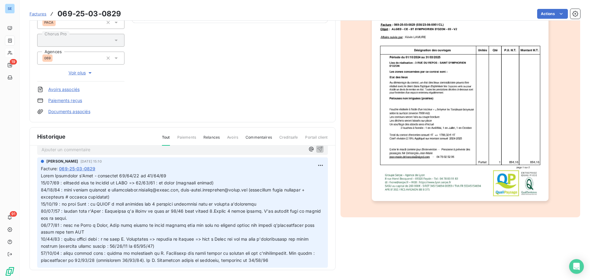
scroll to position [0, 0]
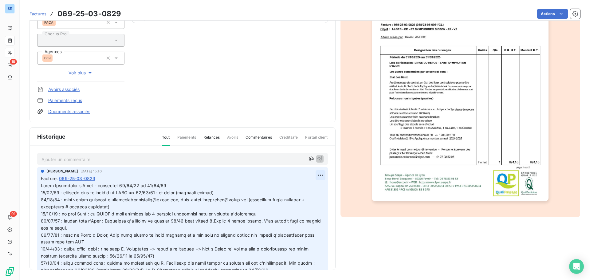
click at [314, 177] on html "SE 19 91 Factures 069-25-03-0829 Actions ALGED 41ALGED Montant initial 1 072,99…" at bounding box center [295, 140] width 590 height 280
click at [300, 189] on div "Editer" at bounding box center [299, 189] width 34 height 10
drag, startPoint x: 145, startPoint y: 193, endPoint x: 239, endPoint y: 193, distance: 93.8
click at [239, 193] on p at bounding box center [179, 227] width 276 height 91
click at [319, 231] on icon "button" at bounding box center [321, 227] width 5 height 5
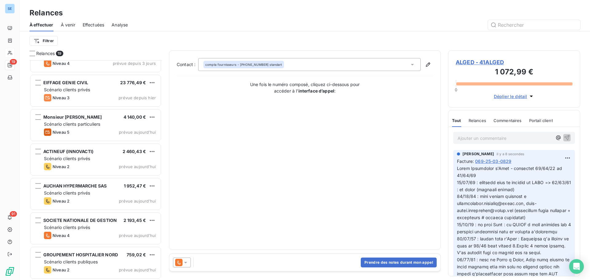
scroll to position [369, 0]
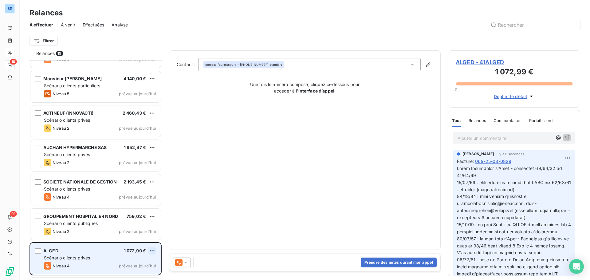
click at [155, 251] on html "SE 19 91 Relances À effectuer À venir Effectuées Analyse Filtrer Relances 19 UN…" at bounding box center [295, 140] width 590 height 280
click at [142, 227] on div "Replanifier cette action" at bounding box center [125, 228] width 55 height 10
select select "9"
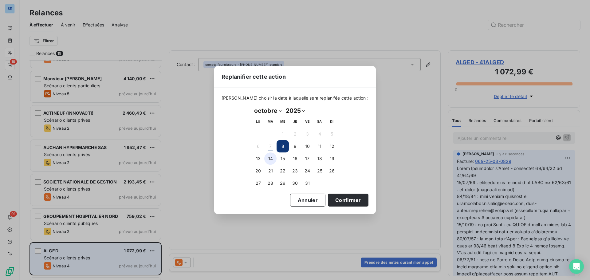
click at [268, 158] on button "14" at bounding box center [270, 158] width 12 height 12
click at [328, 200] on button "Confirmer" at bounding box center [348, 200] width 41 height 13
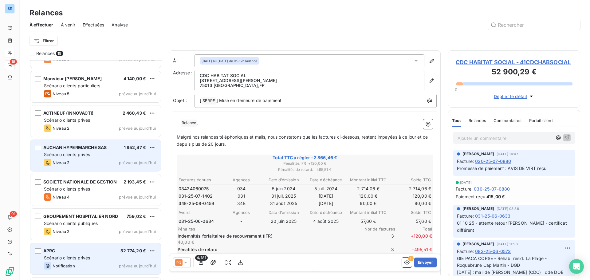
click at [106, 161] on div "Niveau 2 prévue aujourd’hui" at bounding box center [100, 162] width 112 height 7
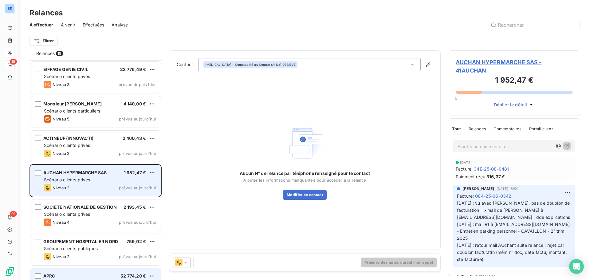
scroll to position [308, 0]
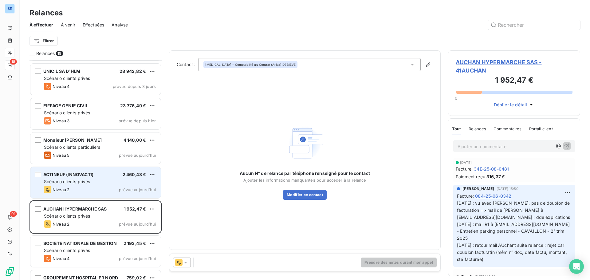
click at [92, 184] on div "Scénario clients privés" at bounding box center [100, 182] width 112 height 6
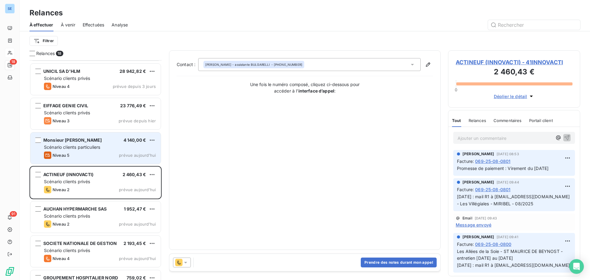
click at [84, 150] on div "Scénario clients particuliers" at bounding box center [100, 147] width 112 height 6
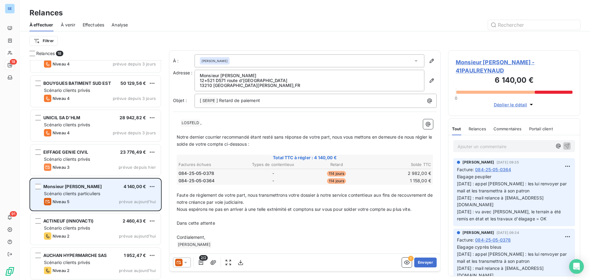
scroll to position [246, 0]
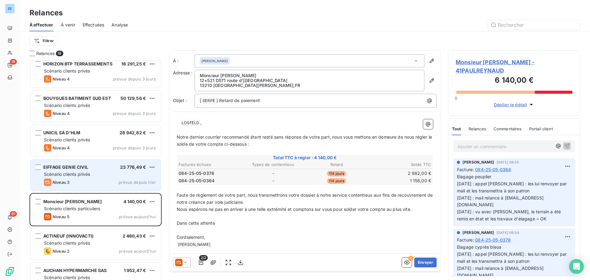
click at [81, 169] on span "EIFFAGE GENIE CIVIL" at bounding box center [65, 166] width 45 height 5
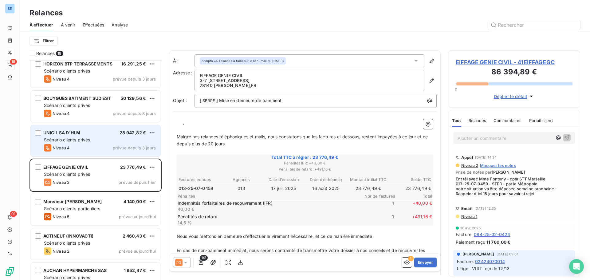
click at [76, 148] on div "Niveau 4 prévue depuis 3 jours" at bounding box center [100, 147] width 112 height 7
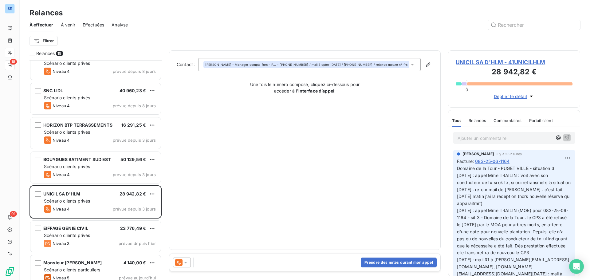
scroll to position [185, 0]
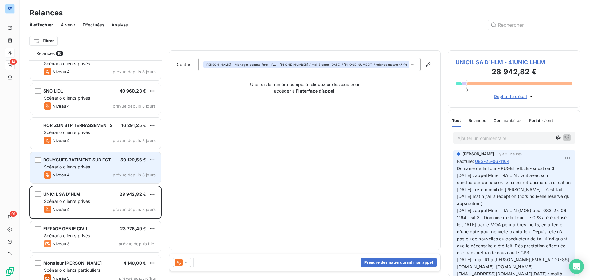
click at [64, 168] on span "Scénario clients privés" at bounding box center [67, 166] width 46 height 5
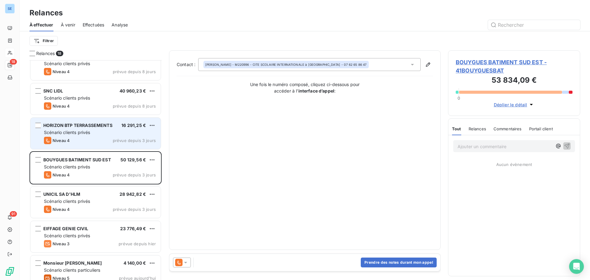
click at [69, 137] on div "Niveau 4" at bounding box center [57, 140] width 26 height 7
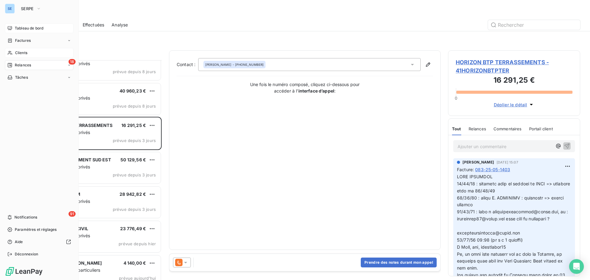
click at [26, 28] on span "Tableau de bord" at bounding box center [29, 29] width 29 height 6
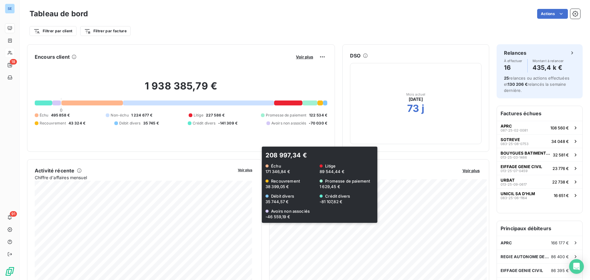
click at [391, 168] on div "Balance âgée Voir plus 208 997,34 € Échu 171 346,84 € Litige 89 544,44 € Recouv…" at bounding box center [380, 228] width 220 height 123
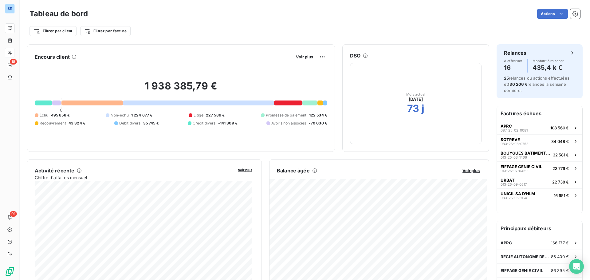
click at [399, 162] on div "Balance âgée Voir plus 208 997,34 € Échu 171 346,84 € Litige 89 544,44 € Recouv…" at bounding box center [379, 228] width 220 height 138
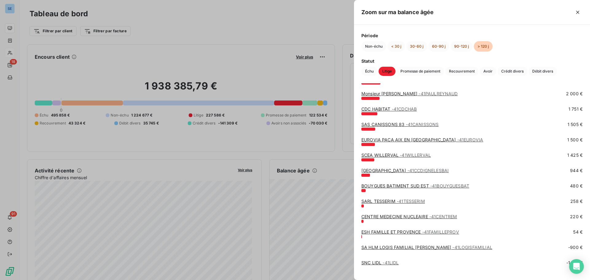
scroll to position [164, 0]
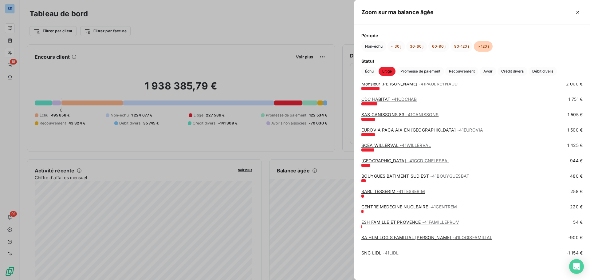
click at [198, 45] on div at bounding box center [295, 140] width 590 height 280
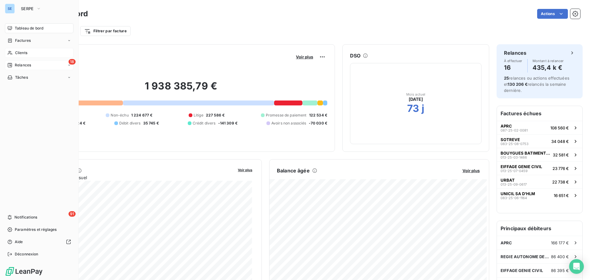
click at [23, 65] on span "Relances" at bounding box center [23, 65] width 16 height 6
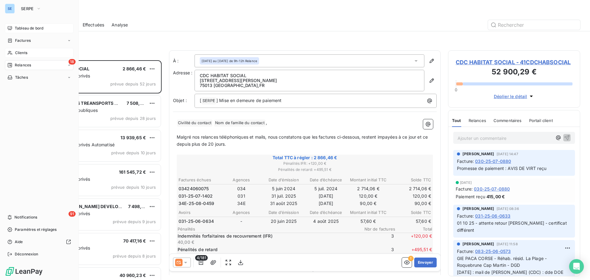
scroll to position [215, 128]
click at [21, 10] on button "SERPE" at bounding box center [31, 9] width 28 height 10
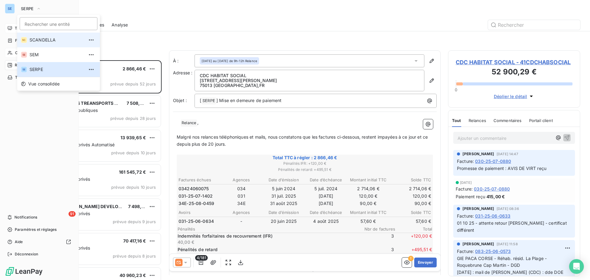
click at [38, 40] on span "SCANDELLA" at bounding box center [57, 40] width 54 height 6
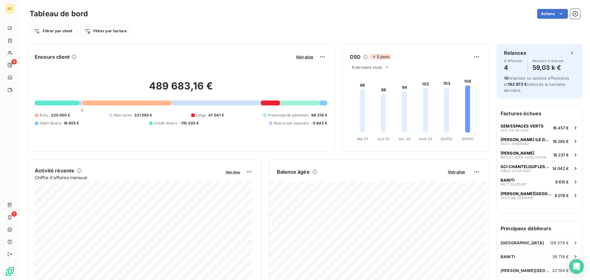
click at [172, 25] on div "Filtrer par client Filtrer par facture" at bounding box center [305, 31] width 551 height 12
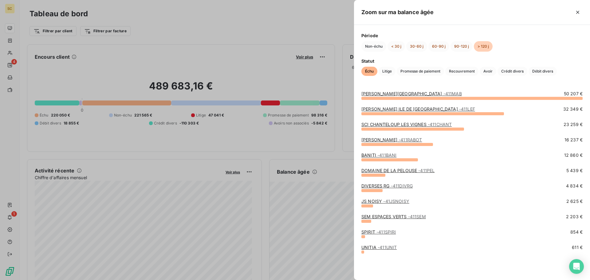
click at [373, 110] on link "JEAN LEFEBVRE ILE DE FRANCE - 411LEF" at bounding box center [419, 108] width 114 height 5
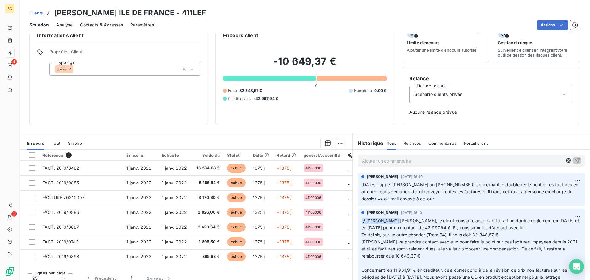
scroll to position [20, 0]
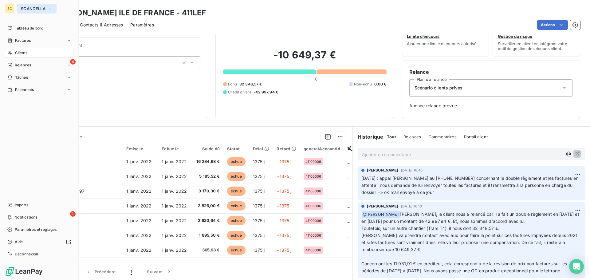
click at [30, 10] on span "SCANDELLA" at bounding box center [33, 8] width 25 height 5
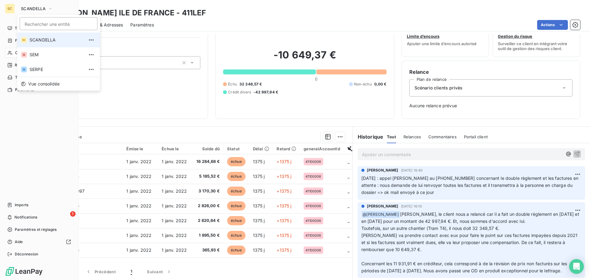
click at [48, 40] on span "SCANDELLA" at bounding box center [57, 40] width 54 height 6
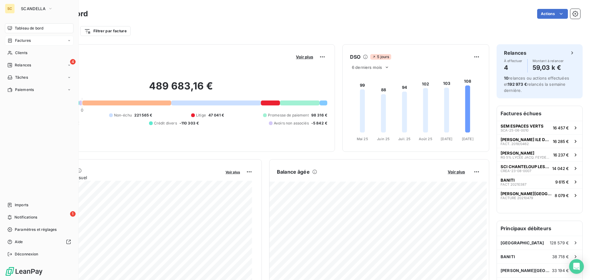
click at [23, 38] on span "Factures" at bounding box center [23, 41] width 16 height 6
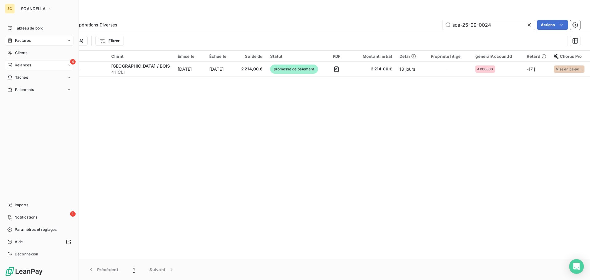
click at [30, 66] on span "Relances" at bounding box center [23, 65] width 16 height 6
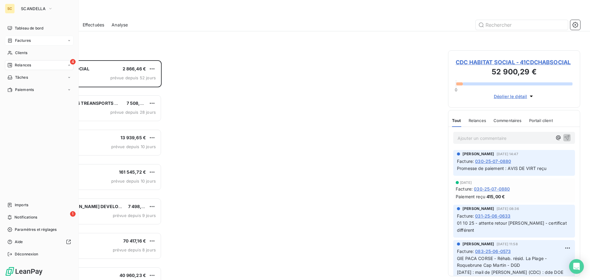
scroll to position [215, 128]
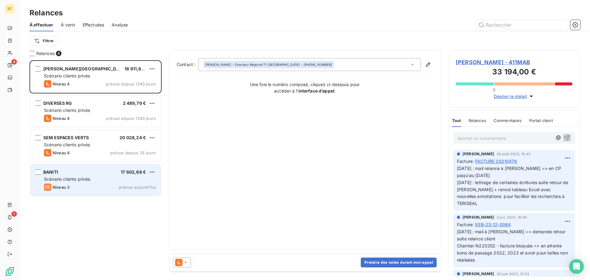
click at [92, 175] on div "BANITI 17 602,68 € Scénario clients privés Niveau 3 prévue aujourd’hui" at bounding box center [95, 179] width 130 height 31
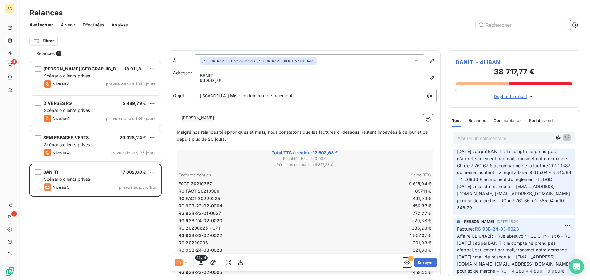
scroll to position [61, 0]
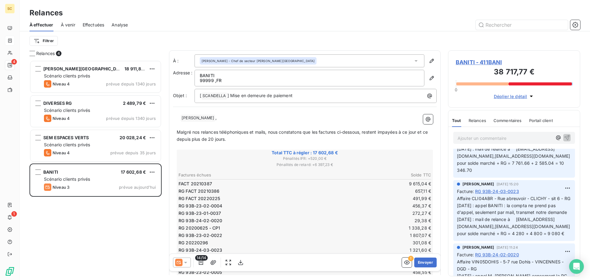
click at [461, 63] on span "BANITI - 411BANI" at bounding box center [514, 62] width 117 height 8
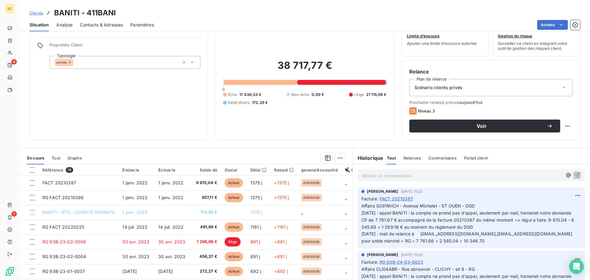
scroll to position [11, 0]
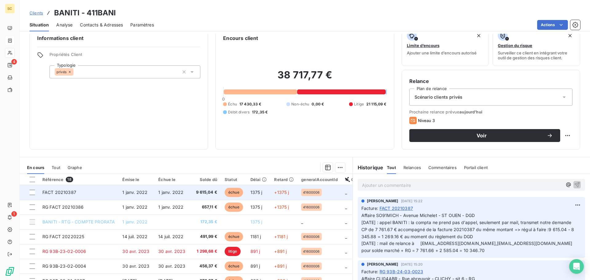
click at [188, 194] on td "1 janv. 2022" at bounding box center [172, 192] width 35 height 15
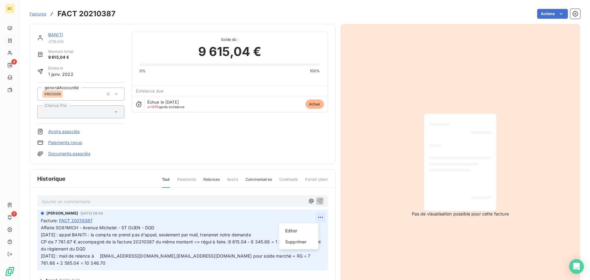
click at [312, 217] on html "SC 4 1 Factures FACT 20210387 Actions BANITI 411BANI Montant initial 9 615,04 €…" at bounding box center [295, 140] width 590 height 280
click at [307, 227] on div "Editer" at bounding box center [299, 231] width 34 height 10
click at [157, 227] on p "Affaire SO91MICH - Avenue Michelet - ST OUEN - DGD 02/10/25 : appel BANITI : la…" at bounding box center [179, 245] width 276 height 42
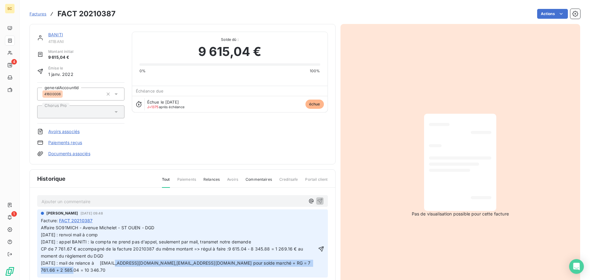
drag, startPoint x: 102, startPoint y: 262, endPoint x: 307, endPoint y: 264, distance: 205.1
click at [307, 264] on p "Affaire SO91MICH - Avenue Michelet - ST OUEN - DGD 07/10/25 : renvoi mail à com…" at bounding box center [179, 248] width 276 height 49
copy span "compta@baniti.fr,gmonteiro@baniti.fr pour solde marché + RG = 7 761.66 + 2 585.…"
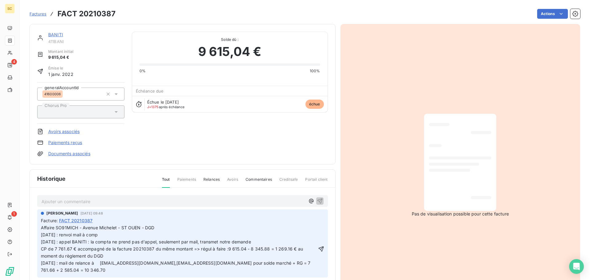
click at [117, 235] on p "Affaire SO91MICH - Avenue Michelet - ST OUEN - DGD 07/10/25 : renvoi mail à com…" at bounding box center [179, 248] width 276 height 49
drag, startPoint x: 90, startPoint y: 234, endPoint x: 103, endPoint y: 234, distance: 12.9
click at [103, 234] on p "Affaire SO91MICH - Avenue Michelet - ST OUEN - DGD 07/10/25 : renvoi mail à com…" at bounding box center [179, 248] width 276 height 49
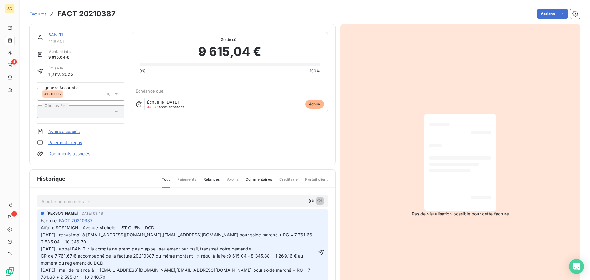
click at [87, 235] on span "Affaire SO91MICH - Avenue Michelet - ST OUEN - DGD 07/10/25 : renvoi mail à com…" at bounding box center [179, 252] width 277 height 54
drag, startPoint x: 268, startPoint y: 234, endPoint x: 311, endPoint y: 236, distance: 43.1
click at [311, 236] on div "Affaire SO91MICH - Avenue Michelet - ST OUEN - DGD 07/10/25 : renvoi mail relan…" at bounding box center [182, 252] width 283 height 57
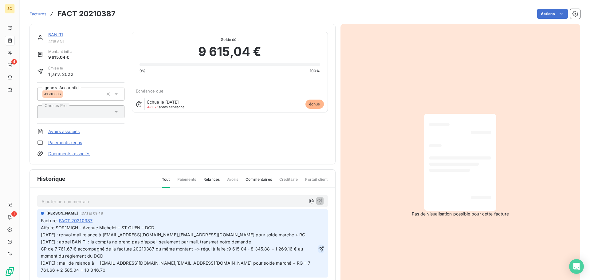
click at [318, 246] on icon "button" at bounding box center [321, 249] width 6 height 6
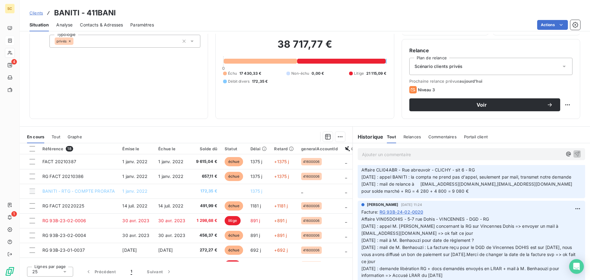
scroll to position [61, 0]
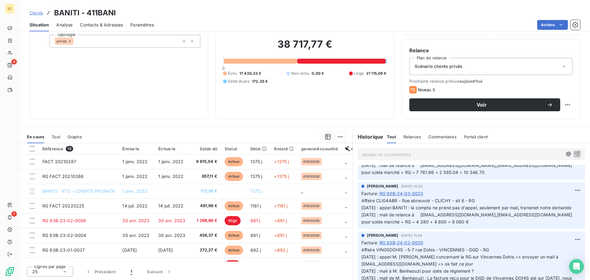
click at [397, 194] on span "RG 93B-24-03-0023" at bounding box center [402, 193] width 44 height 6
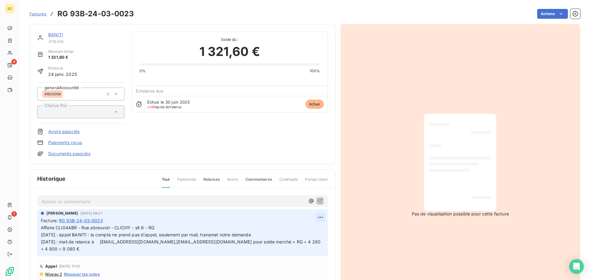
click at [315, 217] on html "SC 4 1 Factures RG 93B-24-03-0023 Actions BANITI 411BANI Montant initial 1 321,…" at bounding box center [295, 140] width 590 height 280
click at [305, 228] on div "Editer" at bounding box center [299, 231] width 34 height 10
click at [214, 240] on span "Affaire CLI04ABR - Rue abreuvoir - CLICHY - sit 6 - RG 02/10/25 : appel BANITI …" at bounding box center [176, 238] width 271 height 26
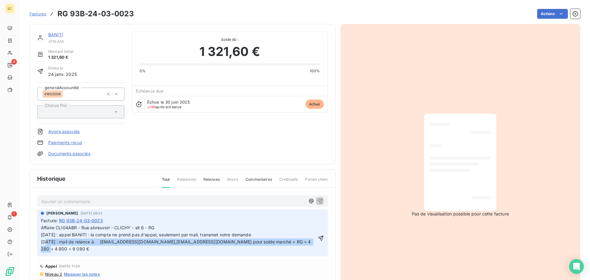
click at [214, 240] on span "Affaire CLI04ABR - Rue abreuvoir - CLICHY - sit 6 - RG 02/10/25 : appel BANITI …" at bounding box center [176, 238] width 271 height 26
copy span "17/09/25 : mail de relance à compta@baniti.fr,gmonteiro@baniti.fr pour solde ma…"
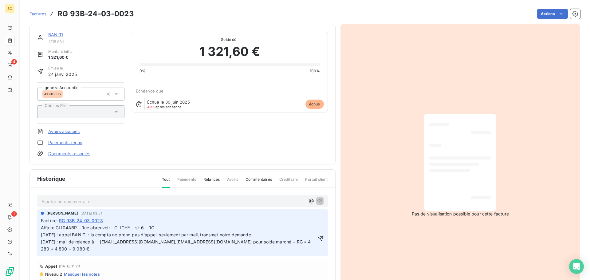
click at [41, 236] on span "Affaire CLI04ABR - Rue abreuvoir - CLICHY - sit 6 - RG 02/10/25 : appel BANITI …" at bounding box center [176, 238] width 271 height 26
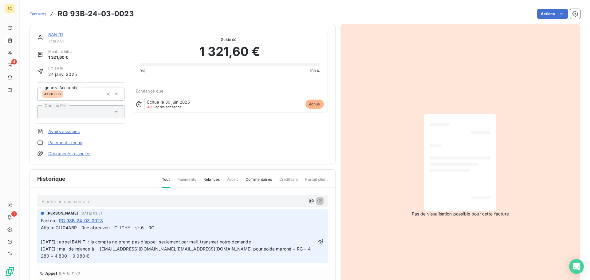
click at [41, 233] on p "Affaire CLI04ABR - Rue abreuvoir - CLICHY - sit 6 - RG 02/10/25 : appel BANITI …" at bounding box center [179, 241] width 276 height 35
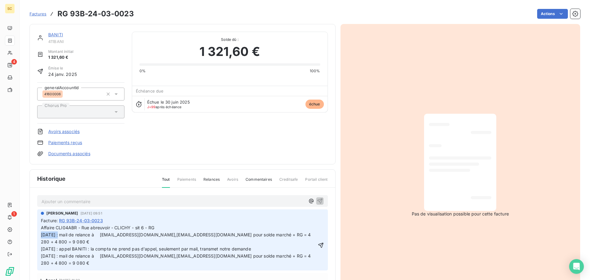
drag, startPoint x: 56, startPoint y: 234, endPoint x: 38, endPoint y: 234, distance: 17.8
click at [38, 234] on div "AMELIA RAIMUNDO 17 sept. 2025, 09:51 Facture : RG 93B-24-03-0023 Affaire CLI04A…" at bounding box center [182, 239] width 291 height 61
click at [63, 237] on span "Affaire CLI04ABR - Rue abreuvoir - CLICHY - sit 6 - RG 07/10/25 : mail de relan…" at bounding box center [176, 245] width 271 height 40
click at [122, 233] on span "Affaire CLI04ABR - Rue abreuvoir - CLICHY - sit 6 - RG 07/10/25 : renvoi mail d…" at bounding box center [179, 245] width 276 height 40
drag, startPoint x: 233, startPoint y: 235, endPoint x: 302, endPoint y: 236, distance: 69.5
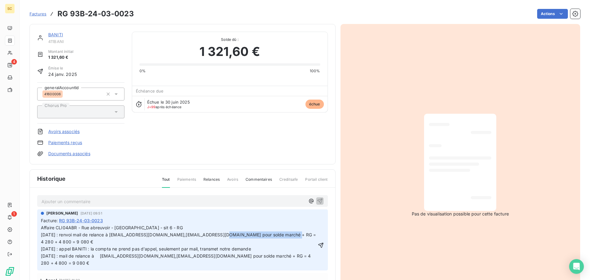
click at [302, 236] on p "Affaire CLI04ABR - Rue abreuvoir - CLICHY - sit 6 - RG 07/10/25 : renvoi mail d…" at bounding box center [179, 245] width 276 height 42
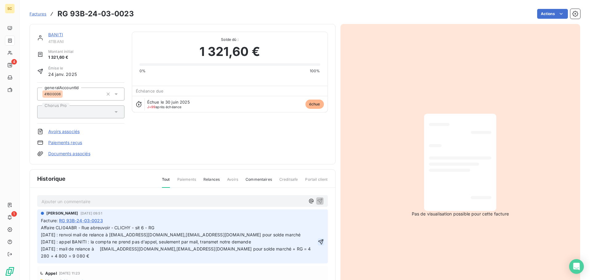
click at [318, 239] on icon "button" at bounding box center [321, 242] width 6 height 6
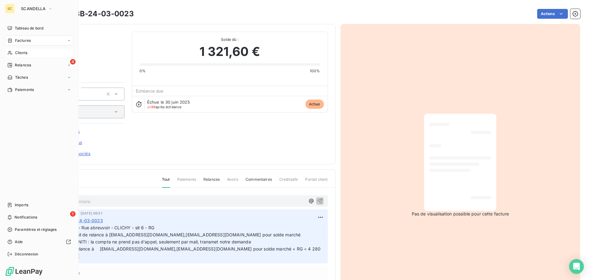
click at [20, 53] on span "Clients" at bounding box center [21, 53] width 12 height 6
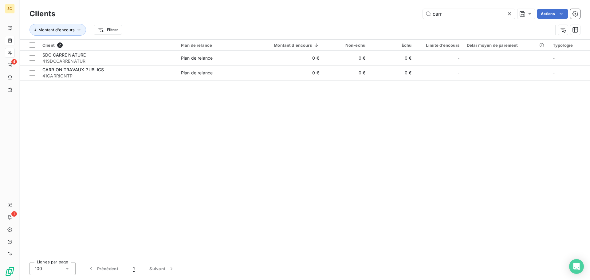
drag, startPoint x: 447, startPoint y: 14, endPoint x: 374, endPoint y: 4, distance: 73.3
click at [373, 7] on div "Clients carr Actions" at bounding box center [305, 13] width 551 height 13
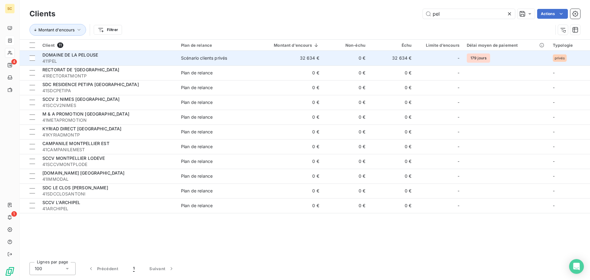
type input "pel"
click at [93, 57] on span "DOMAINE DE LA PELOUSE" at bounding box center [70, 54] width 56 height 5
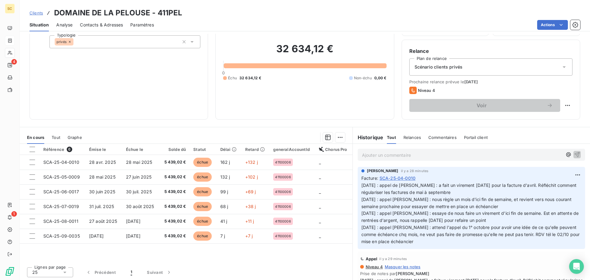
scroll to position [42, 0]
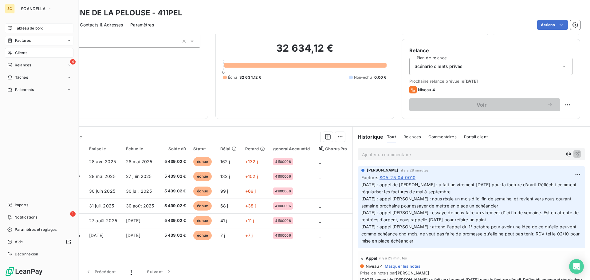
click at [34, 28] on span "Tableau de bord" at bounding box center [29, 29] width 29 height 6
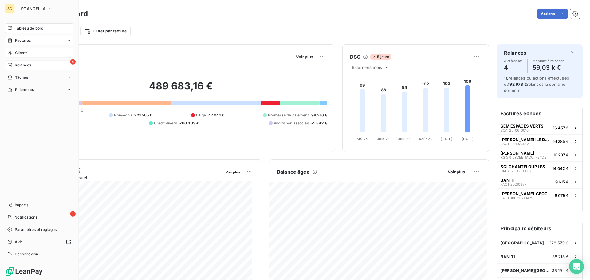
click at [22, 66] on span "Relances" at bounding box center [23, 65] width 16 height 6
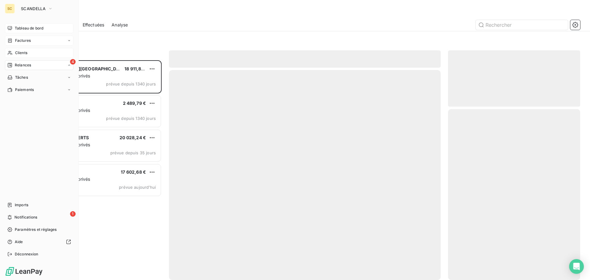
scroll to position [215, 128]
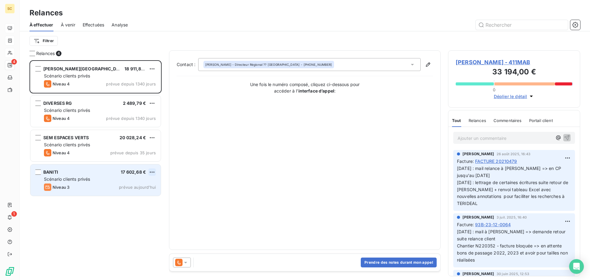
click at [154, 171] on html "SC 4 1 Relances À effectuer À venir Effectuées Analyse Filtrer Relances 4 S.A. …" at bounding box center [295, 140] width 590 height 280
click at [128, 185] on div "Replanifier cette action" at bounding box center [125, 185] width 55 height 10
select select "9"
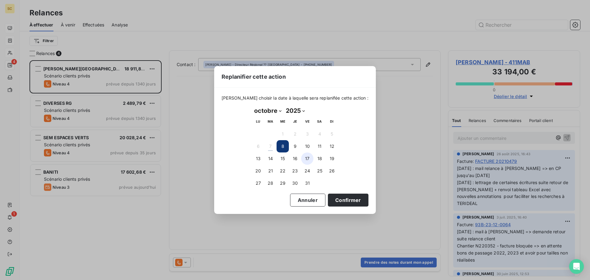
drag, startPoint x: 305, startPoint y: 158, endPoint x: 311, endPoint y: 161, distance: 7.0
click at [305, 158] on button "17" at bounding box center [307, 158] width 12 height 12
click at [330, 196] on button "Confirmer" at bounding box center [348, 200] width 41 height 13
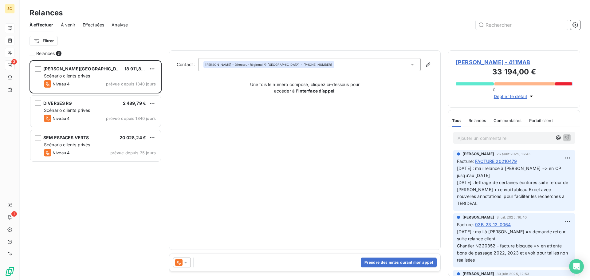
click at [98, 216] on div "S.A. MABILLON 18 911,87 € Scénario clients privés Niveau 4 prévue depuis 1340 j…" at bounding box center [96, 170] width 132 height 220
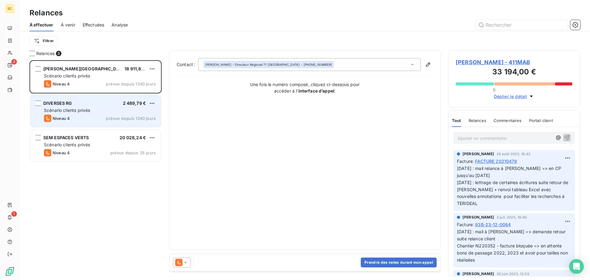
click at [69, 104] on span "DIVERSES RG" at bounding box center [57, 103] width 29 height 5
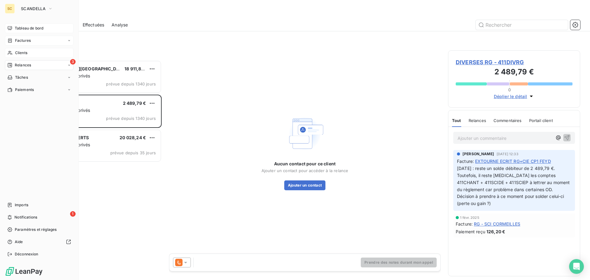
click at [22, 42] on span "Factures" at bounding box center [23, 41] width 16 height 6
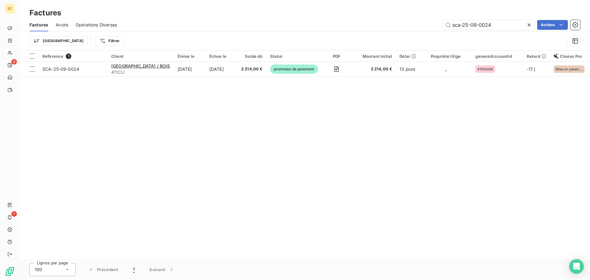
drag, startPoint x: 498, startPoint y: 23, endPoint x: 434, endPoint y: 18, distance: 64.7
click at [434, 18] on div "Factures Factures Avoirs Opérations Diverses sca-25-09-0024 Actions Trier Filtr…" at bounding box center [305, 25] width 571 height 51
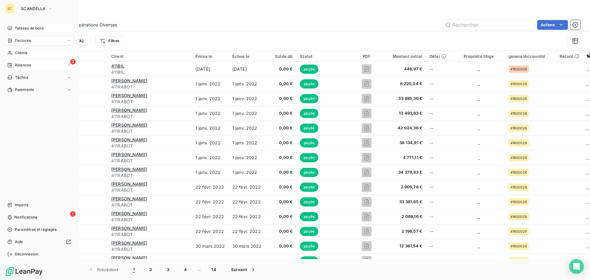
click at [23, 29] on span "Tableau de bord" at bounding box center [29, 29] width 29 height 6
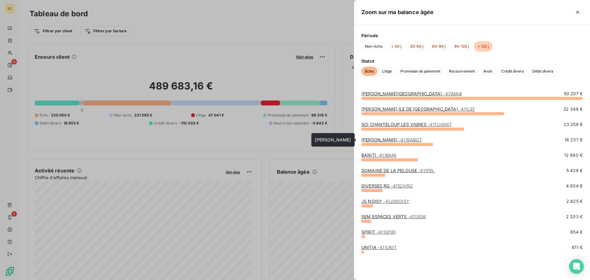
click at [370, 141] on link "RABOT DUTILLEUL - 411RABOT" at bounding box center [392, 139] width 61 height 5
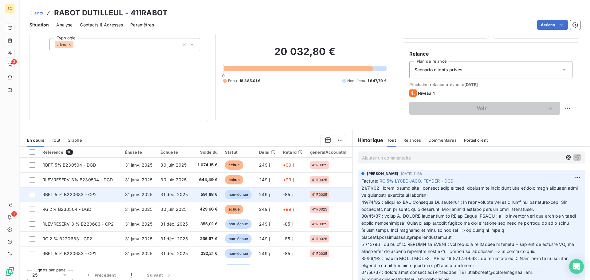
scroll to position [42, 0]
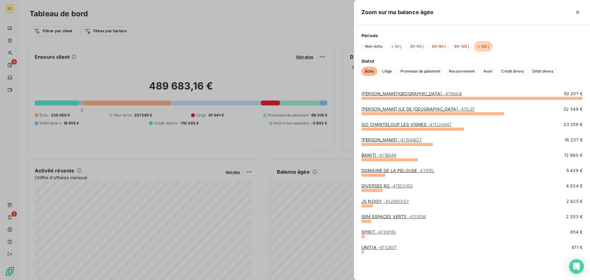
click at [365, 232] on link "SPIRIT - 411SPIRI" at bounding box center [379, 231] width 34 height 5
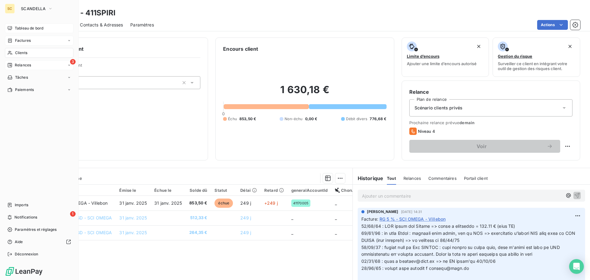
click at [22, 38] on span "Factures" at bounding box center [23, 41] width 16 height 6
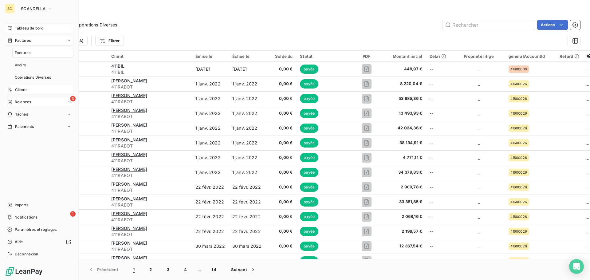
click at [30, 27] on span "Tableau de bord" at bounding box center [29, 29] width 29 height 6
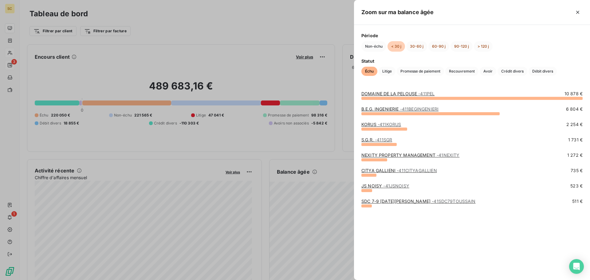
click at [371, 125] on link "KORUS - 411KORUS" at bounding box center [382, 124] width 40 height 5
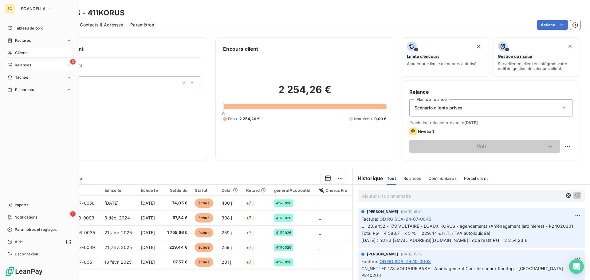
click at [33, 65] on div "3 Relances" at bounding box center [39, 65] width 69 height 10
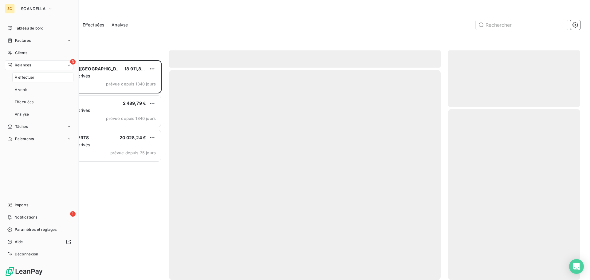
scroll to position [215, 128]
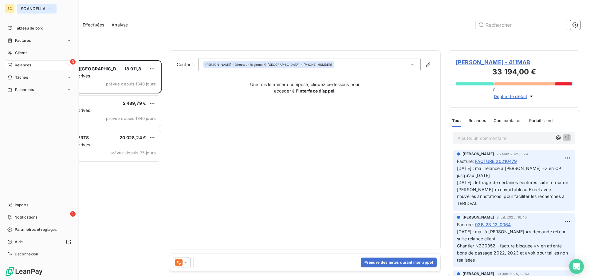
click at [44, 10] on span "SCANDELLA" at bounding box center [33, 8] width 25 height 5
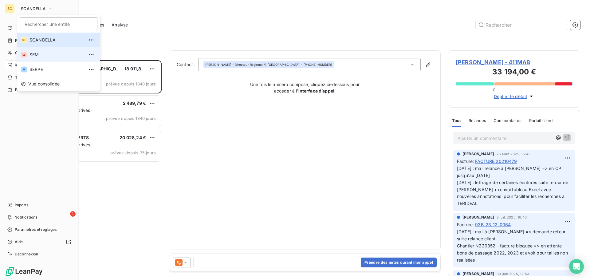
click at [40, 55] on span "SEM" at bounding box center [57, 55] width 54 height 6
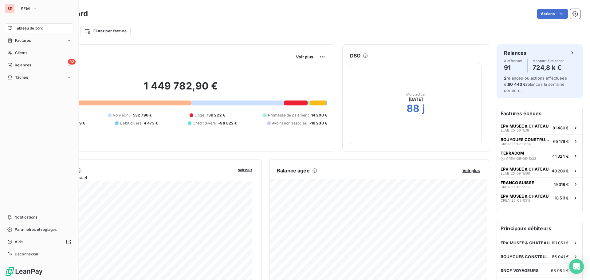
drag, startPoint x: 29, startPoint y: 42, endPoint x: 61, endPoint y: 35, distance: 32.3
click at [29, 42] on span "Factures" at bounding box center [23, 41] width 16 height 6
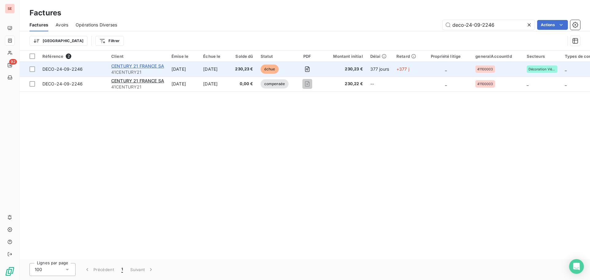
type input "deco-24-09-2246"
click at [117, 65] on span "CENTURY 21 FRANCE SA" at bounding box center [137, 65] width 53 height 5
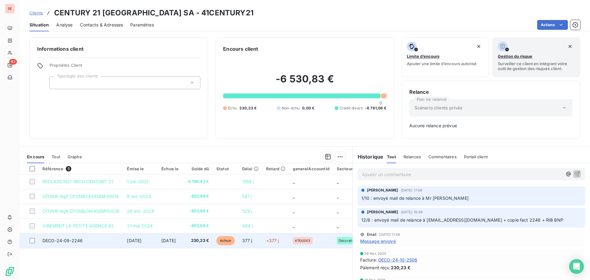
click at [137, 241] on span "25 sept. 2024" at bounding box center [134, 240] width 14 height 5
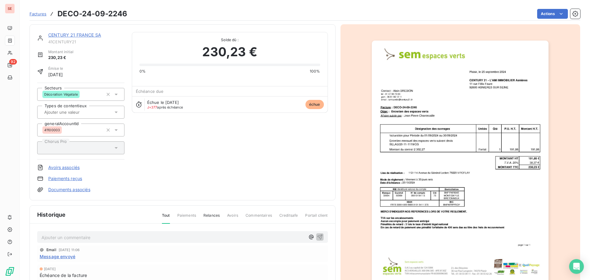
scroll to position [62, 0]
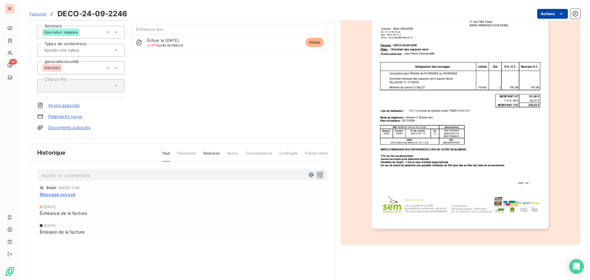
click at [544, 14] on html "SE 92 Factures DECO-24-09-2246 Actions CENTURY 21 FRANCE SA 41CENTURY21 Montant…" at bounding box center [295, 140] width 590 height 280
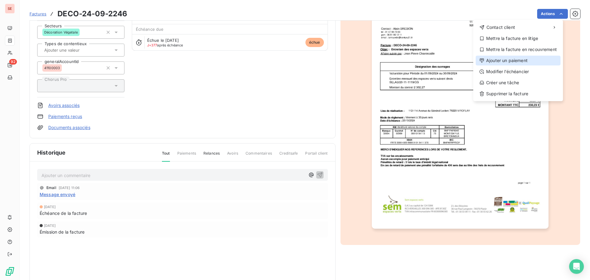
click at [519, 60] on div "Ajouter un paiement" at bounding box center [518, 61] width 85 height 10
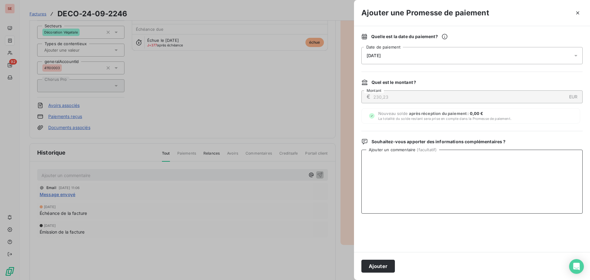
click at [442, 152] on textarea "Ajouter un commentaire ( facultatif )" at bounding box center [472, 182] width 221 height 64
type textarea "Avis de virement du 06/10/25"
click at [379, 57] on span "08/10/2025" at bounding box center [374, 55] width 14 height 5
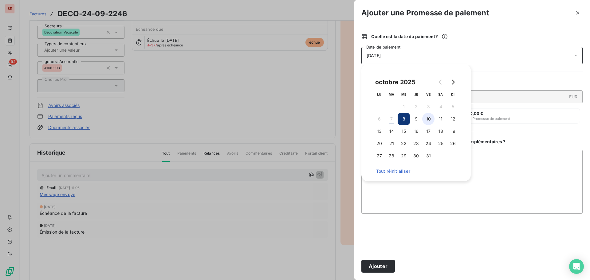
click at [432, 121] on button "10" at bounding box center [428, 119] width 12 height 12
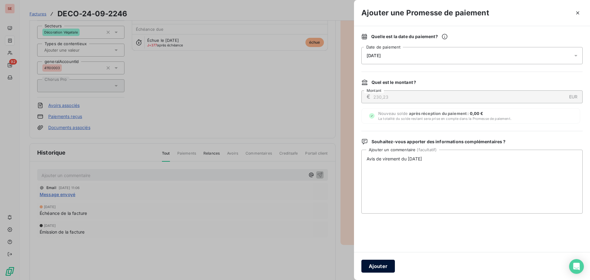
click at [378, 265] on button "Ajouter" at bounding box center [379, 266] width 34 height 13
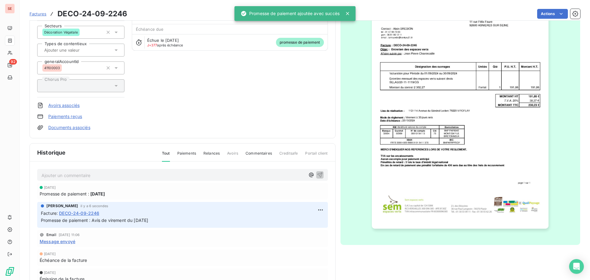
click at [76, 126] on link "Documents associés" at bounding box center [69, 128] width 42 height 6
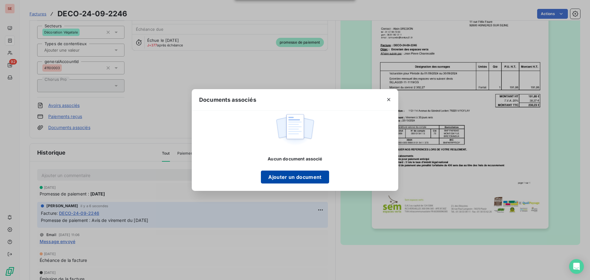
click at [311, 177] on button "Ajouter un document" at bounding box center [295, 177] width 68 height 13
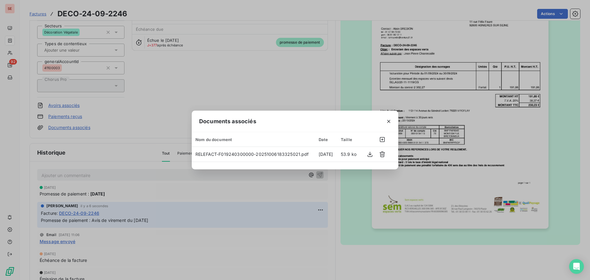
click at [478, 245] on div "Documents associés Nom du document Date Taille RELEFACT-F019240300000-202510061…" at bounding box center [295, 140] width 590 height 280
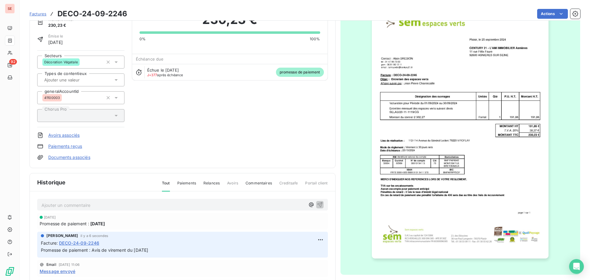
scroll to position [0, 0]
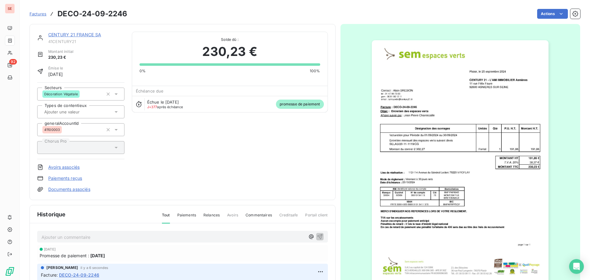
click at [77, 34] on link "CENTURY 21 FRANCE SA" at bounding box center [74, 34] width 53 height 5
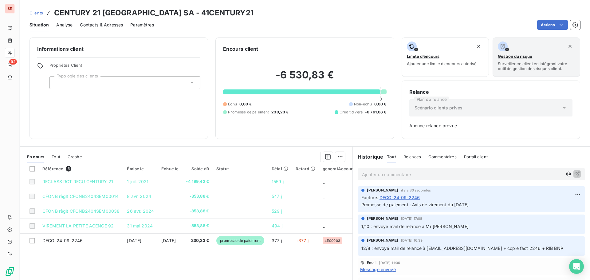
click at [87, 26] on span "Contacts & Adresses" at bounding box center [101, 25] width 43 height 6
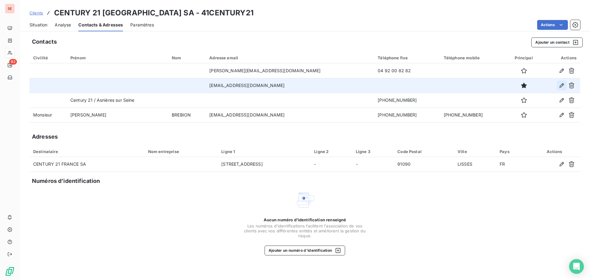
click at [562, 85] on icon "button" at bounding box center [562, 85] width 4 height 4
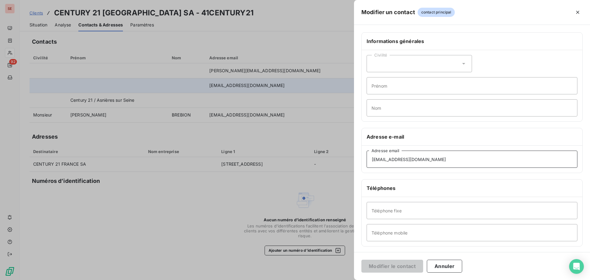
click at [399, 163] on input "lamisyndic@century21.fr" at bounding box center [472, 159] width 211 height 17
click at [212, 206] on div at bounding box center [295, 140] width 590 height 280
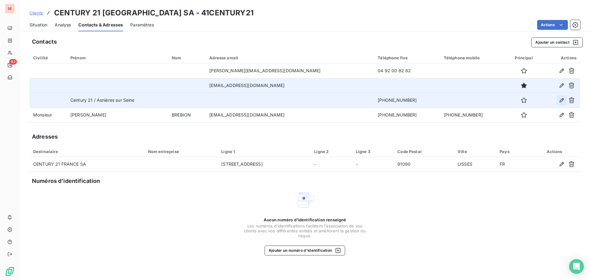
click at [562, 100] on icon "button" at bounding box center [562, 100] width 6 height 6
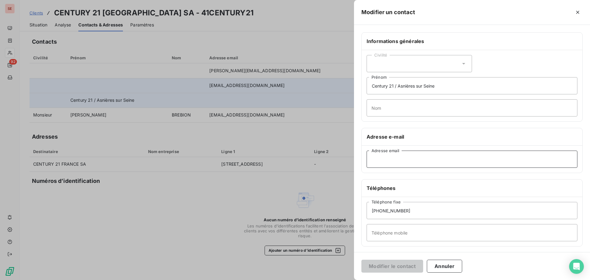
click at [378, 161] on input "Adresse email" at bounding box center [472, 159] width 211 height 17
paste input "lamisyndic@century21.fr"
type input "lamisyndic@century21.fr"
click at [401, 268] on button "Modifier le contact" at bounding box center [393, 266] width 62 height 13
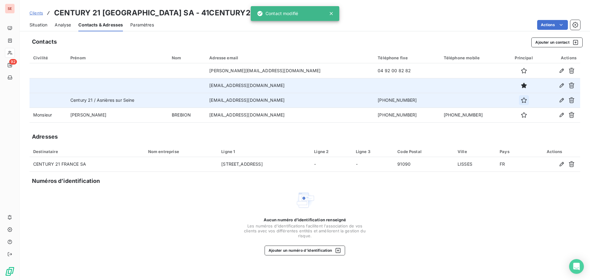
click at [521, 101] on icon "button" at bounding box center [524, 100] width 6 height 6
click at [571, 84] on icon "button" at bounding box center [572, 86] width 6 height 6
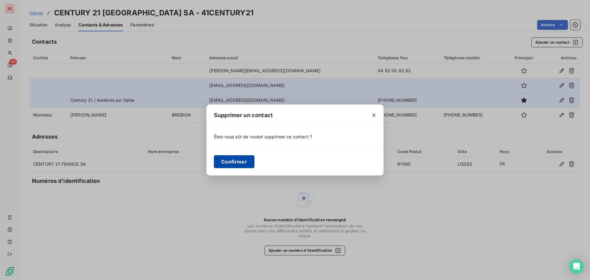
click at [229, 162] on button "Confirmer" at bounding box center [234, 161] width 41 height 13
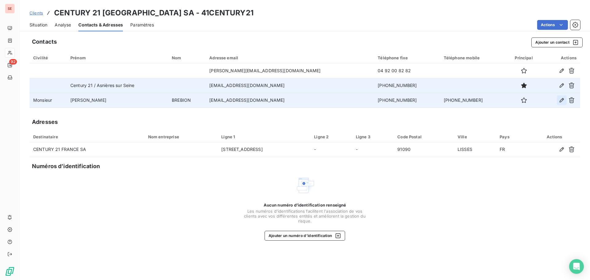
click at [560, 101] on icon "button" at bounding box center [562, 100] width 6 height 6
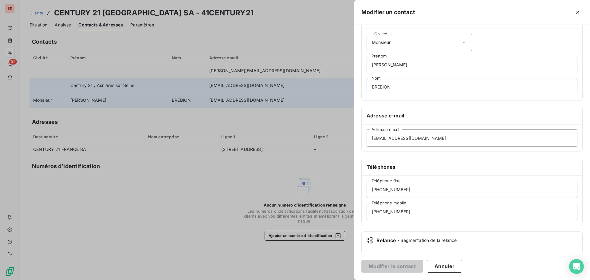
scroll to position [53, 0]
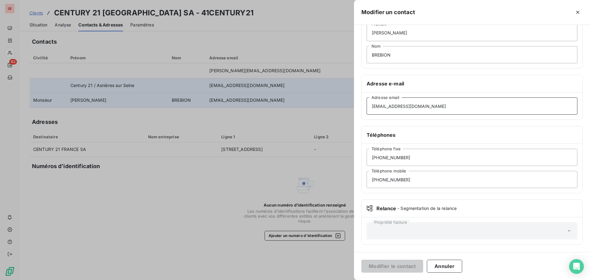
click at [407, 109] on input "lamisyndic@century21.fr" at bounding box center [472, 105] width 211 height 17
paste input "alain.brebion"
type input "alain.brebion@century21.fr"
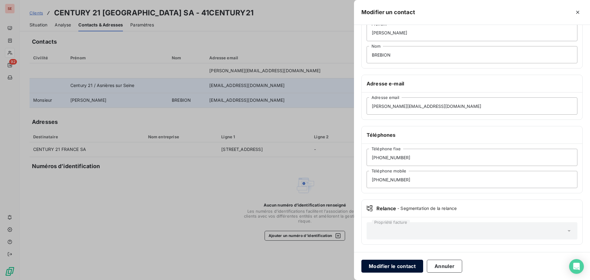
click at [394, 264] on button "Modifier le contact" at bounding box center [393, 266] width 62 height 13
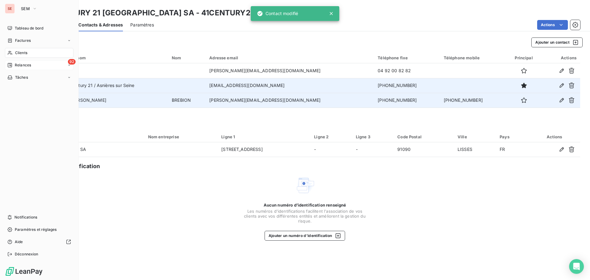
click at [27, 65] on span "Relances" at bounding box center [23, 65] width 16 height 6
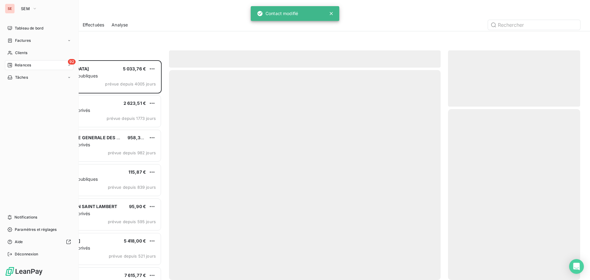
scroll to position [215, 128]
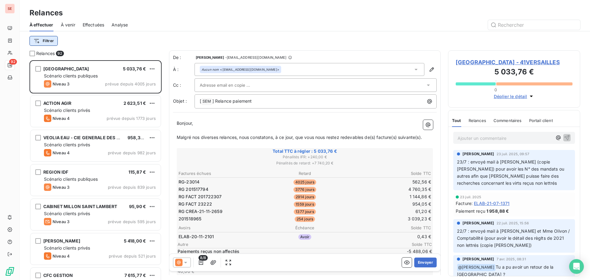
click at [49, 42] on html "SE 92 Relances À effectuer À venir Effectuées Analyse Filtrer Relances 92 MAIRI…" at bounding box center [295, 140] width 590 height 280
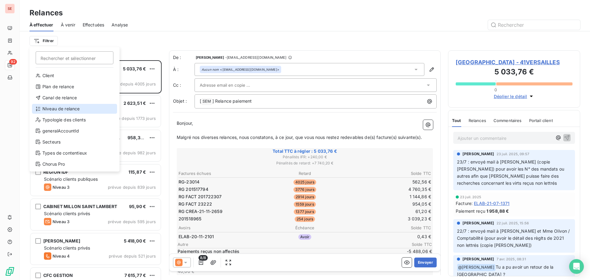
click at [55, 106] on div "Niveau de relance" at bounding box center [74, 109] width 85 height 10
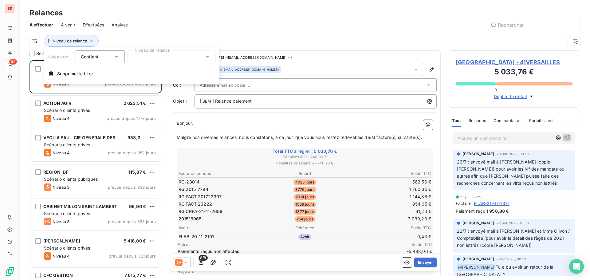
click at [133, 61] on div at bounding box center [171, 56] width 89 height 13
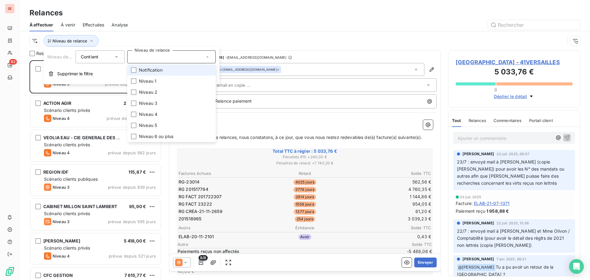
click at [154, 71] on span "Notification" at bounding box center [151, 70] width 24 height 6
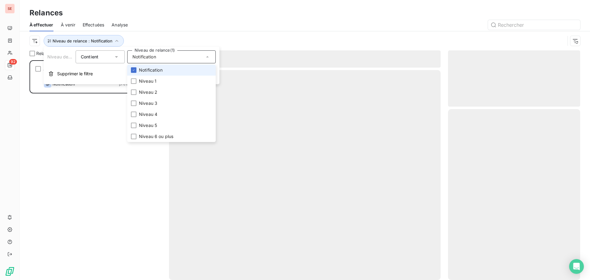
scroll to position [215, 128]
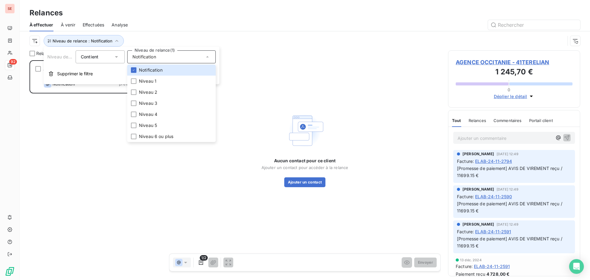
click at [182, 31] on div "À effectuer À venir Effectuées Analyse" at bounding box center [305, 24] width 571 height 13
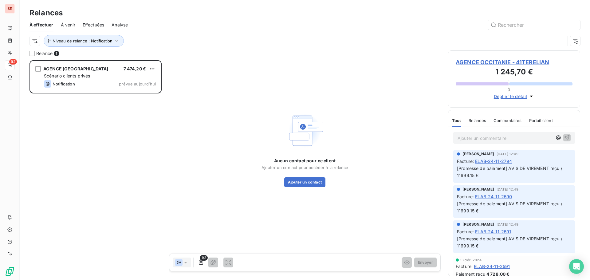
click at [481, 60] on span "AGENCE OCCITANIE - 41TERELIAN" at bounding box center [514, 62] width 117 height 8
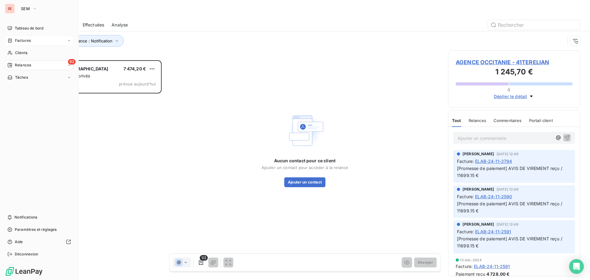
click at [30, 40] on span "Factures" at bounding box center [23, 41] width 16 height 6
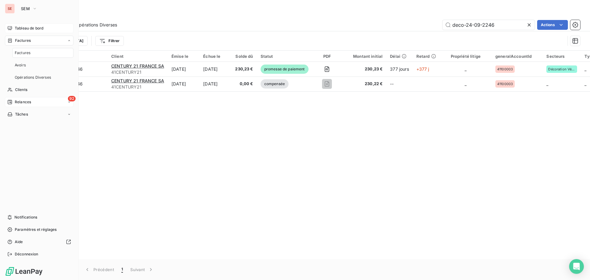
click at [27, 28] on span "Tableau de bord" at bounding box center [29, 29] width 29 height 6
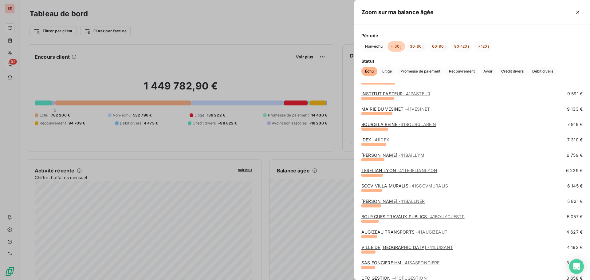
scroll to position [31, 0]
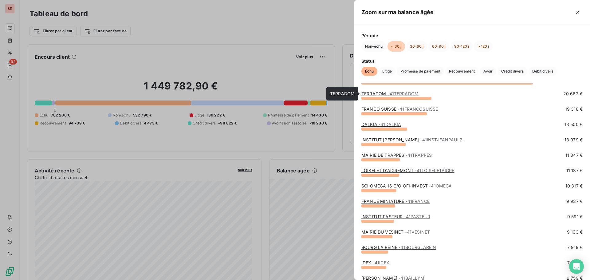
click at [398, 92] on span "- 41TERRADOM" at bounding box center [402, 93] width 31 height 5
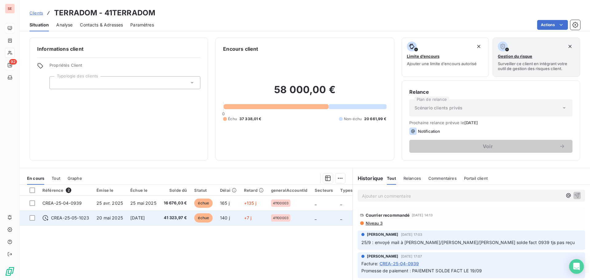
click at [89, 220] on td "CREA-25-05-1023" at bounding box center [66, 218] width 54 height 15
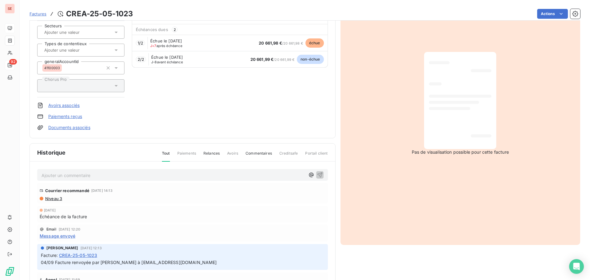
scroll to position [78, 0]
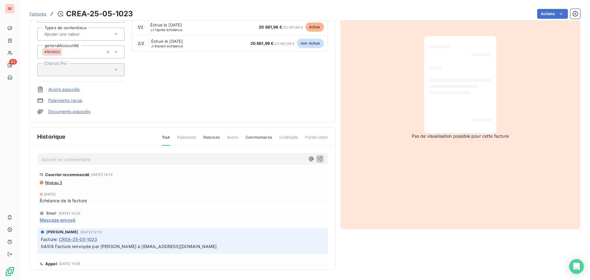
click at [55, 183] on span "Niveau 3" at bounding box center [54, 182] width 18 height 5
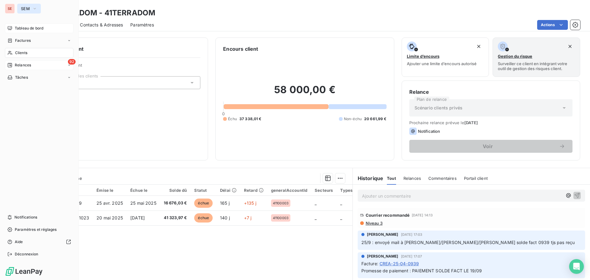
click at [27, 10] on span "SEM" at bounding box center [25, 8] width 9 height 5
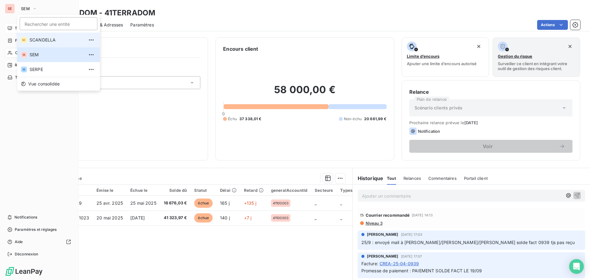
click at [46, 40] on span "SCANDELLA" at bounding box center [57, 40] width 54 height 6
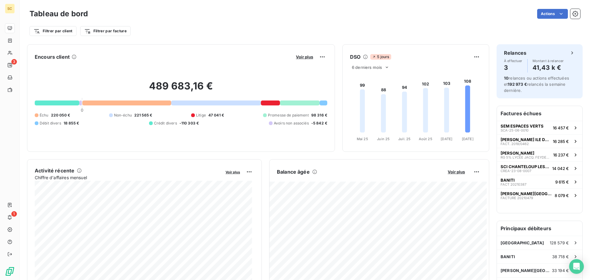
click at [214, 65] on div "489 683,16 € 0 Échu 220 050 € Non-échu 221 565 € Litige 47 041 € Promesse de pa…" at bounding box center [181, 103] width 293 height 82
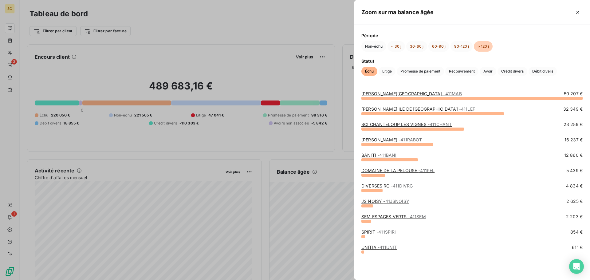
click at [322, 229] on div at bounding box center [295, 140] width 590 height 280
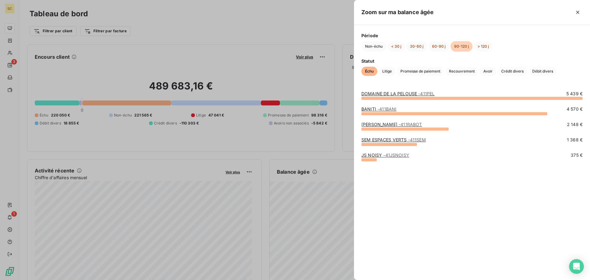
click at [317, 204] on div at bounding box center [295, 140] width 590 height 280
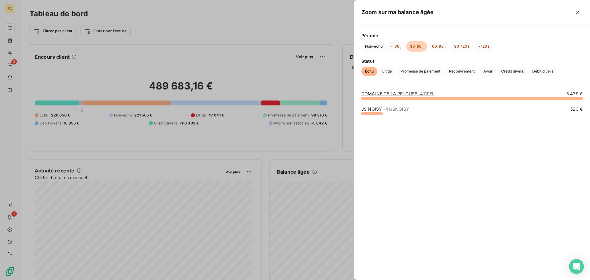
click at [318, 235] on div at bounding box center [295, 140] width 590 height 280
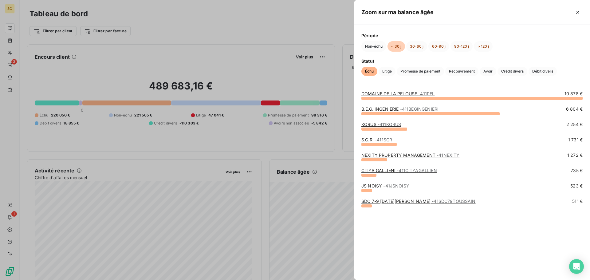
drag, startPoint x: 75, startPoint y: 142, endPoint x: 55, endPoint y: 134, distance: 21.4
click at [75, 142] on div at bounding box center [295, 140] width 590 height 280
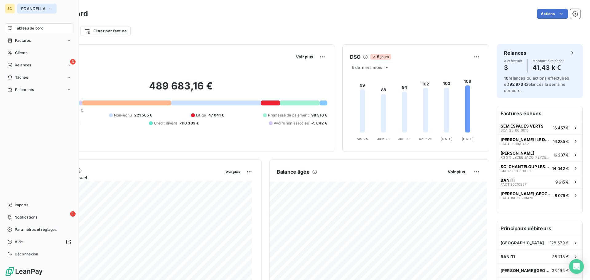
click at [44, 8] on span "SCANDELLA" at bounding box center [33, 8] width 25 height 5
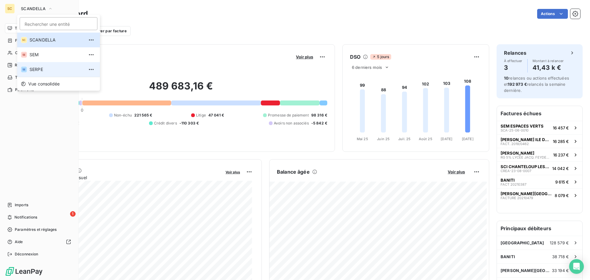
click at [39, 68] on span "SERPE" at bounding box center [57, 69] width 54 height 6
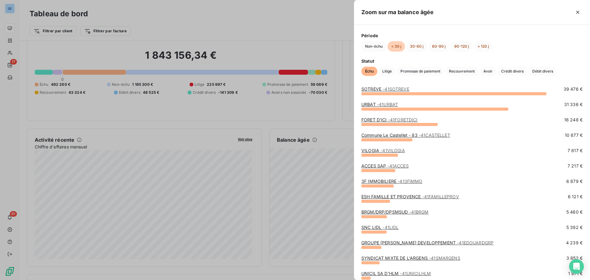
scroll to position [31, 0]
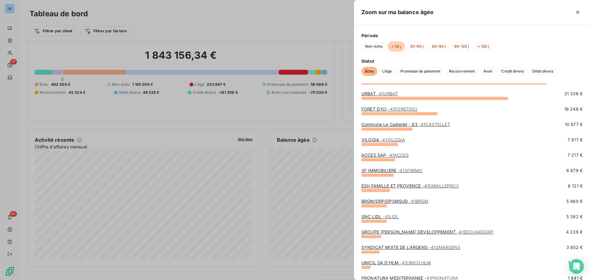
click at [392, 107] on span "- 41FORETDICI" at bounding box center [403, 108] width 30 height 5
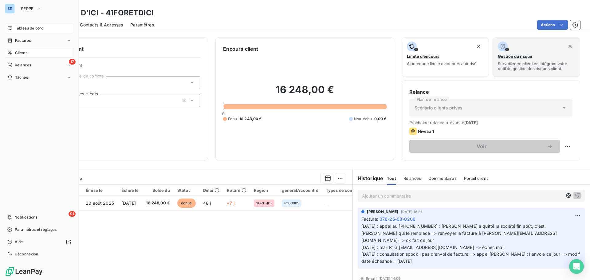
click at [27, 29] on span "Tableau de bord" at bounding box center [29, 29] width 29 height 6
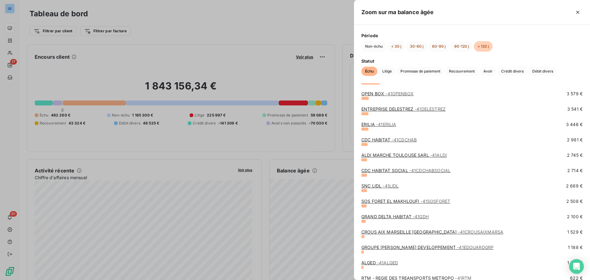
scroll to position [87, 0]
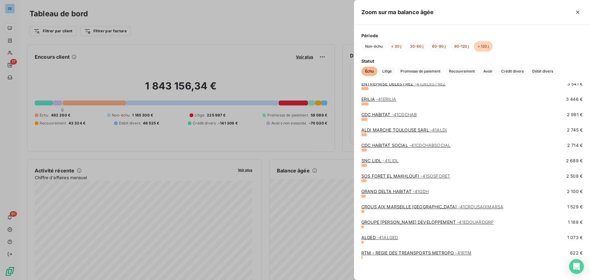
click at [321, 200] on div at bounding box center [295, 140] width 590 height 280
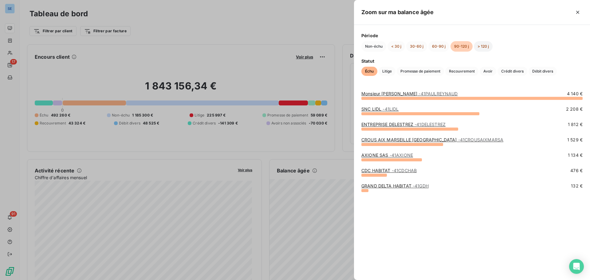
click at [486, 45] on button "> 120 j" at bounding box center [483, 46] width 19 height 10
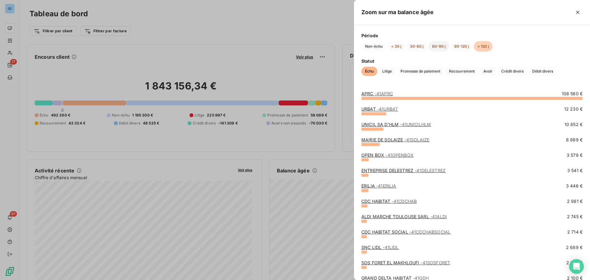
click at [437, 46] on button "60-90 j" at bounding box center [439, 46] width 21 height 10
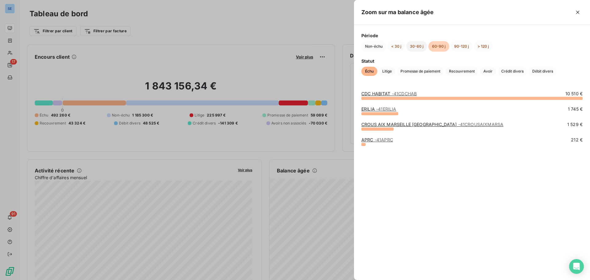
click at [418, 49] on button "30-60 j" at bounding box center [416, 46] width 21 height 10
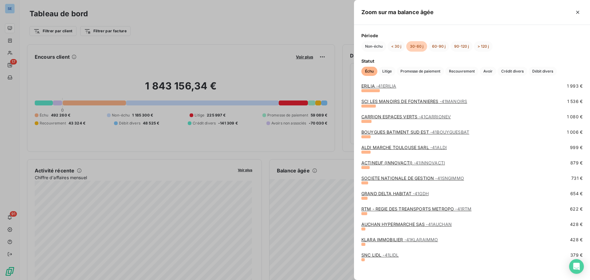
scroll to position [133, 0]
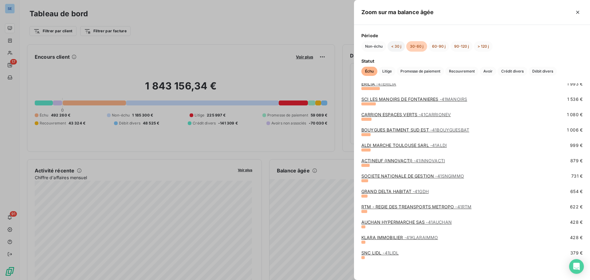
click at [395, 46] on button "< 30 j" at bounding box center [397, 46] width 18 height 10
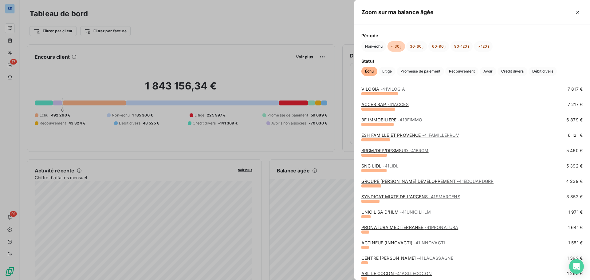
scroll to position [92, 0]
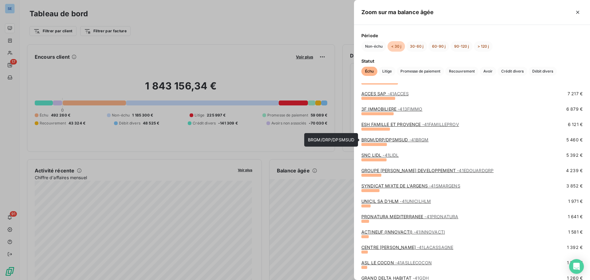
click at [377, 141] on link "BRGM/DRP/DPSMSUD - 41BRGM" at bounding box center [395, 139] width 67 height 5
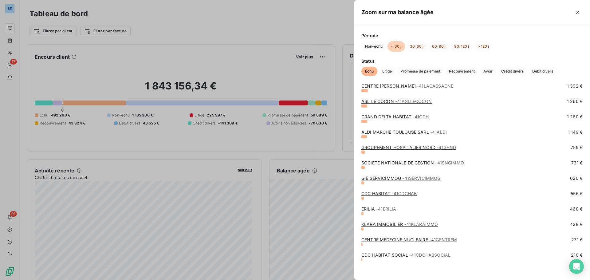
scroll to position [256, 0]
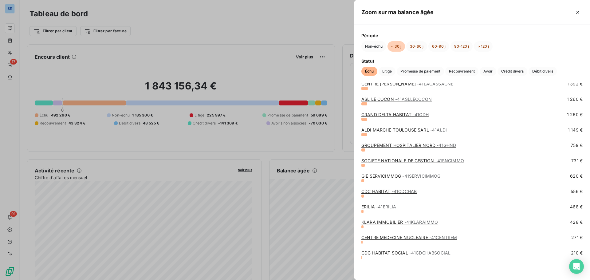
drag, startPoint x: 216, startPoint y: 132, endPoint x: 196, endPoint y: 129, distance: 20.5
click at [215, 132] on div at bounding box center [295, 140] width 590 height 280
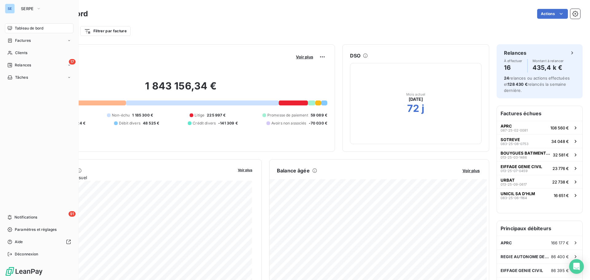
click at [19, 25] on div "Tableau de bord" at bounding box center [39, 28] width 69 height 10
click at [21, 30] on span "Tableau de bord" at bounding box center [29, 29] width 29 height 6
click at [24, 41] on span "Factures" at bounding box center [23, 41] width 16 height 6
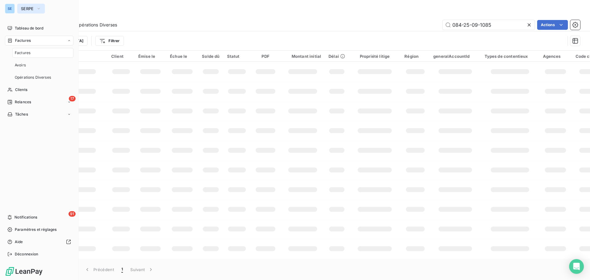
click at [39, 6] on icon "button" at bounding box center [38, 9] width 5 height 6
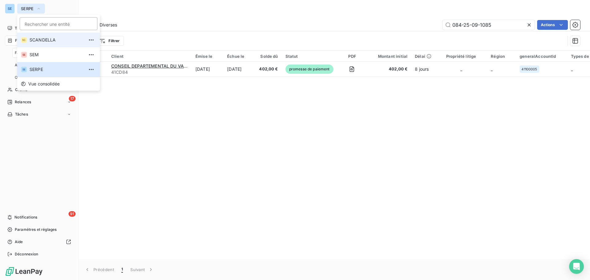
click at [41, 38] on span "SCANDELLA" at bounding box center [57, 40] width 54 height 6
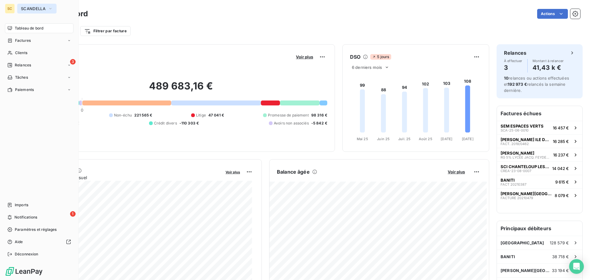
click at [28, 10] on span "SCANDELLA" at bounding box center [33, 8] width 25 height 5
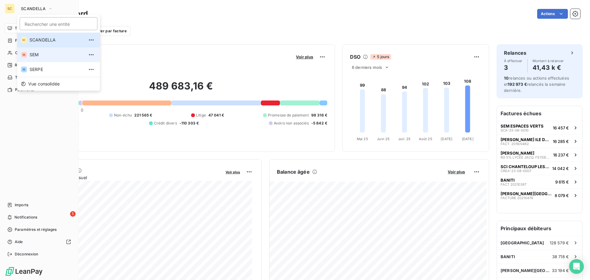
click at [44, 54] on span "SEM" at bounding box center [57, 55] width 54 height 6
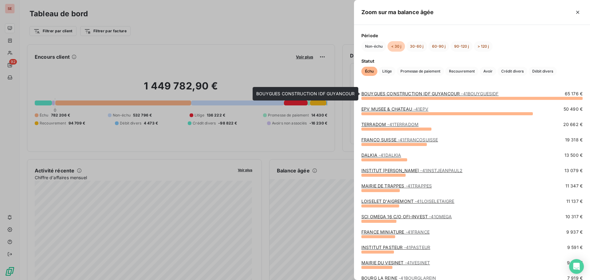
click at [438, 94] on link "BOUYGUES CONSTRUCTION IDF GUYANCOUR - 41BOUYGUESIDF" at bounding box center [430, 93] width 137 height 5
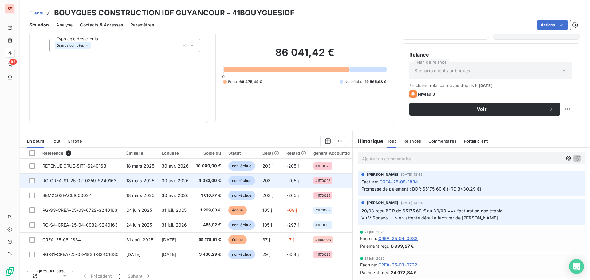
scroll to position [42, 0]
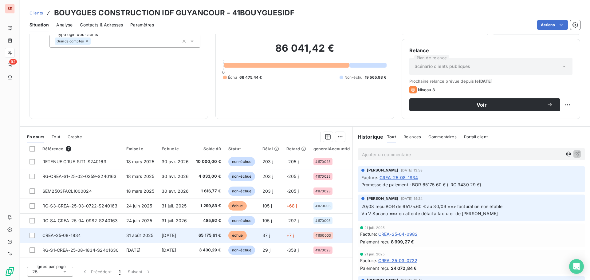
click at [112, 233] on td "CREA-25-08-1834" at bounding box center [81, 235] width 84 height 15
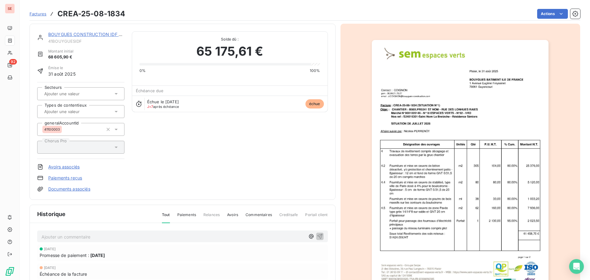
scroll to position [62, 0]
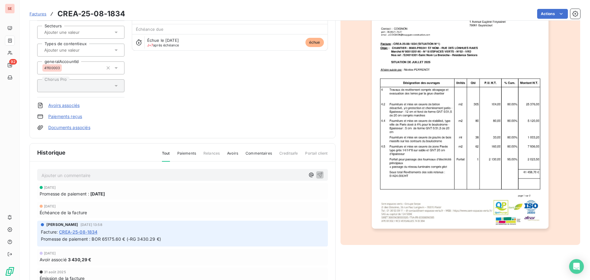
click at [56, 129] on link "Documents associés" at bounding box center [69, 128] width 42 height 6
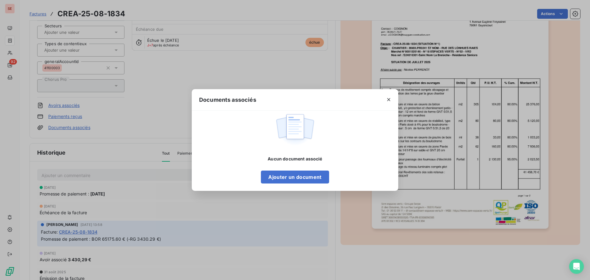
click at [420, 251] on div "Documents associés Aucun document associé Ajouter un document" at bounding box center [295, 140] width 590 height 280
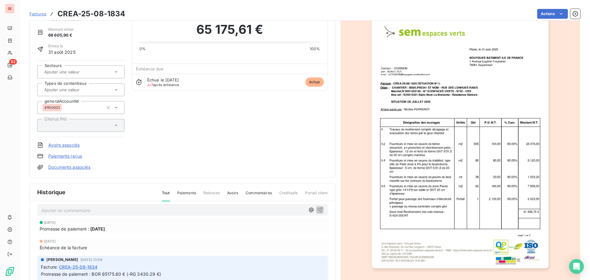
scroll to position [31, 0]
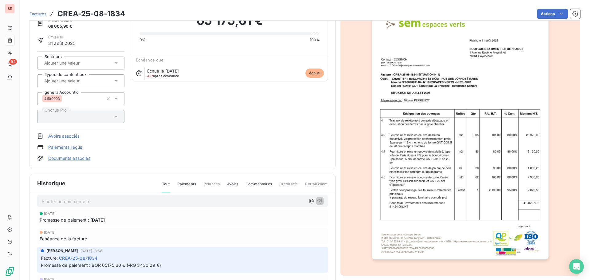
click at [57, 156] on link "Documents associés" at bounding box center [69, 158] width 42 height 6
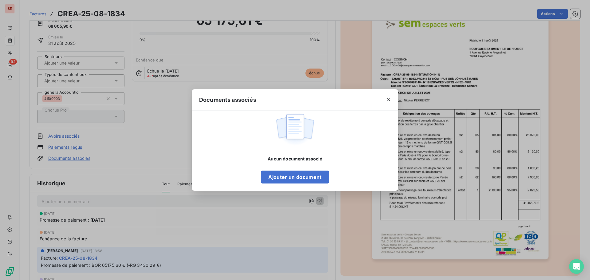
click at [150, 114] on div "Documents associés Aucun document associé Ajouter un document" at bounding box center [295, 140] width 590 height 280
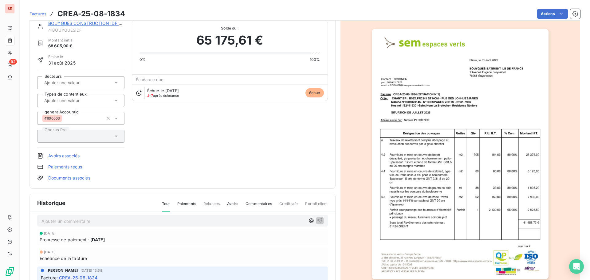
scroll to position [1, 0]
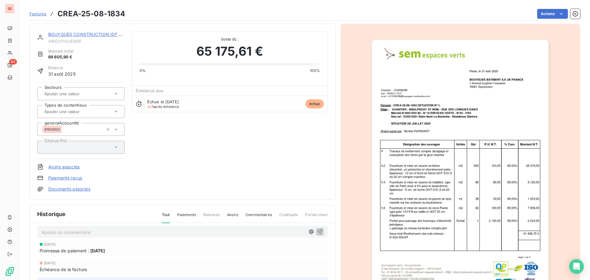
click at [86, 188] on link "Documents associés" at bounding box center [69, 189] width 42 height 6
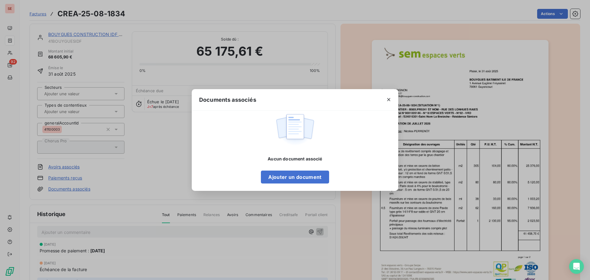
click at [93, 168] on div "Documents associés Aucun document associé Ajouter un document" at bounding box center [295, 140] width 590 height 280
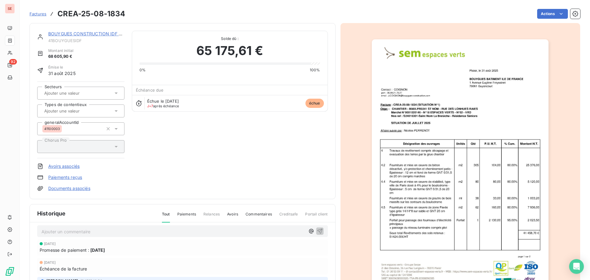
scroll to position [0, 0]
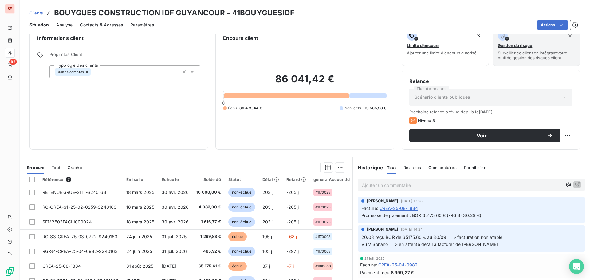
scroll to position [42, 0]
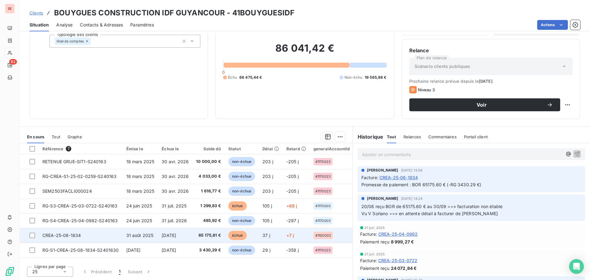
click at [141, 236] on span "31 août 2025" at bounding box center [139, 235] width 27 height 5
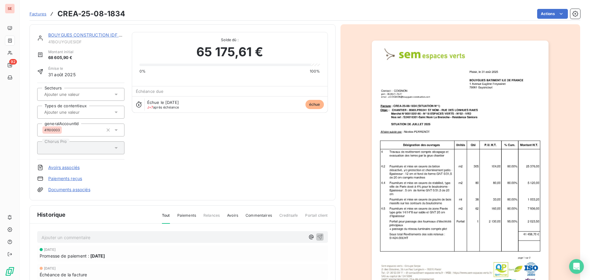
scroll to position [62, 0]
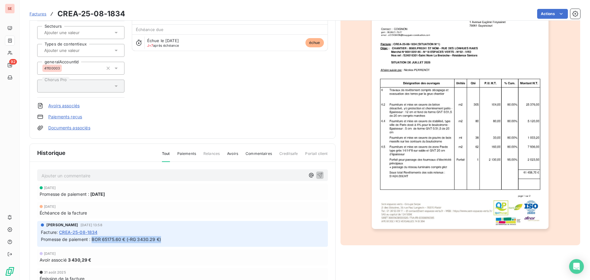
drag, startPoint x: 93, startPoint y: 239, endPoint x: 168, endPoint y: 238, distance: 75.3
click at [168, 238] on p "Promesse de paiement : BOR 65175.60 € (-RG 3430.29 €)" at bounding box center [182, 239] width 283 height 7
click at [274, 81] on div "BOUYGUES CONSTRUCTION IDF GUYANCOUR 41BOUYGUESIDF Montant initial 68 605,90 € É…" at bounding box center [182, 50] width 291 height 161
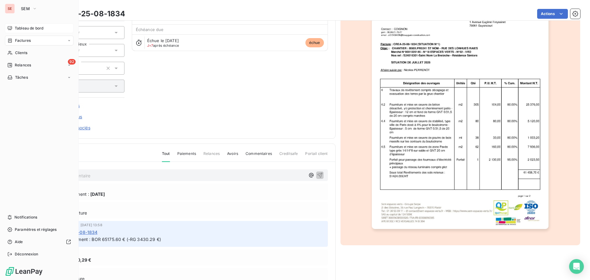
click at [41, 26] on span "Tableau de bord" at bounding box center [29, 29] width 29 height 6
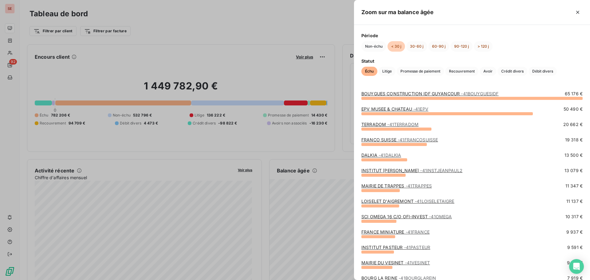
click at [391, 110] on link "EPV MUSEE & CHATEAU - 41EPV" at bounding box center [395, 108] width 67 height 5
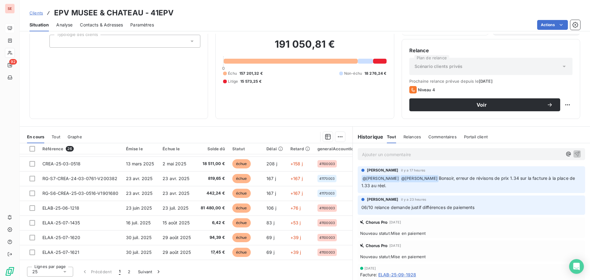
scroll to position [215, 0]
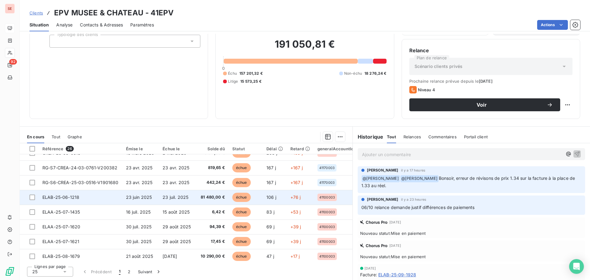
click at [179, 200] on td "23 juil. 2025" at bounding box center [177, 197] width 37 height 15
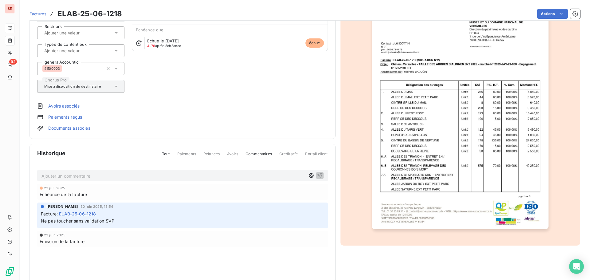
scroll to position [62, 0]
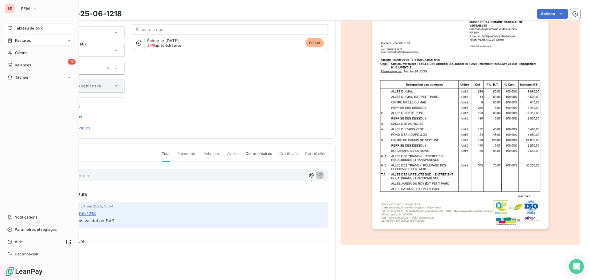
click at [22, 41] on span "Factures" at bounding box center [23, 41] width 16 height 6
click at [26, 51] on span "Clients" at bounding box center [21, 53] width 12 height 6
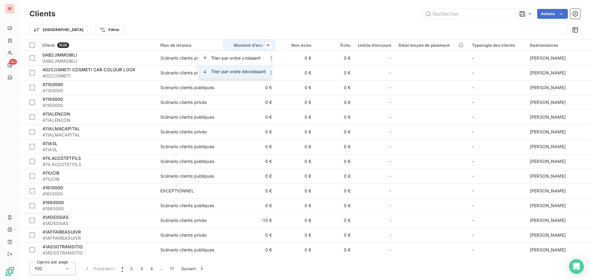
click at [254, 70] on span "Trier par ordre décroissant" at bounding box center [238, 72] width 55 height 6
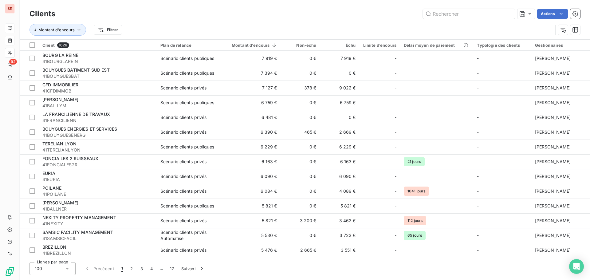
scroll to position [584, 0]
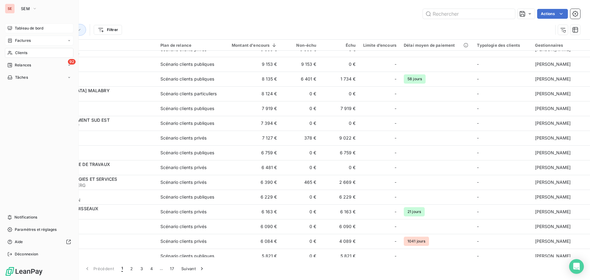
click at [43, 29] on span "Tableau de bord" at bounding box center [29, 29] width 29 height 6
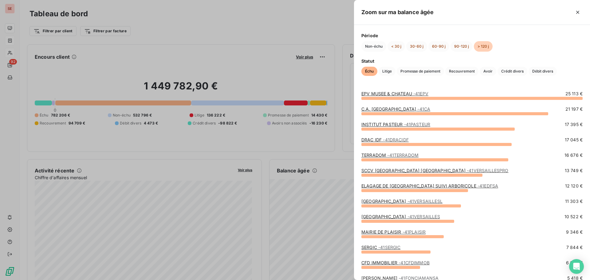
click at [412, 94] on link "EPV MUSEE & CHATEAU - 41EPV" at bounding box center [395, 93] width 67 height 5
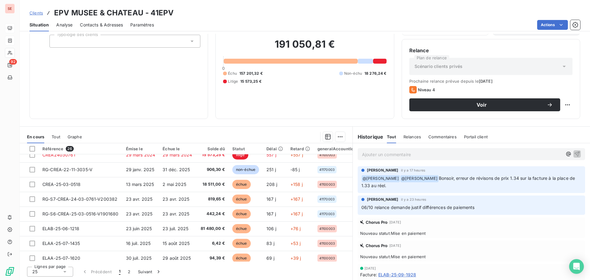
scroll to position [184, 0]
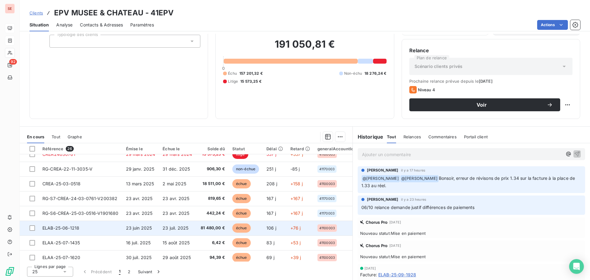
click at [101, 228] on td "ELAB-25-06-1218" at bounding box center [81, 228] width 84 height 15
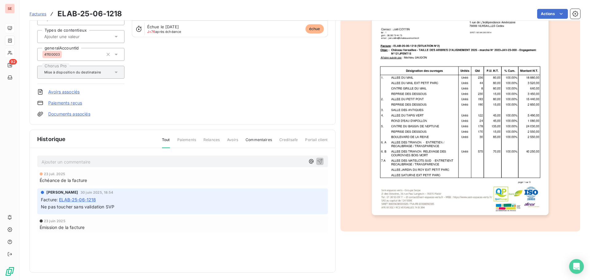
scroll to position [78, 0]
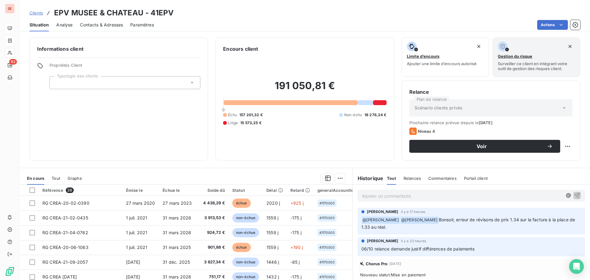
click at [115, 26] on span "Contacts & Adresses" at bounding box center [101, 25] width 43 height 6
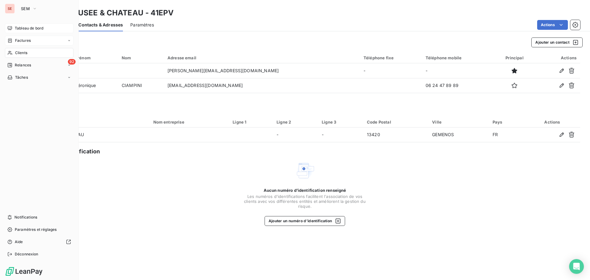
click at [28, 28] on span "Tableau de bord" at bounding box center [29, 29] width 29 height 6
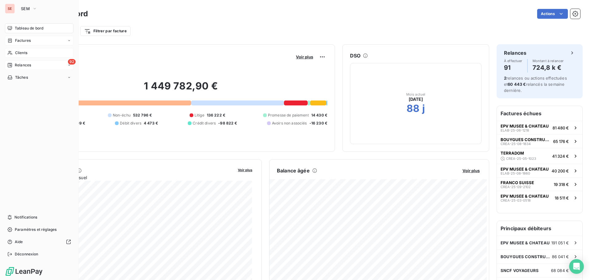
click at [32, 68] on div "92 Relances" at bounding box center [39, 65] width 69 height 10
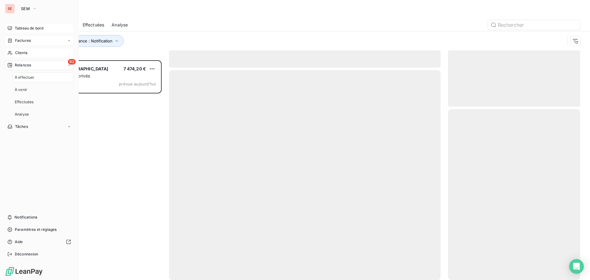
scroll to position [215, 128]
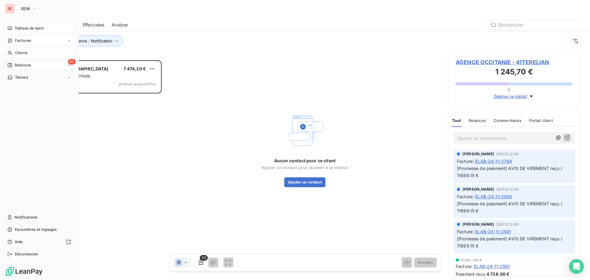
click at [19, 39] on span "Factures" at bounding box center [23, 41] width 16 height 6
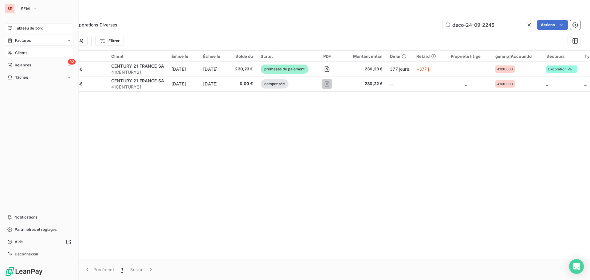
click at [19, 53] on span "Clients" at bounding box center [21, 53] width 12 height 6
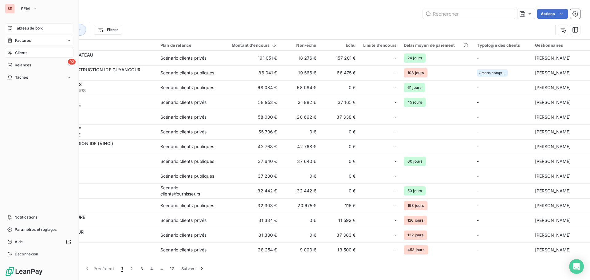
click at [33, 27] on span "Tableau de bord" at bounding box center [29, 29] width 29 height 6
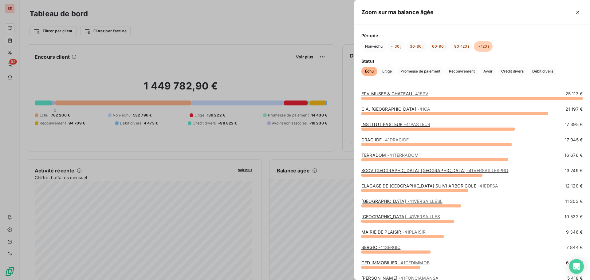
click at [390, 109] on link "C.A. ST QUENTIN - 41CA" at bounding box center [396, 108] width 69 height 5
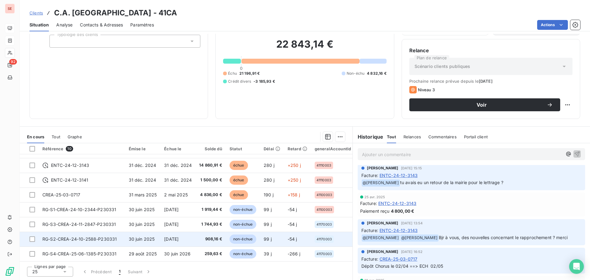
scroll to position [12, 0]
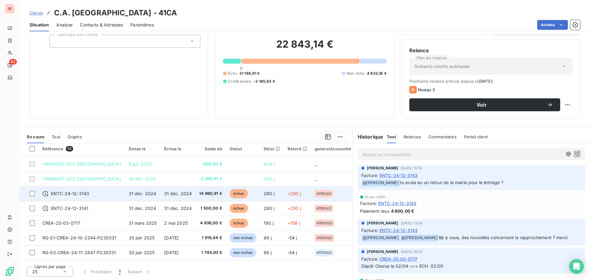
click at [176, 196] on td "31 déc. 2024" at bounding box center [177, 193] width 35 height 15
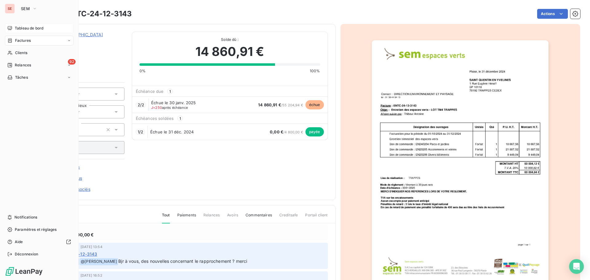
click at [18, 44] on div "Factures" at bounding box center [39, 41] width 69 height 10
click at [23, 30] on span "Tableau de bord" at bounding box center [29, 29] width 29 height 6
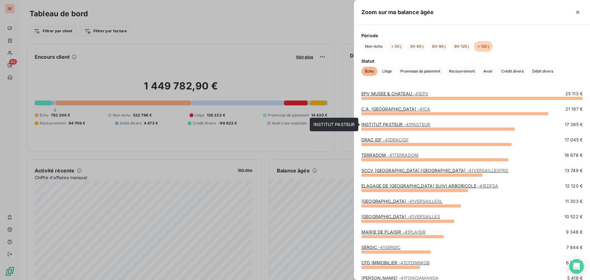
click at [391, 125] on link "INSTITUT PASTEUR - 41PASTEUR" at bounding box center [396, 124] width 69 height 5
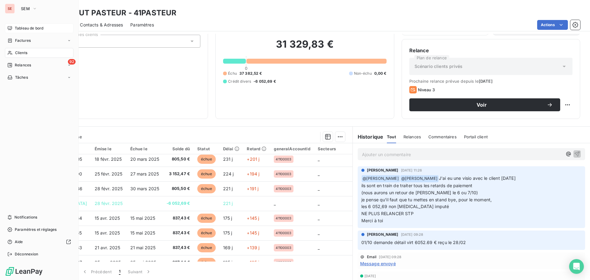
click at [26, 27] on span "Tableau de bord" at bounding box center [29, 29] width 29 height 6
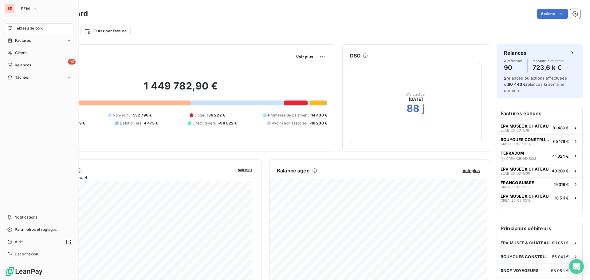
click at [45, 27] on div "Tableau de bord" at bounding box center [39, 28] width 69 height 10
click at [36, 10] on icon "button" at bounding box center [34, 9] width 5 height 6
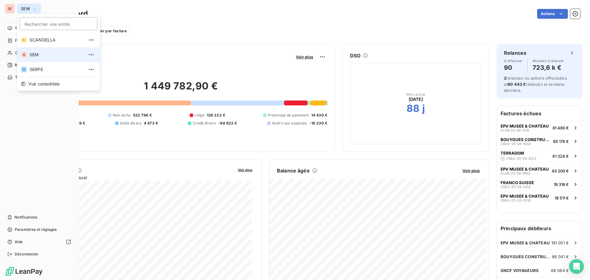
click at [42, 56] on span "SEM" at bounding box center [57, 55] width 54 height 6
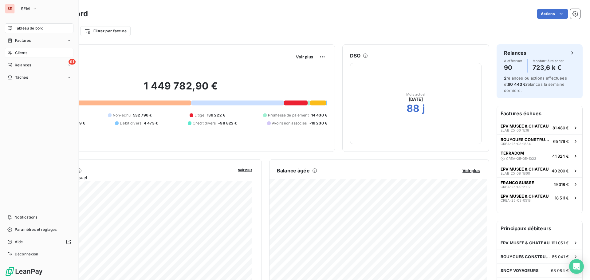
click at [32, 53] on div "Clients" at bounding box center [39, 53] width 69 height 10
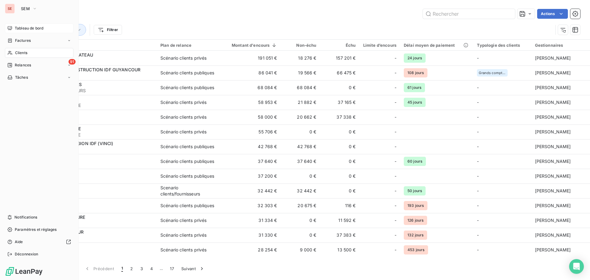
click at [28, 27] on span "Tableau de bord" at bounding box center [29, 29] width 29 height 6
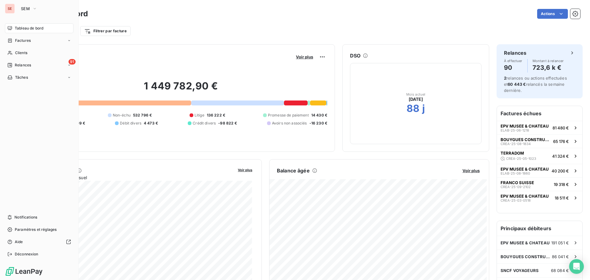
click at [35, 30] on span "Tableau de bord" at bounding box center [29, 29] width 29 height 6
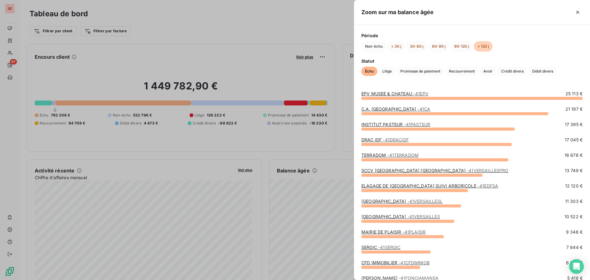
click at [400, 139] on span "- 41DRACIDF" at bounding box center [396, 139] width 26 height 5
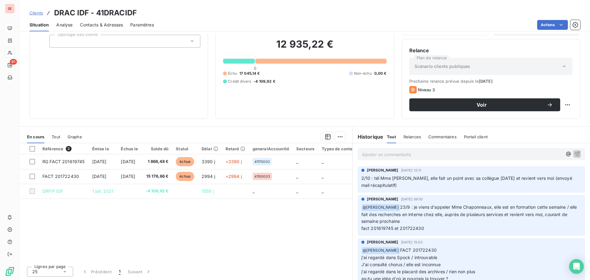
scroll to position [11, 0]
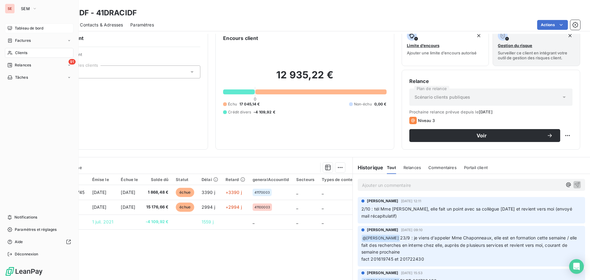
click at [32, 26] on span "Tableau de bord" at bounding box center [29, 29] width 29 height 6
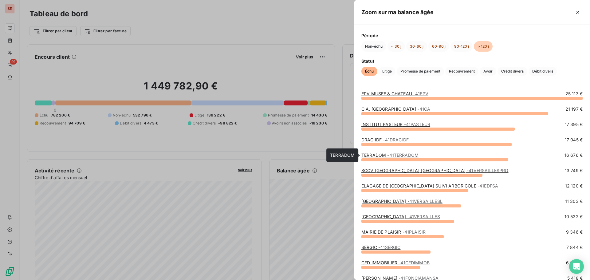
click at [380, 156] on link "TERRADOM - 41TERRADOM" at bounding box center [390, 154] width 57 height 5
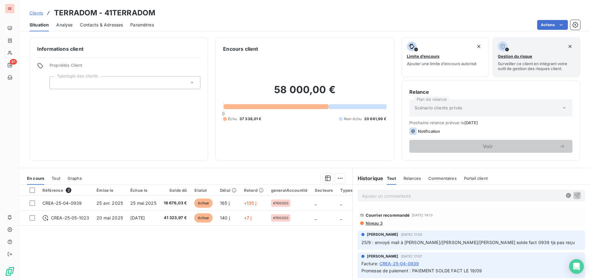
click at [367, 224] on span "Niveau 3" at bounding box center [374, 223] width 18 height 5
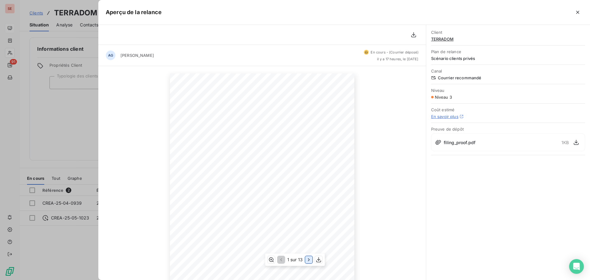
click at [306, 260] on icon "button" at bounding box center [309, 260] width 6 height 6
click at [307, 260] on icon "button" at bounding box center [310, 260] width 6 height 6
click at [308, 262] on icon "button" at bounding box center [310, 260] width 6 height 6
click at [307, 259] on icon "button" at bounding box center [310, 260] width 6 height 6
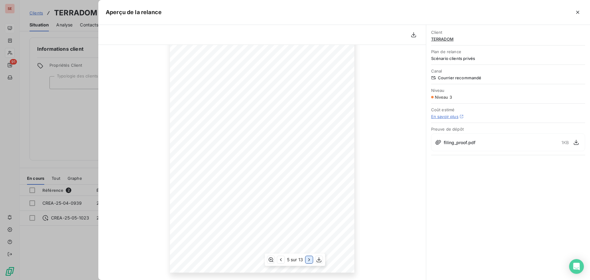
click at [307, 259] on icon "button" at bounding box center [309, 260] width 6 height 6
click at [307, 259] on icon "button" at bounding box center [310, 260] width 6 height 6
click at [307, 259] on icon "button" at bounding box center [309, 260] width 6 height 6
click at [307, 259] on icon "button" at bounding box center [310, 260] width 6 height 6
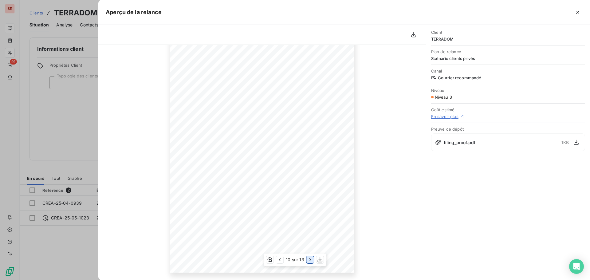
click at [307, 259] on icon "button" at bounding box center [310, 260] width 6 height 6
click at [46, 249] on div at bounding box center [295, 140] width 590 height 280
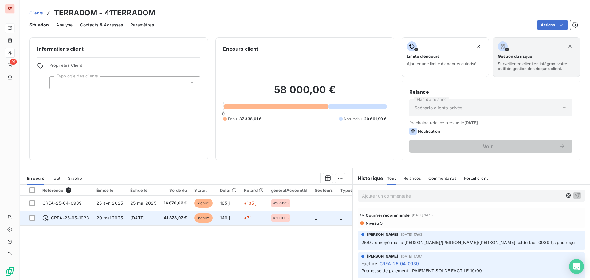
click at [80, 216] on span "CREA-25-05-1023" at bounding box center [70, 218] width 38 height 6
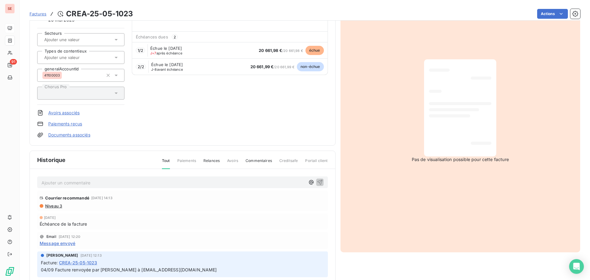
scroll to position [78, 0]
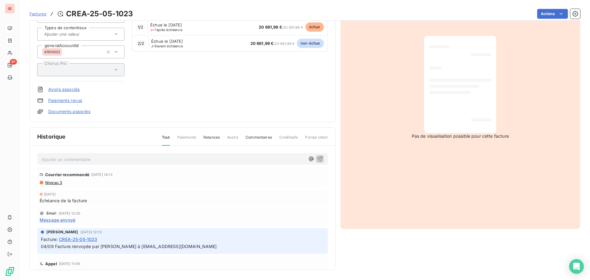
click at [62, 115] on div "TERRADOM 41TERRADOM Montant initial 41 323,97 € Émise le 20 mai 2025 Secteurs T…" at bounding box center [183, 34] width 306 height 176
click at [66, 109] on link "Documents associés" at bounding box center [69, 112] width 42 height 6
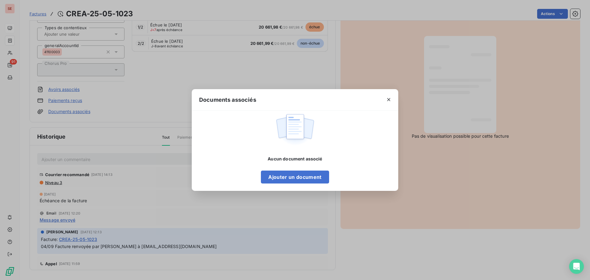
click at [53, 179] on div "Documents associés Aucun document associé Ajouter un document" at bounding box center [295, 140] width 590 height 280
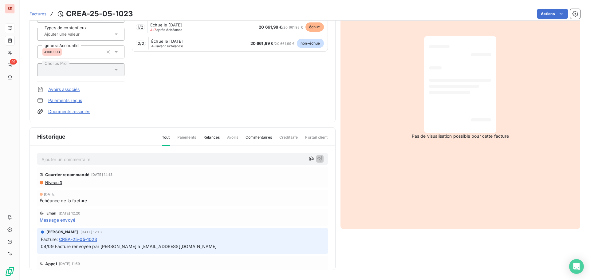
click at [54, 182] on span "Niveau 3" at bounding box center [54, 182] width 18 height 5
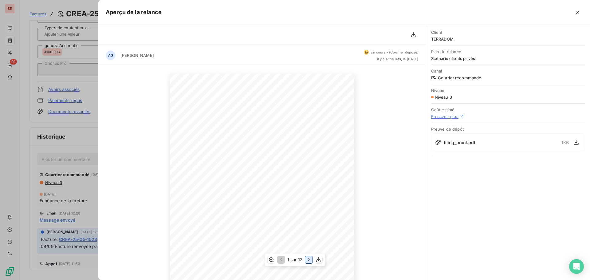
click at [309, 260] on icon "button" at bounding box center [309, 260] width 2 height 3
click at [309, 260] on icon "button" at bounding box center [310, 260] width 6 height 6
click at [309, 260] on icon "button" at bounding box center [309, 260] width 6 height 6
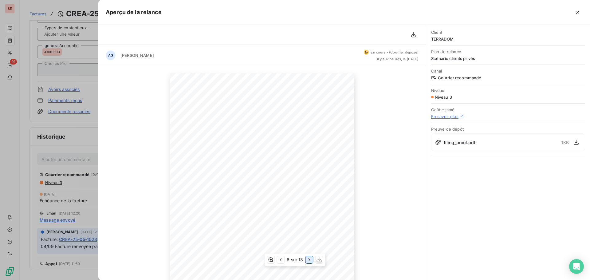
click at [309, 260] on icon "button" at bounding box center [310, 260] width 6 height 6
click at [309, 260] on icon "button" at bounding box center [309, 260] width 6 height 6
click at [309, 260] on icon "button" at bounding box center [310, 260] width 6 height 6
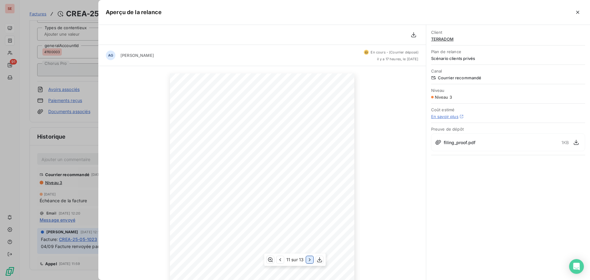
click at [309, 260] on icon "button" at bounding box center [310, 260] width 6 height 6
click at [70, 189] on div at bounding box center [295, 140] width 590 height 280
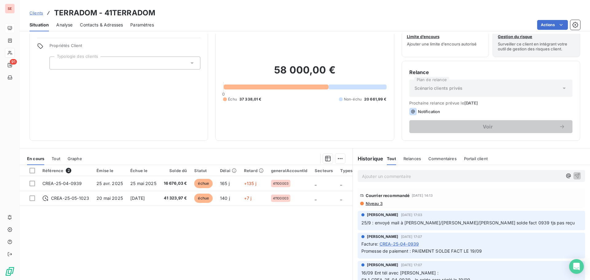
scroll to position [11, 0]
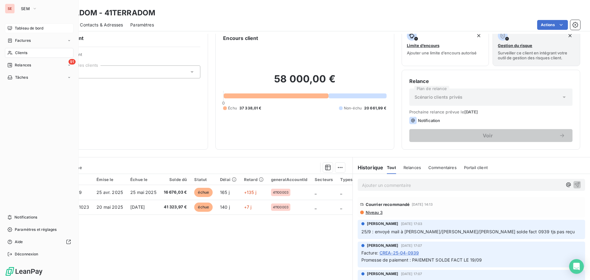
click at [27, 28] on span "Tableau de bord" at bounding box center [29, 29] width 29 height 6
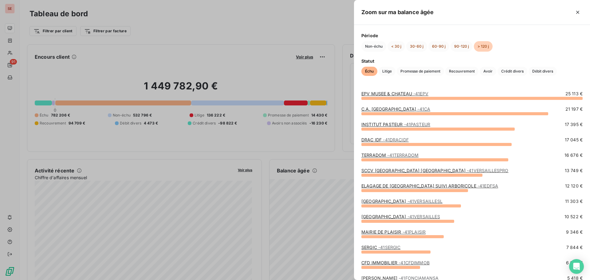
click at [381, 186] on link "ELAGAGE DE FRANCE SUIVI ARBORICOLE - 41EDFSA" at bounding box center [430, 185] width 137 height 5
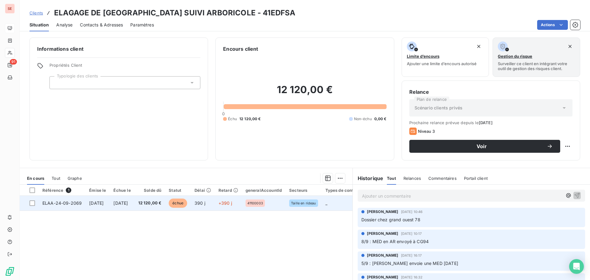
click at [159, 203] on td "12 120,00 €" at bounding box center [150, 203] width 31 height 15
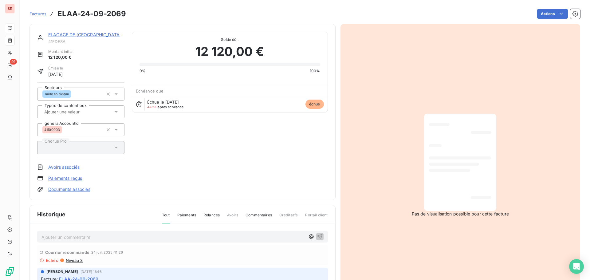
click at [81, 192] on link "Documents associés" at bounding box center [69, 189] width 42 height 6
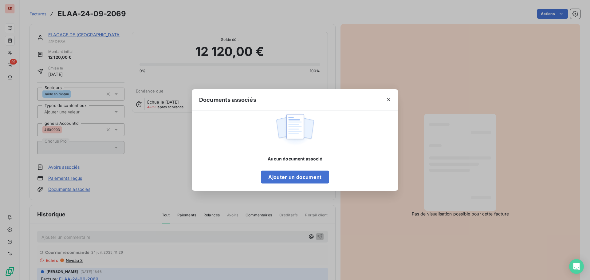
click at [80, 192] on div "Documents associés Aucun document associé Ajouter un document" at bounding box center [295, 140] width 590 height 280
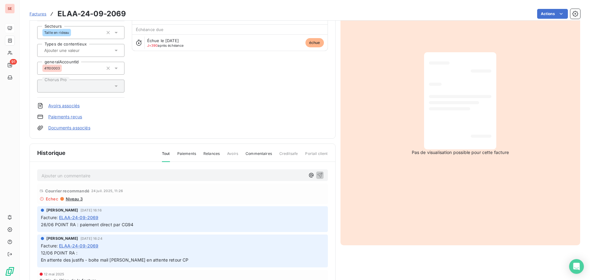
scroll to position [78, 0]
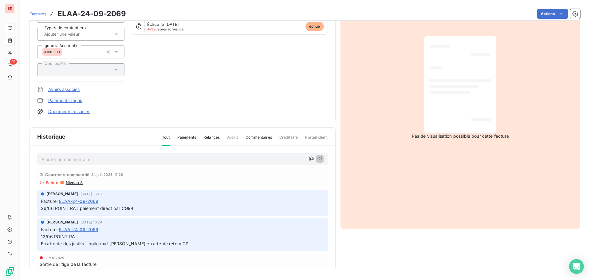
click at [73, 181] on span "Niveau 3" at bounding box center [74, 182] width 18 height 5
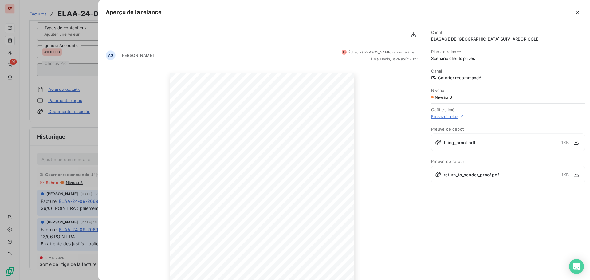
click at [77, 148] on div at bounding box center [295, 140] width 590 height 280
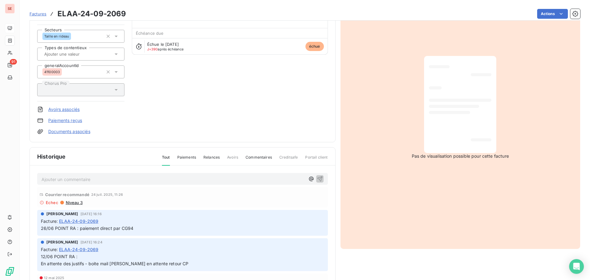
scroll to position [47, 0]
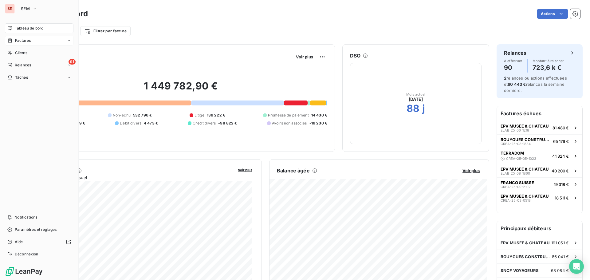
click at [33, 43] on div "Factures" at bounding box center [39, 41] width 69 height 10
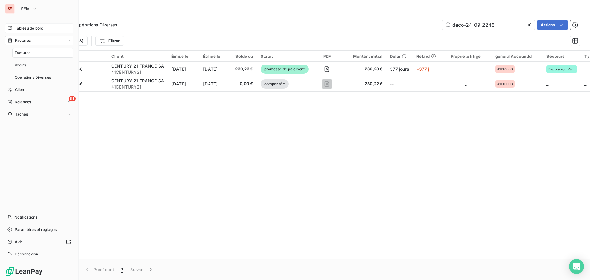
click at [38, 30] on span "Tableau de bord" at bounding box center [29, 29] width 29 height 6
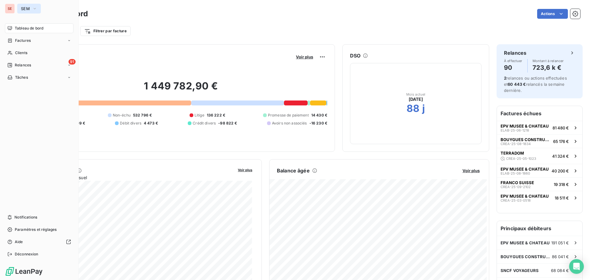
click at [27, 7] on span "SEM" at bounding box center [25, 8] width 9 height 5
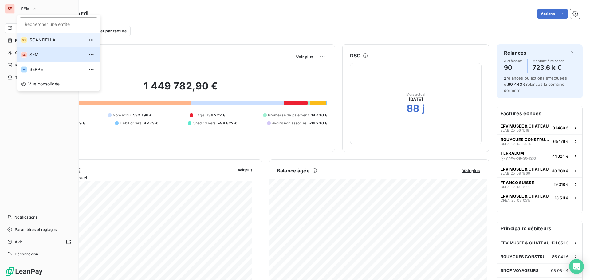
click at [36, 44] on li "SC SCANDELLA" at bounding box center [58, 40] width 83 height 15
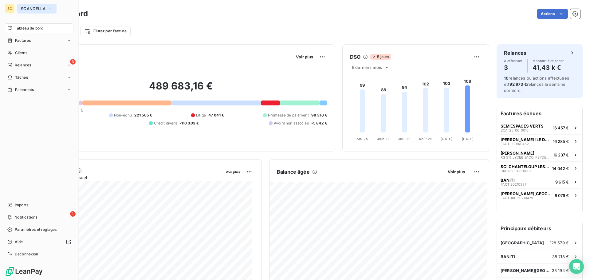
click at [32, 10] on span "SCANDELLA" at bounding box center [33, 8] width 25 height 5
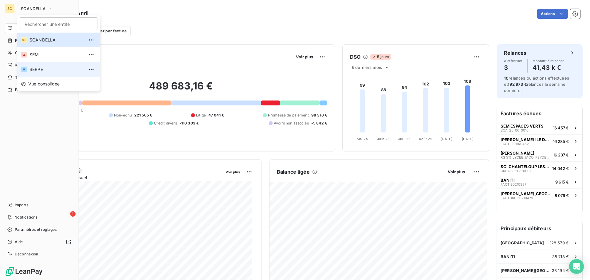
click at [38, 68] on span "SERPE" at bounding box center [57, 69] width 54 height 6
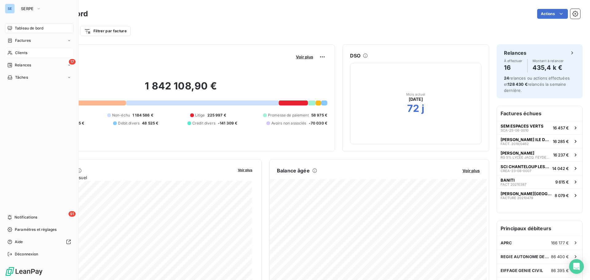
click at [21, 53] on span "Clients" at bounding box center [21, 53] width 12 height 6
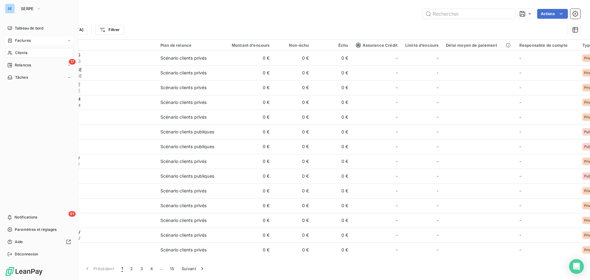
click at [35, 42] on div "Factures" at bounding box center [39, 41] width 69 height 10
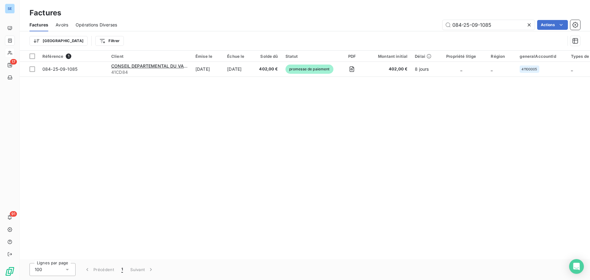
drag, startPoint x: 501, startPoint y: 26, endPoint x: 409, endPoint y: 24, distance: 91.9
click at [409, 24] on div "084-25-09-1085 Actions" at bounding box center [353, 25] width 456 height 10
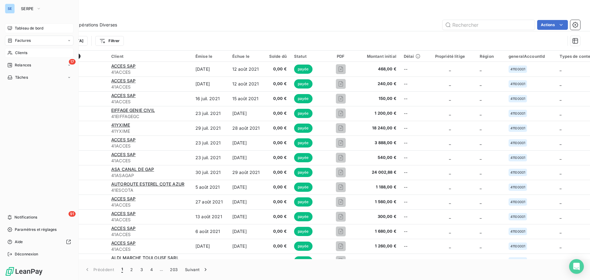
click at [31, 27] on span "Tableau de bord" at bounding box center [29, 29] width 29 height 6
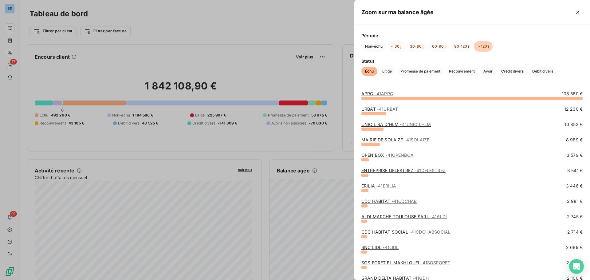
click at [316, 140] on div at bounding box center [295, 140] width 590 height 280
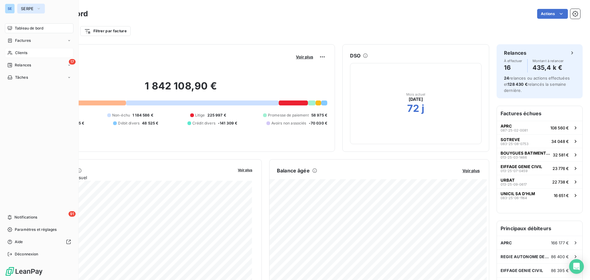
click at [32, 5] on button "SERPE" at bounding box center [31, 9] width 28 height 10
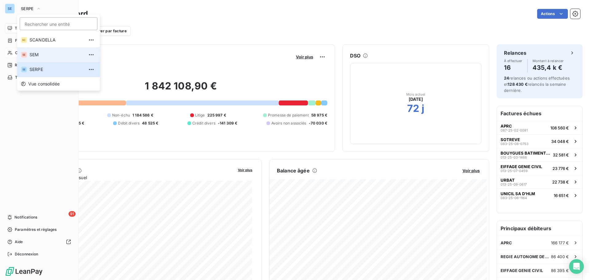
click at [36, 55] on span "SEM" at bounding box center [57, 55] width 54 height 6
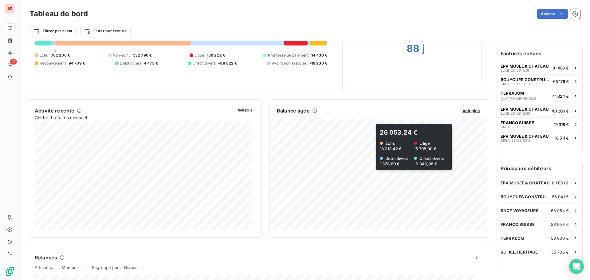
scroll to position [62, 0]
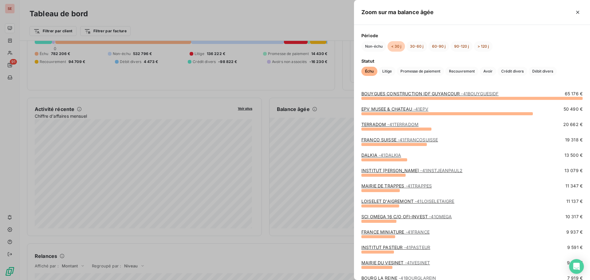
click at [406, 95] on link "BOUYGUES CONSTRUCTION IDF GUYANCOUR - 41BOUYGUESIDF" at bounding box center [430, 93] width 137 height 5
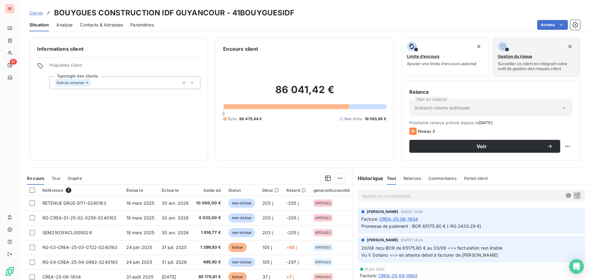
scroll to position [42, 0]
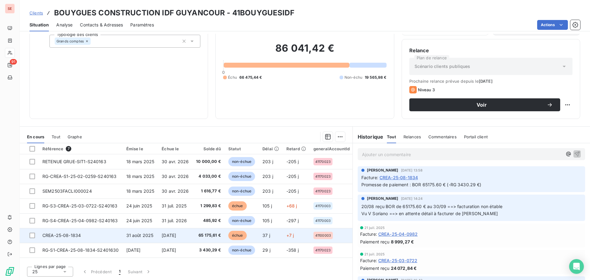
click at [168, 233] on span "30 sept. 2025" at bounding box center [169, 235] width 14 height 5
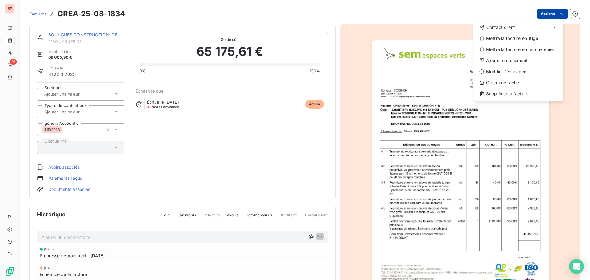
click at [540, 16] on html "SE 91 Factures CREA-25-08-1834 Actions Contact client Mettre la facture en liti…" at bounding box center [295, 140] width 590 height 280
click at [352, 62] on html "SE 91 Factures CREA-25-08-1834 Actions Contact client Mettre la facture en liti…" at bounding box center [295, 140] width 590 height 280
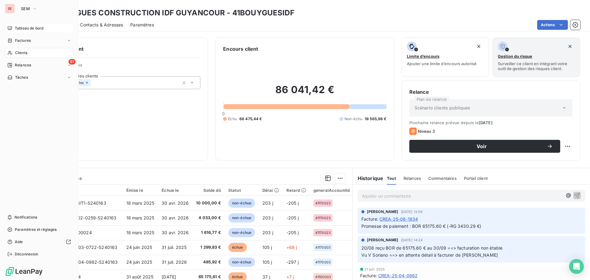
click at [40, 28] on span "Tableau de bord" at bounding box center [29, 29] width 29 height 6
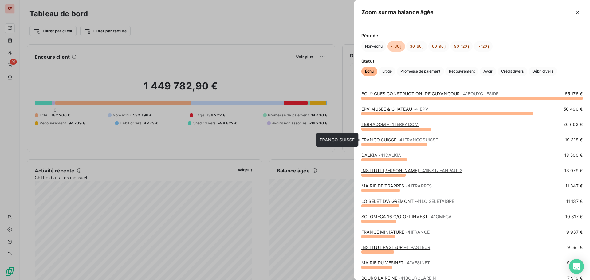
click at [383, 142] on link "FRANCO SUISSE - 41FRANCOSUISSE" at bounding box center [400, 139] width 77 height 5
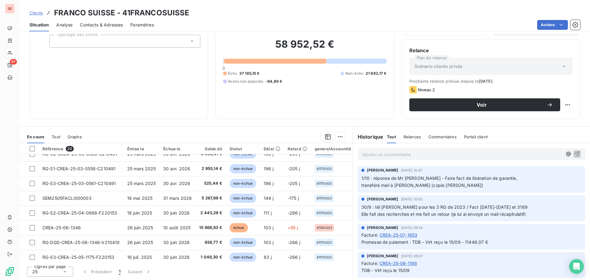
scroll to position [92, 0]
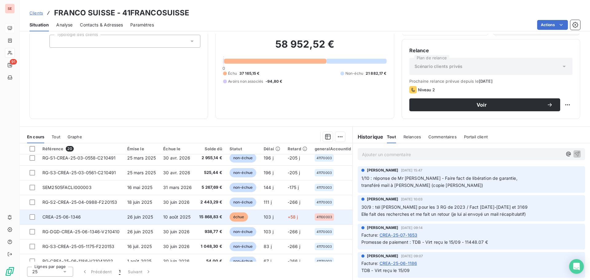
click at [152, 214] on span "26 juin 2025" at bounding box center [140, 216] width 26 height 5
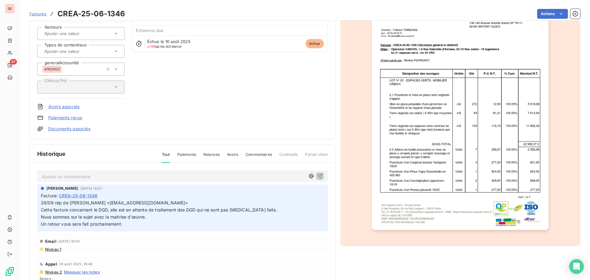
scroll to position [62, 0]
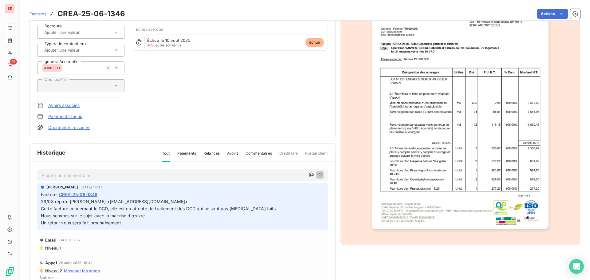
click at [54, 250] on span "Niveau 1" at bounding box center [53, 248] width 17 height 5
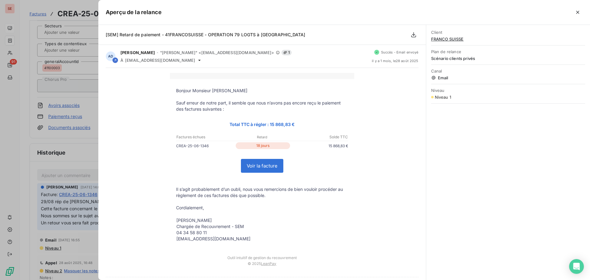
click at [80, 159] on div at bounding box center [295, 140] width 590 height 280
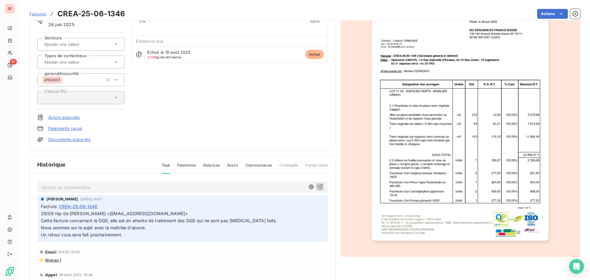
scroll to position [0, 0]
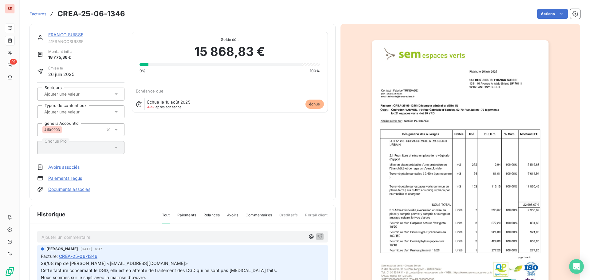
click at [64, 36] on link "FRANCO SUISSE" at bounding box center [65, 34] width 35 height 5
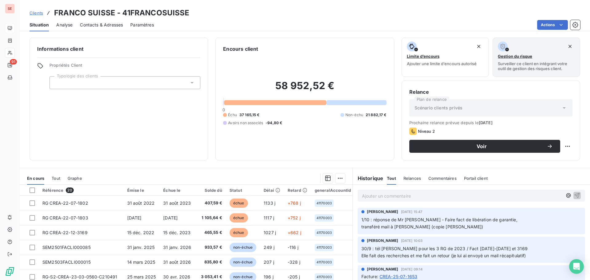
click at [99, 24] on span "Contacts & Adresses" at bounding box center [101, 25] width 43 height 6
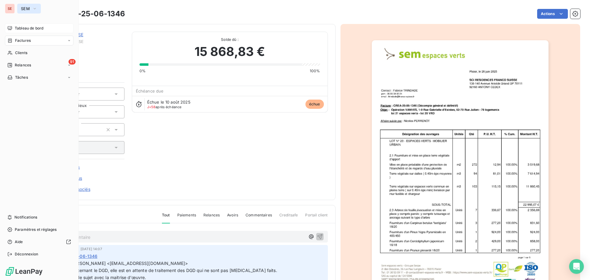
click at [33, 8] on icon "button" at bounding box center [34, 9] width 5 height 6
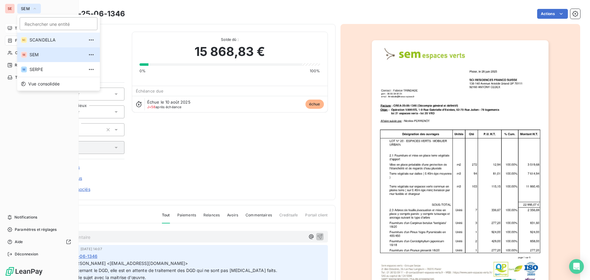
click at [38, 39] on span "SCANDELLA" at bounding box center [57, 40] width 54 height 6
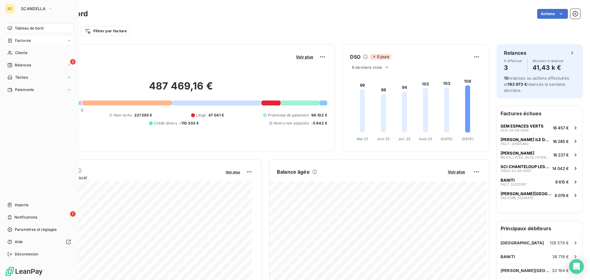
click at [24, 40] on span "Factures" at bounding box center [23, 41] width 16 height 6
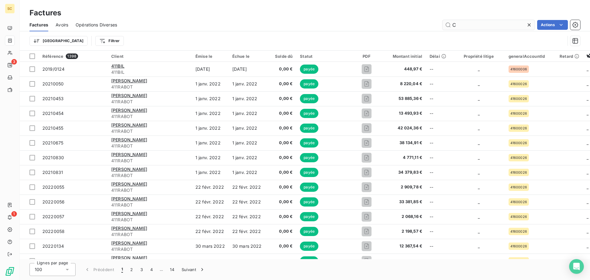
click at [475, 26] on input "C" at bounding box center [489, 25] width 92 height 10
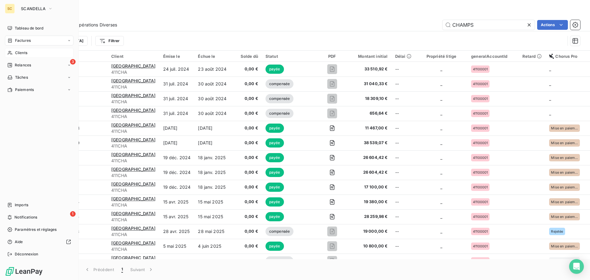
type input "CHAMPS"
click at [22, 55] on span "Clients" at bounding box center [21, 53] width 12 height 6
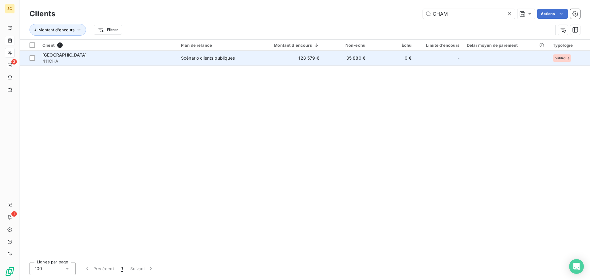
type input "CHAM"
click at [227, 59] on div "Scénario clients publiques" at bounding box center [208, 58] width 54 height 6
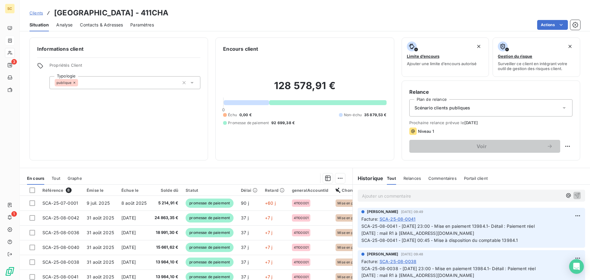
click at [168, 112] on div "Informations client Propriétés Client Typologie publique" at bounding box center [119, 99] width 179 height 123
click at [312, 157] on div "Encours client 128 578,91 € 0 Échu 0,00 € Non-échu 35 879,53 € Promesse de paie…" at bounding box center [305, 99] width 179 height 123
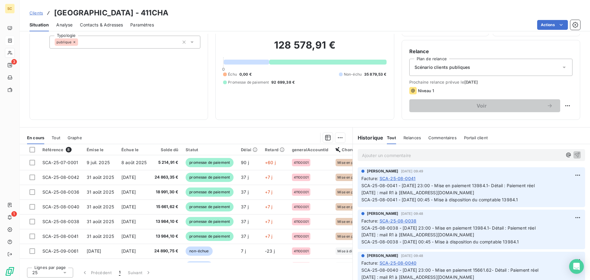
scroll to position [42, 0]
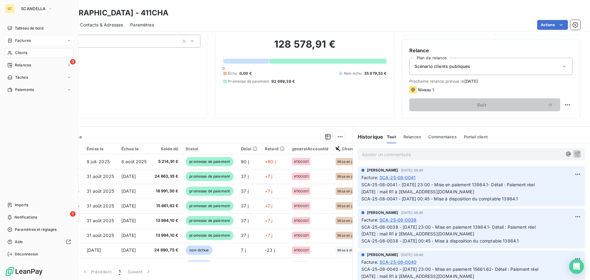
click at [37, 43] on div "Factures" at bounding box center [39, 41] width 69 height 10
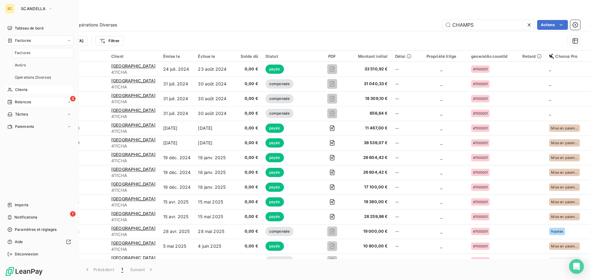
click at [27, 101] on span "Relances" at bounding box center [23, 102] width 16 height 6
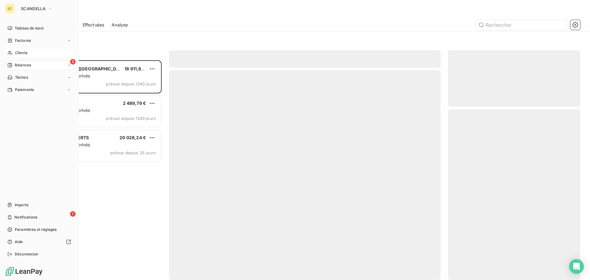
scroll to position [215, 128]
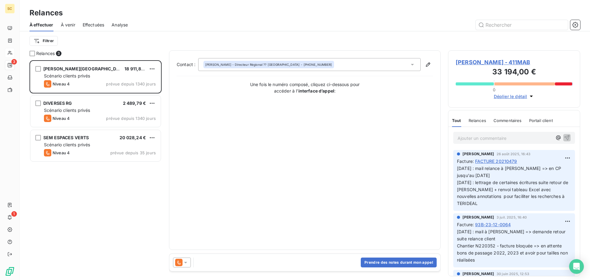
click at [129, 30] on div "À effectuer À venir Effectuées Analyse" at bounding box center [305, 24] width 571 height 13
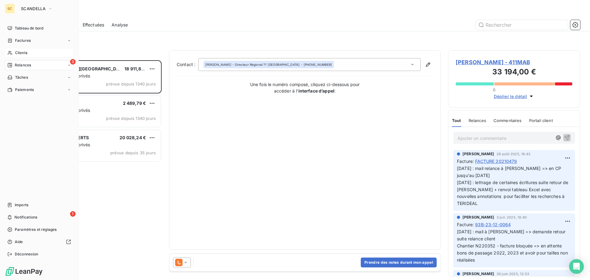
click at [33, 52] on div "Clients" at bounding box center [39, 53] width 69 height 10
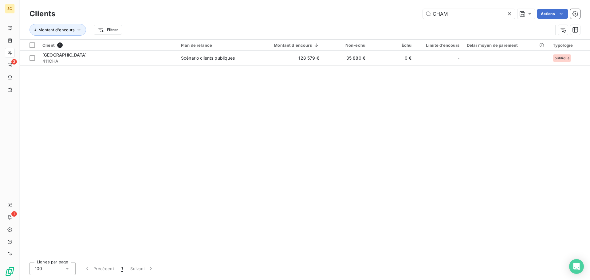
drag, startPoint x: 456, startPoint y: 14, endPoint x: 418, endPoint y: 6, distance: 38.3
click at [418, 6] on div "Clients CHAM Actions Montant d'encours Filtrer" at bounding box center [305, 19] width 571 height 39
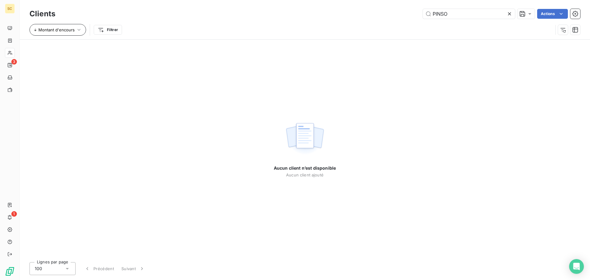
type input "PINSO"
click at [73, 30] on span "Montant d'encours" at bounding box center [56, 29] width 36 height 5
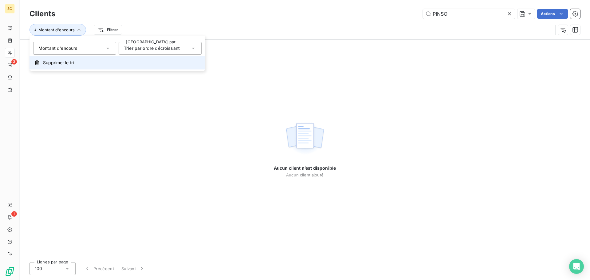
click at [66, 65] on span "Supprimer le tri" at bounding box center [58, 63] width 31 height 6
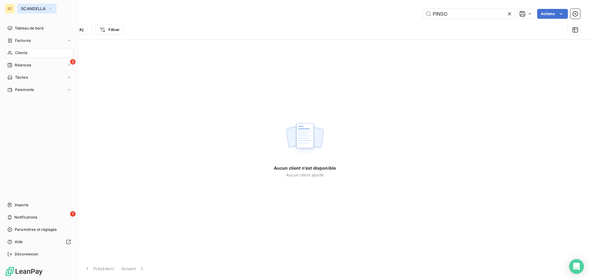
click at [26, 6] on button "SCANDELLA" at bounding box center [36, 9] width 39 height 10
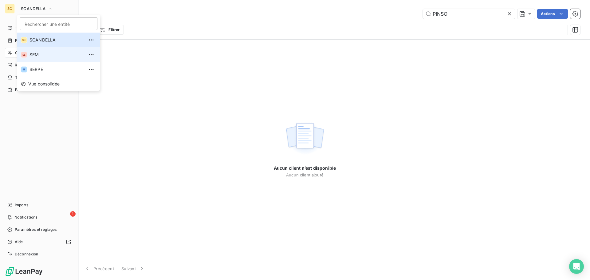
click at [33, 53] on span "SEM" at bounding box center [57, 55] width 54 height 6
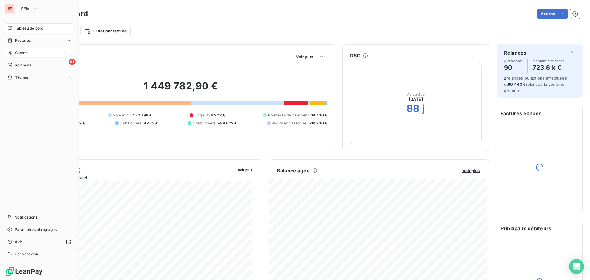
click at [21, 52] on span "Clients" at bounding box center [21, 53] width 12 height 6
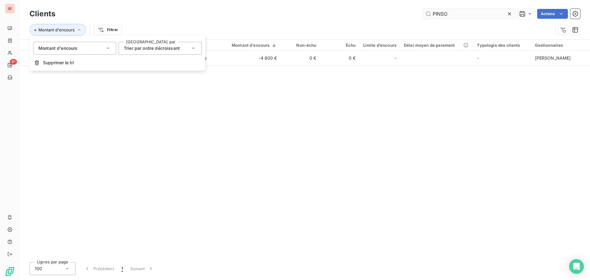
click at [470, 13] on input "PINSO" at bounding box center [469, 14] width 92 height 10
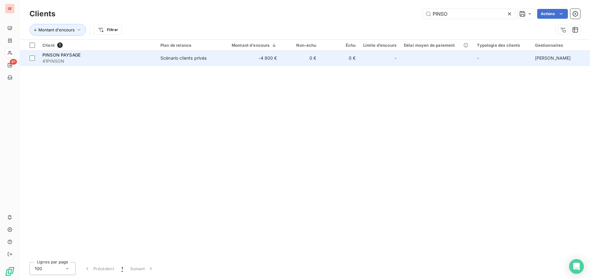
click at [80, 59] on span "41PINSON" at bounding box center [97, 61] width 111 height 6
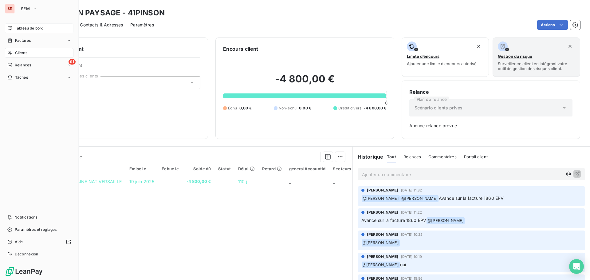
click at [35, 30] on span "Tableau de bord" at bounding box center [29, 29] width 29 height 6
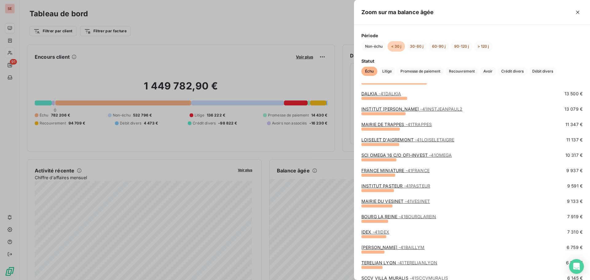
scroll to position [31, 0]
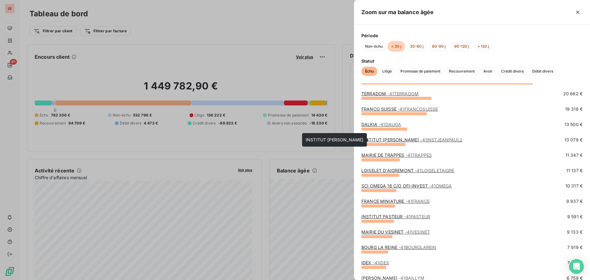
click at [390, 140] on link "INSTITUT JEAN PAUL II - 41INSTJEANPAUL2" at bounding box center [412, 139] width 101 height 5
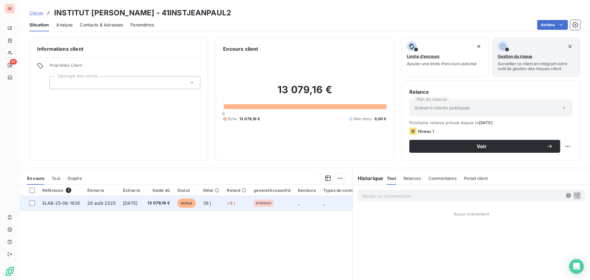
click at [121, 203] on td "28 sept. 2025" at bounding box center [131, 203] width 25 height 15
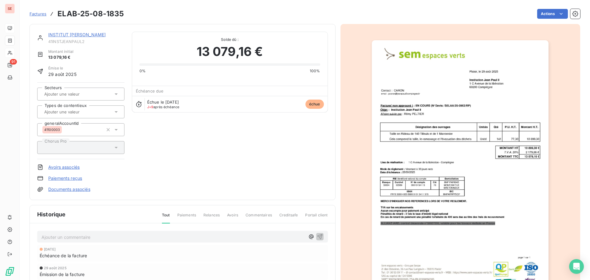
click at [166, 176] on div "INSTITUT JEAN PAUL II 41INSTJEANPAUL2 Montant initial 13 079,16 € Émise le 29 a…" at bounding box center [182, 112] width 291 height 161
